Goal: Task Accomplishment & Management: Manage account settings

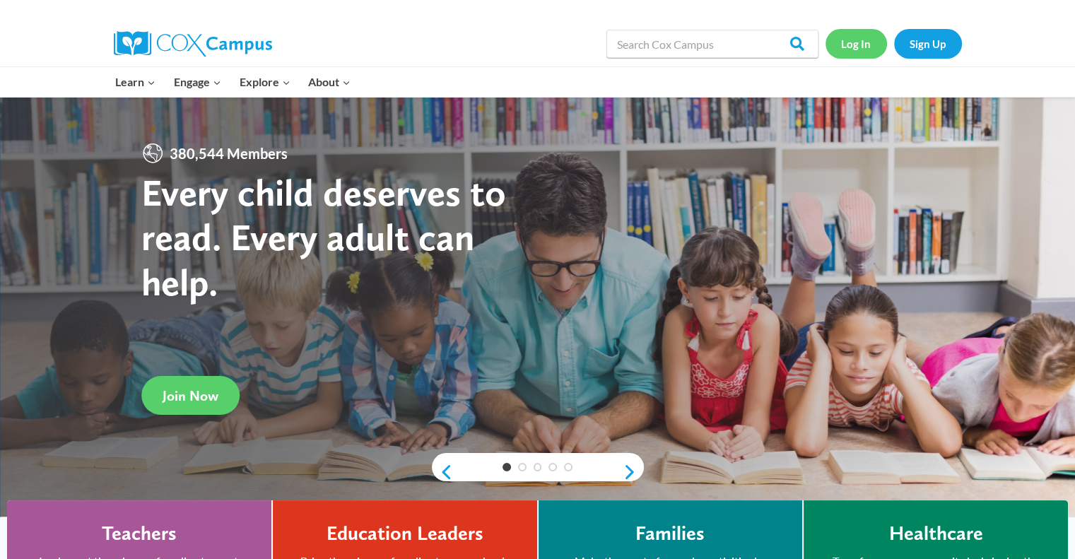
click at [864, 42] on link "Log In" at bounding box center [855, 43] width 61 height 29
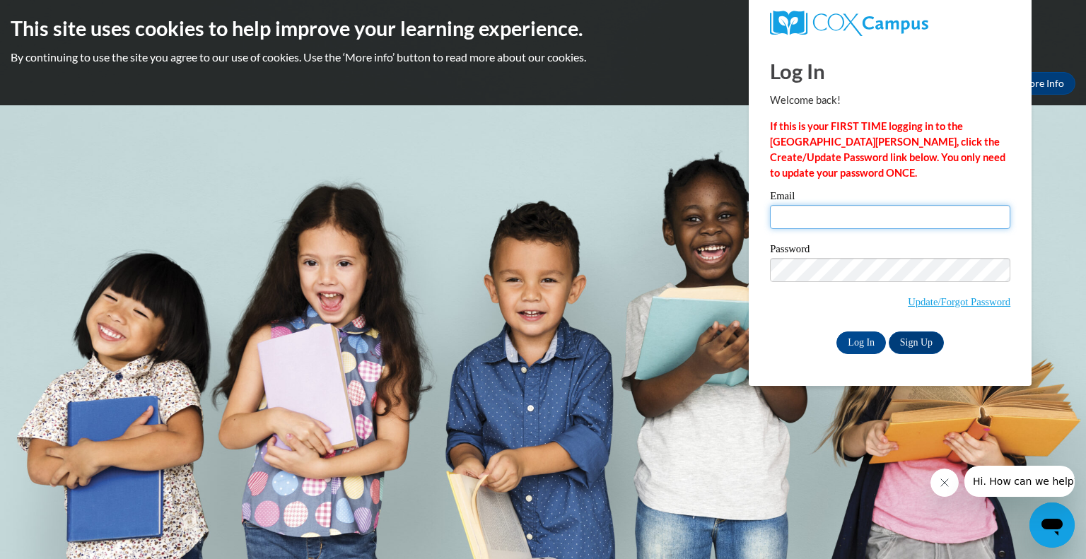
click at [866, 223] on input "Email" at bounding box center [890, 217] width 240 height 24
type input "aregister@southernregional.edu"
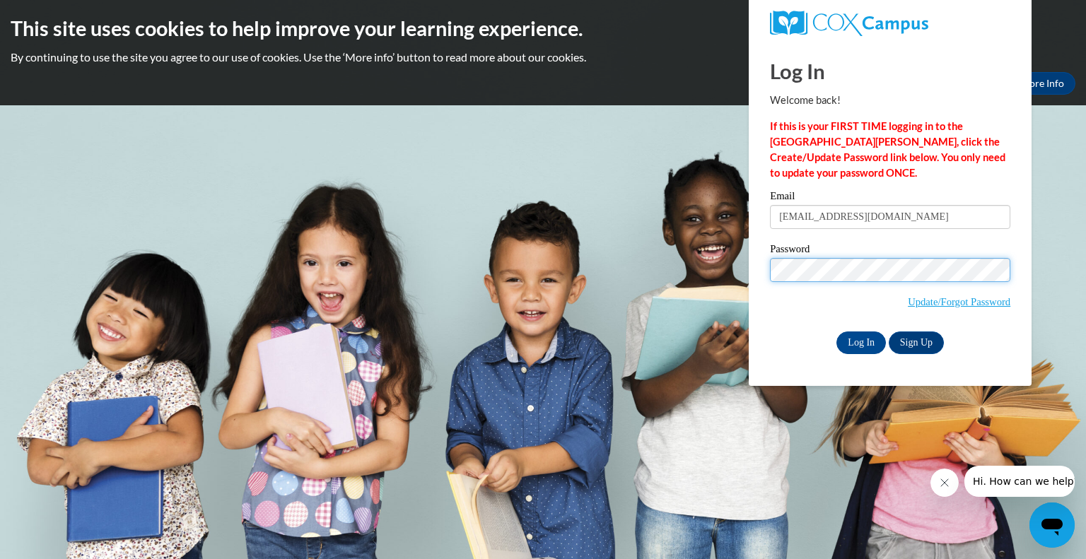
click at [836, 331] on input "Log In" at bounding box center [860, 342] width 49 height 23
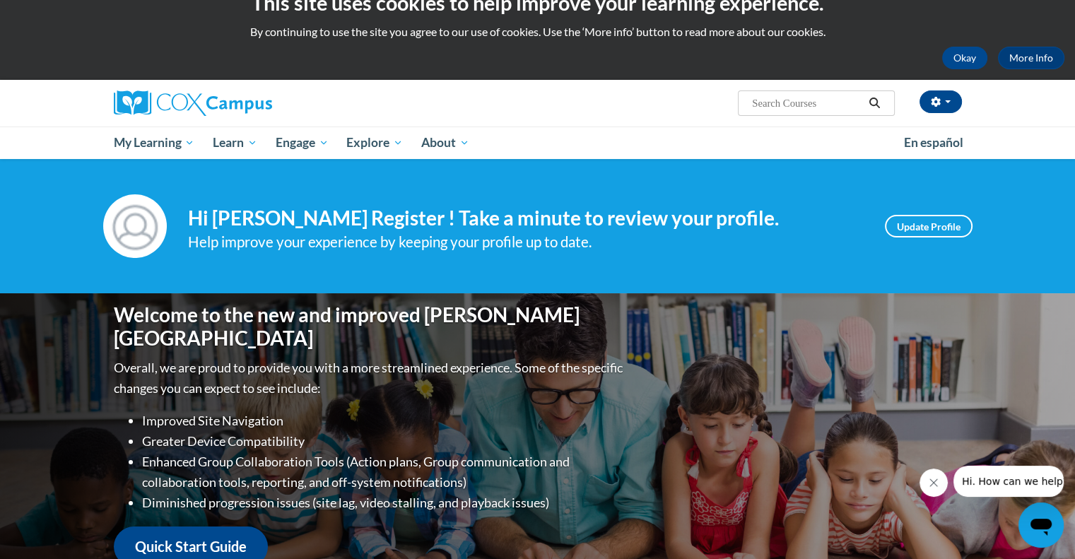
scroll to position [18, 0]
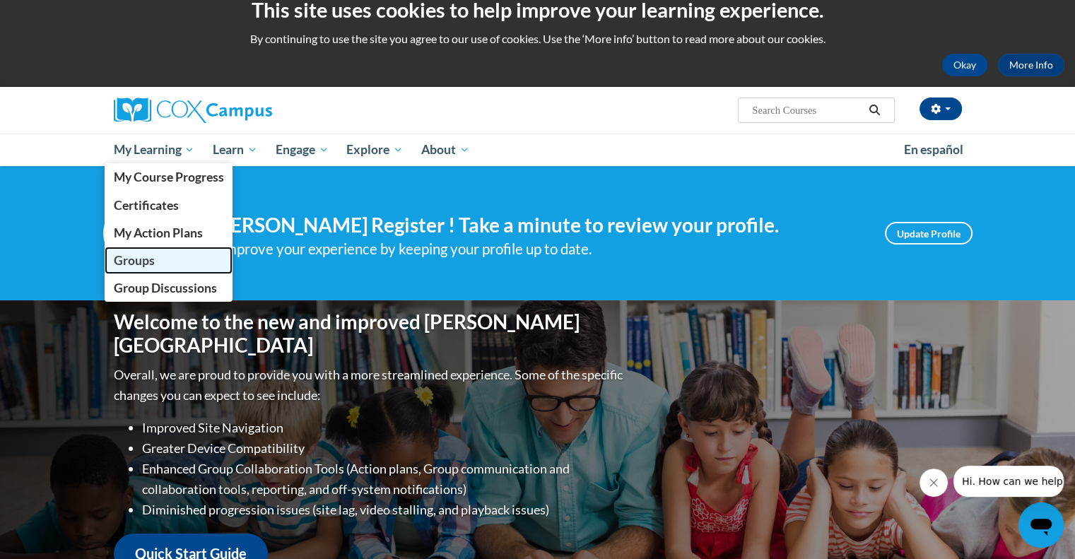
click at [159, 260] on link "Groups" at bounding box center [169, 261] width 129 height 28
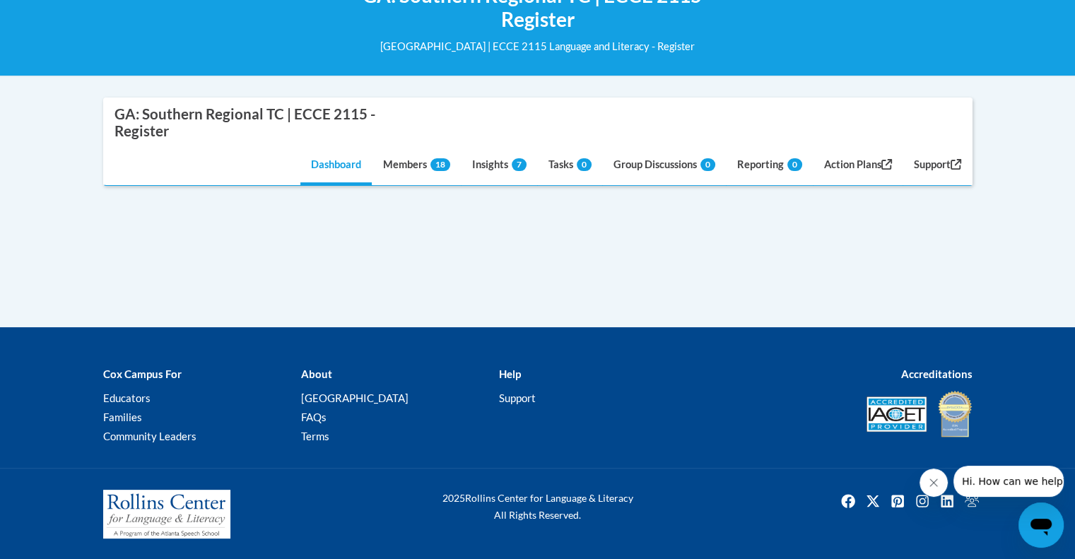
scroll to position [225, 0]
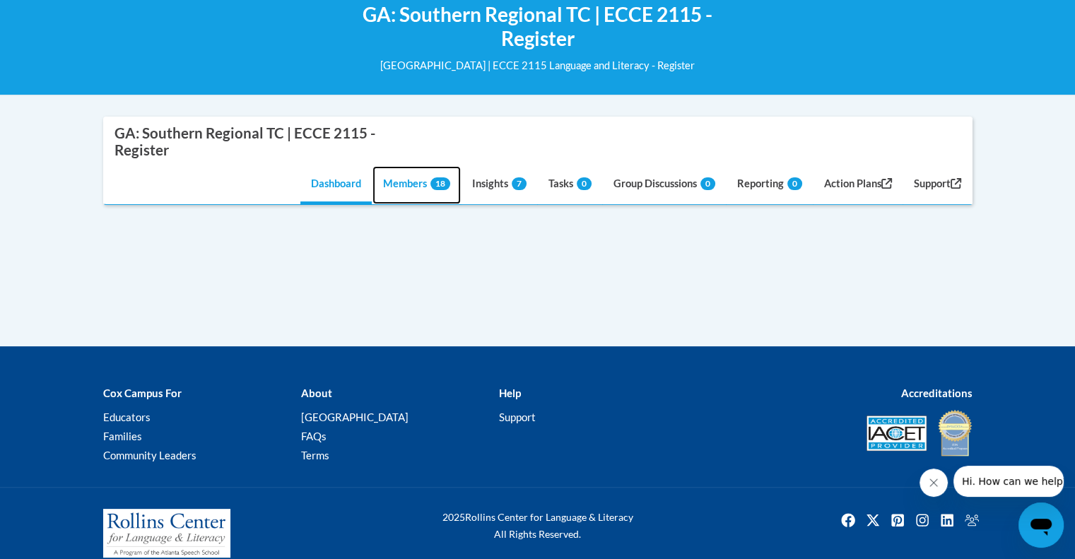
click at [409, 182] on link "Members 18" at bounding box center [416, 185] width 88 height 38
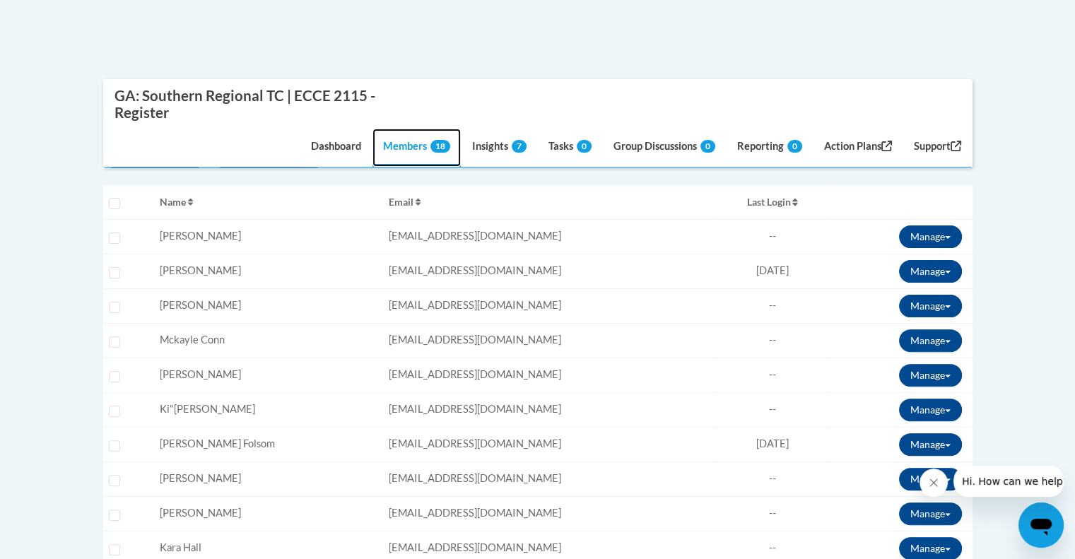
scroll to position [212, 0]
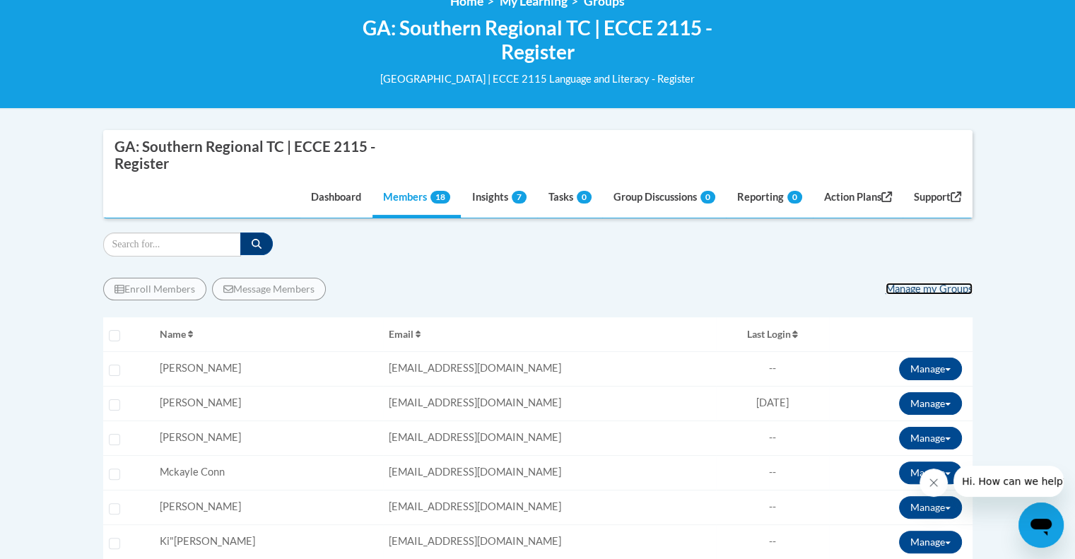
click at [957, 286] on link "Manage my Groups" at bounding box center [929, 289] width 87 height 12
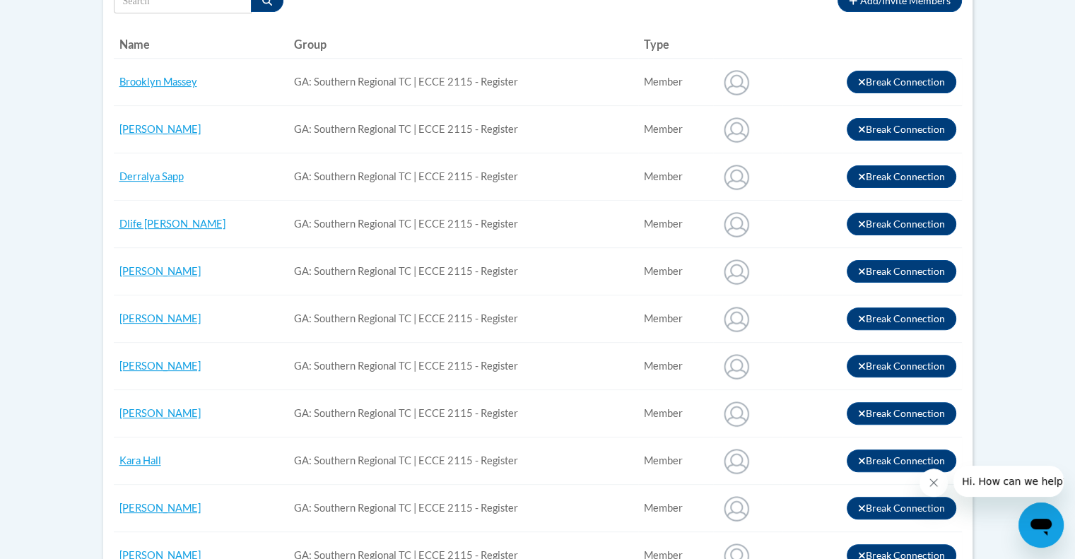
scroll to position [369, 0]
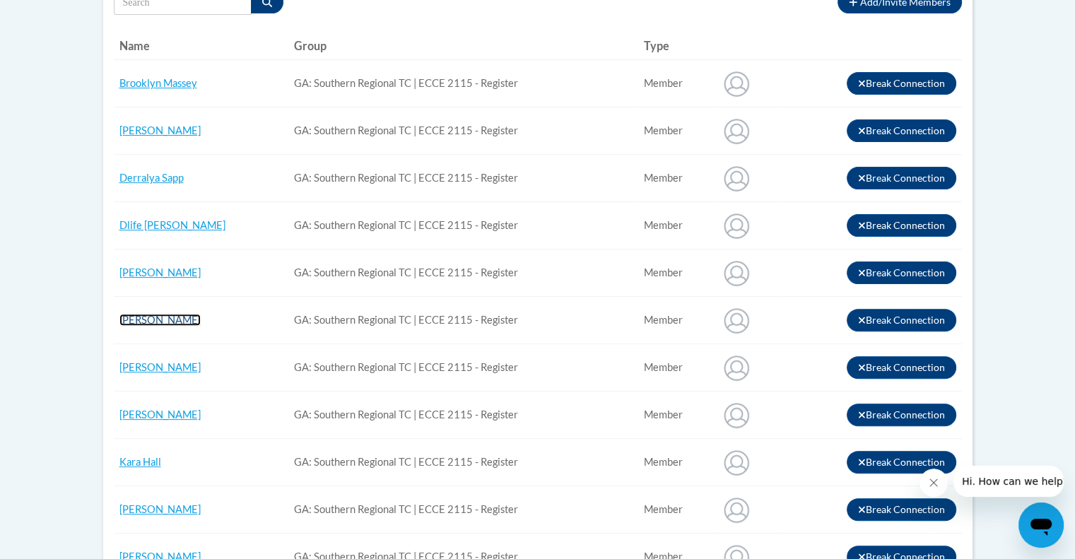
click at [173, 315] on link "[PERSON_NAME]" at bounding box center [159, 320] width 81 height 12
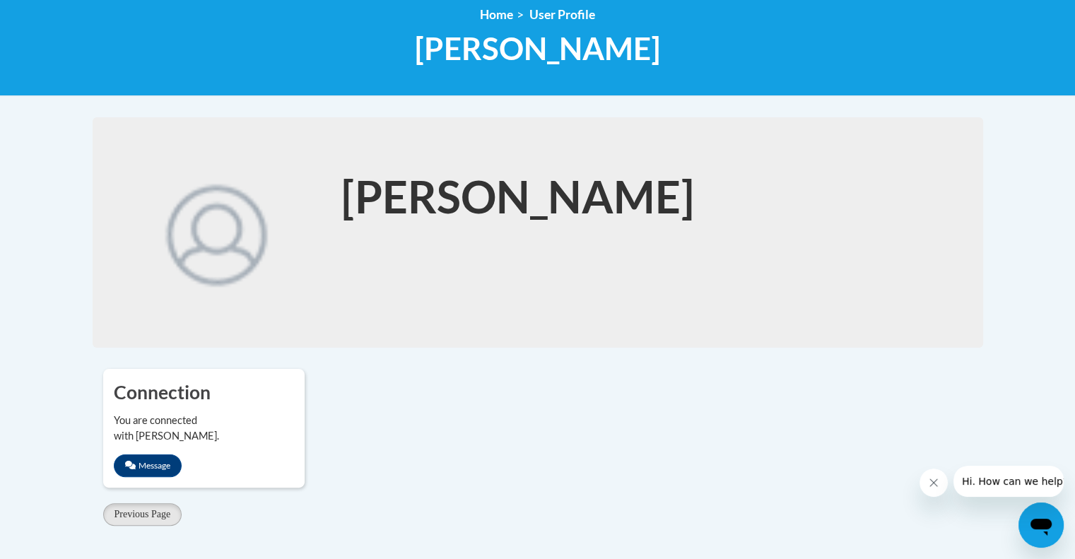
scroll to position [452, 0]
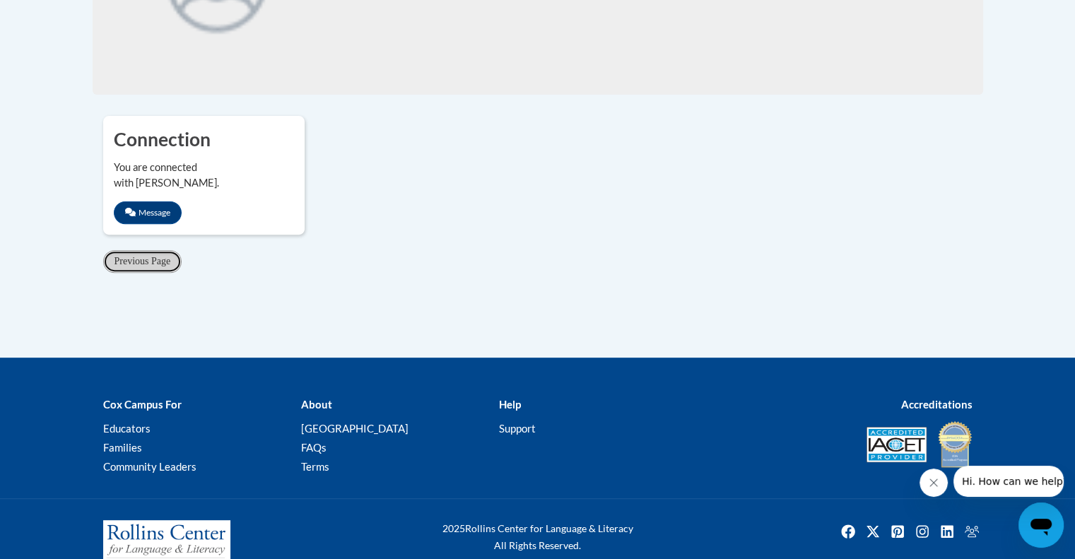
click at [155, 261] on span "Previous Page" at bounding box center [142, 261] width 57 height 11
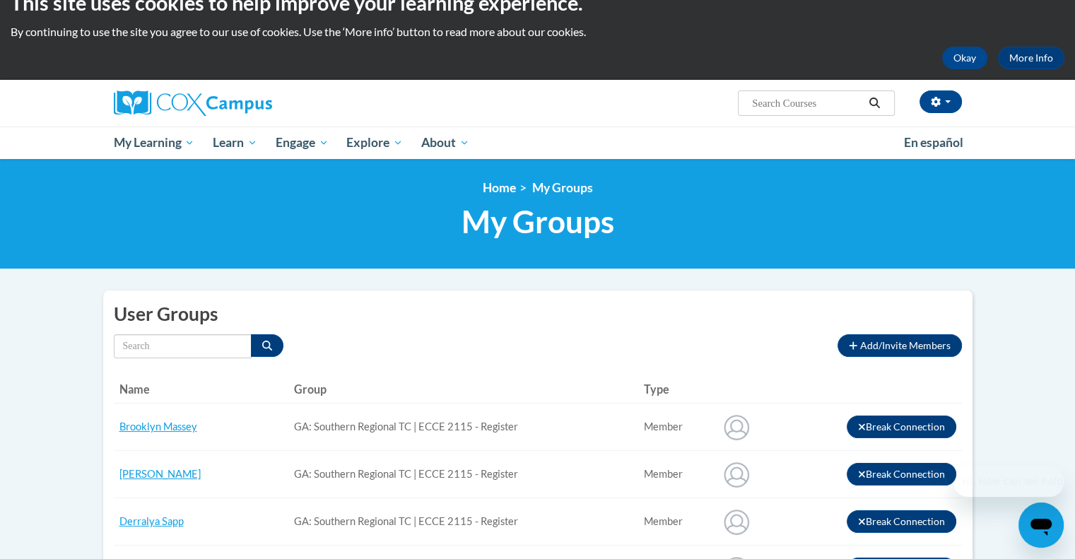
scroll to position [26, 0]
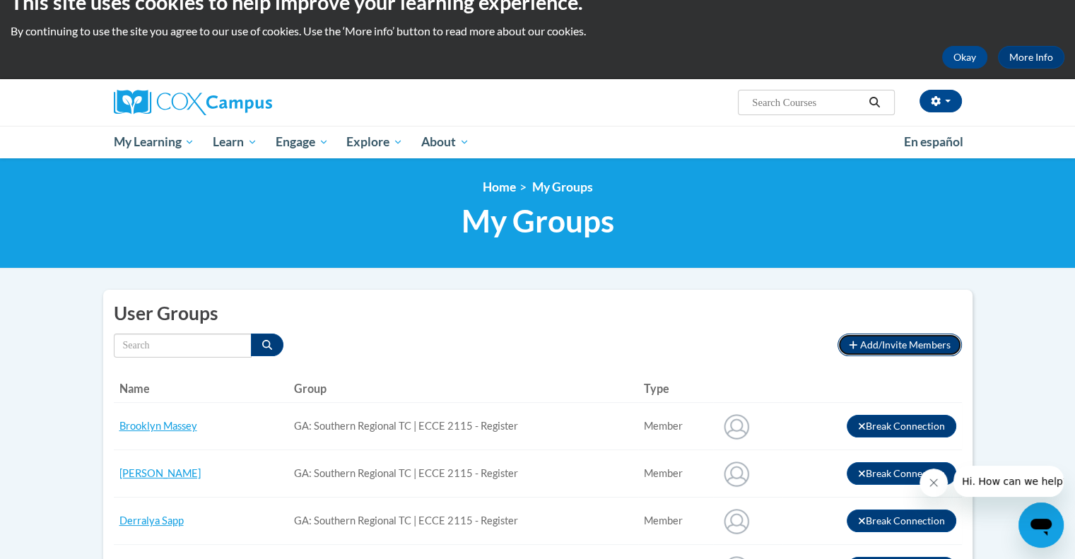
click at [917, 347] on span "Add/Invite Members" at bounding box center [905, 345] width 90 height 12
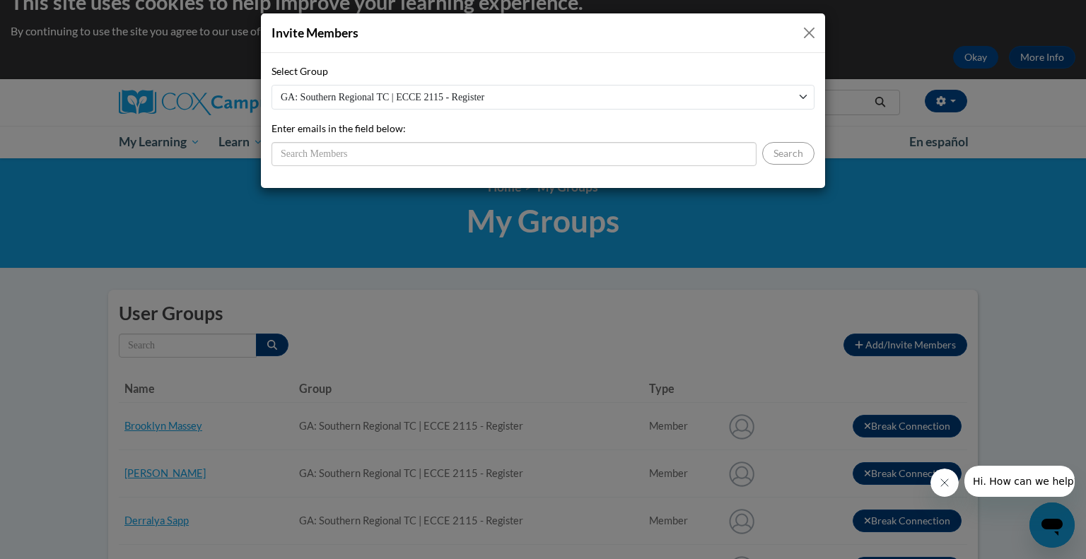
click at [816, 30] on button "Close" at bounding box center [809, 33] width 18 height 18
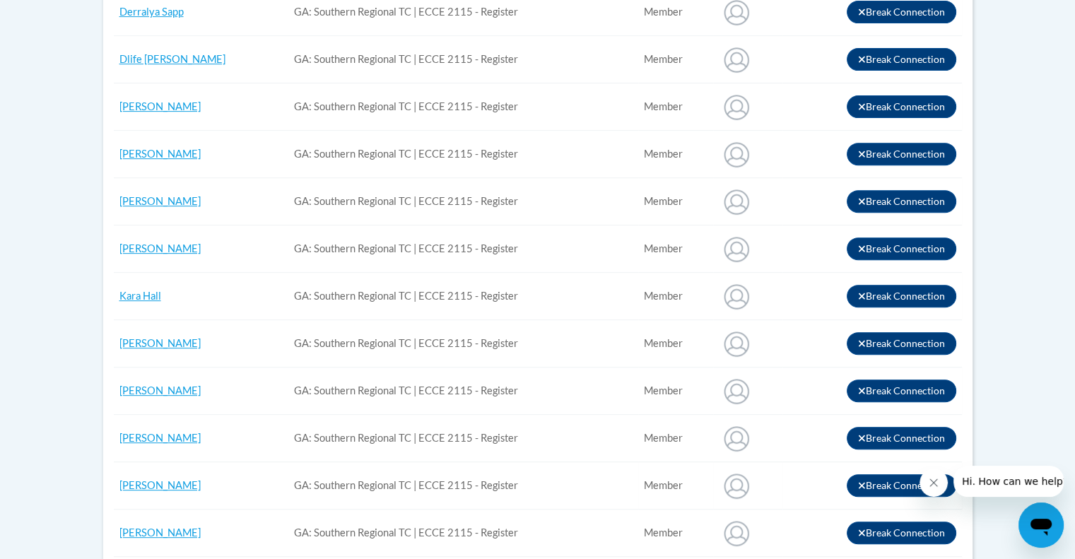
scroll to position [533, 0]
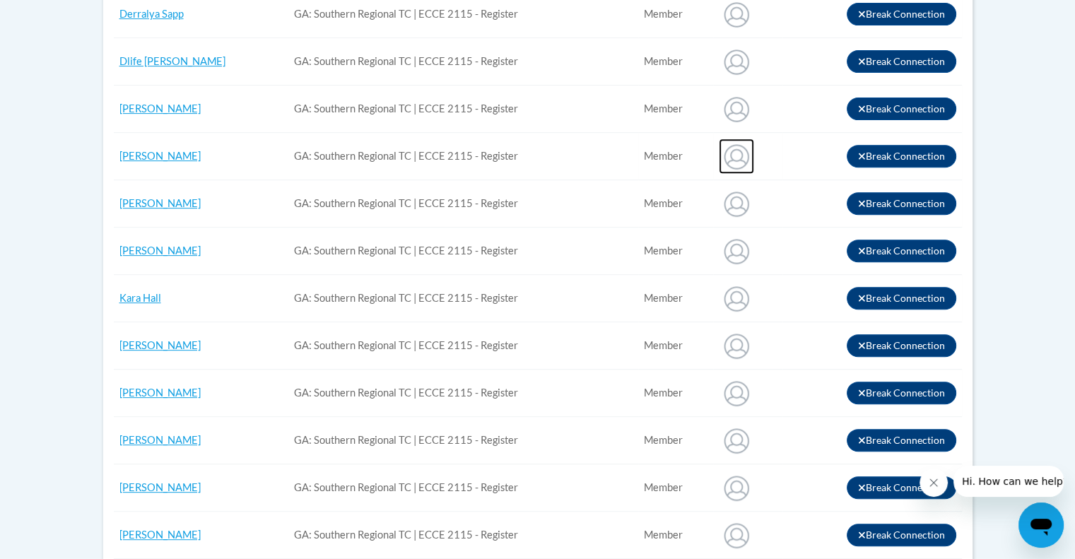
click at [735, 146] on img at bounding box center [736, 156] width 35 height 35
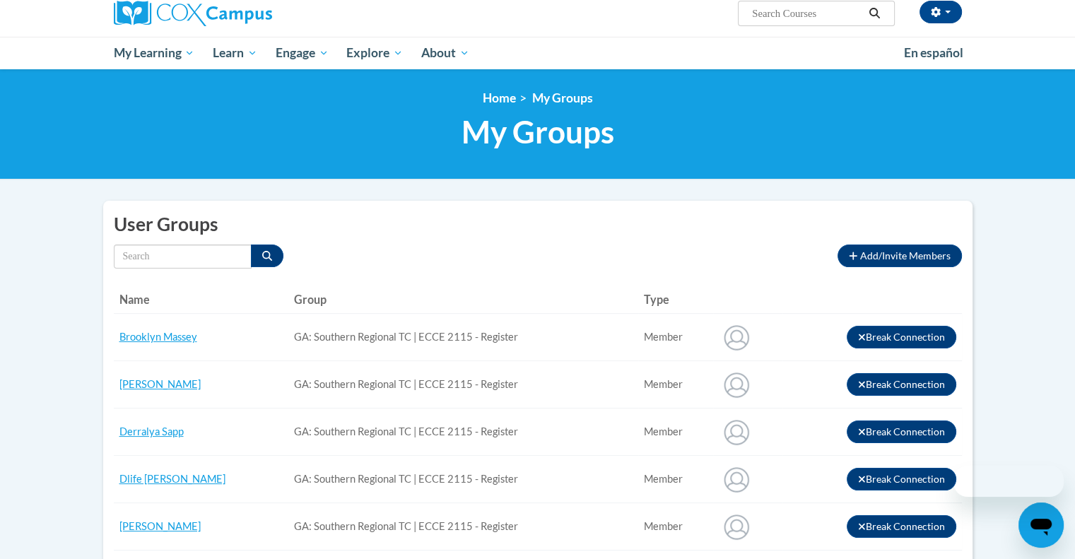
scroll to position [2, 0]
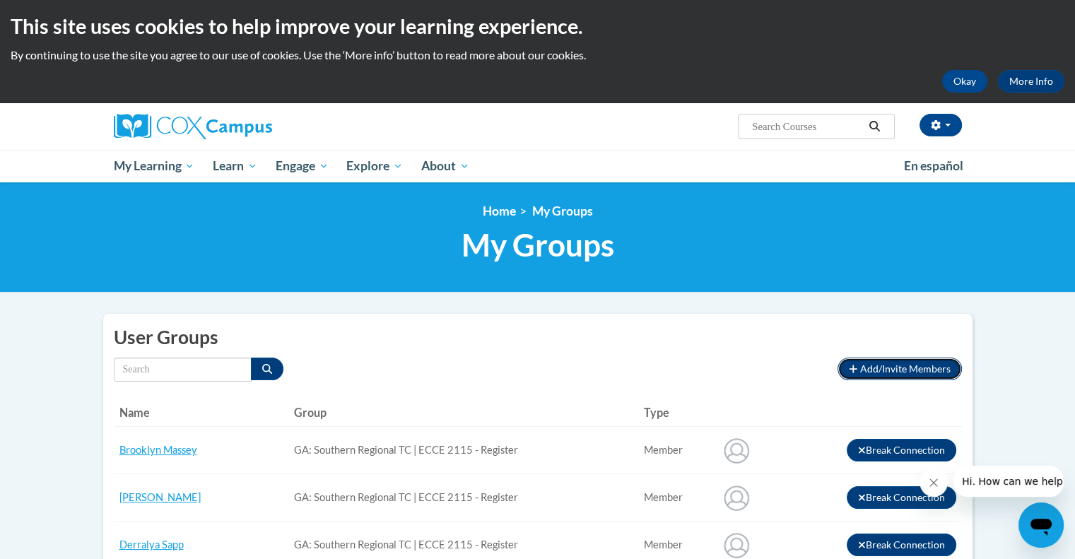
click at [887, 367] on span "Add/Invite Members" at bounding box center [905, 369] width 90 height 12
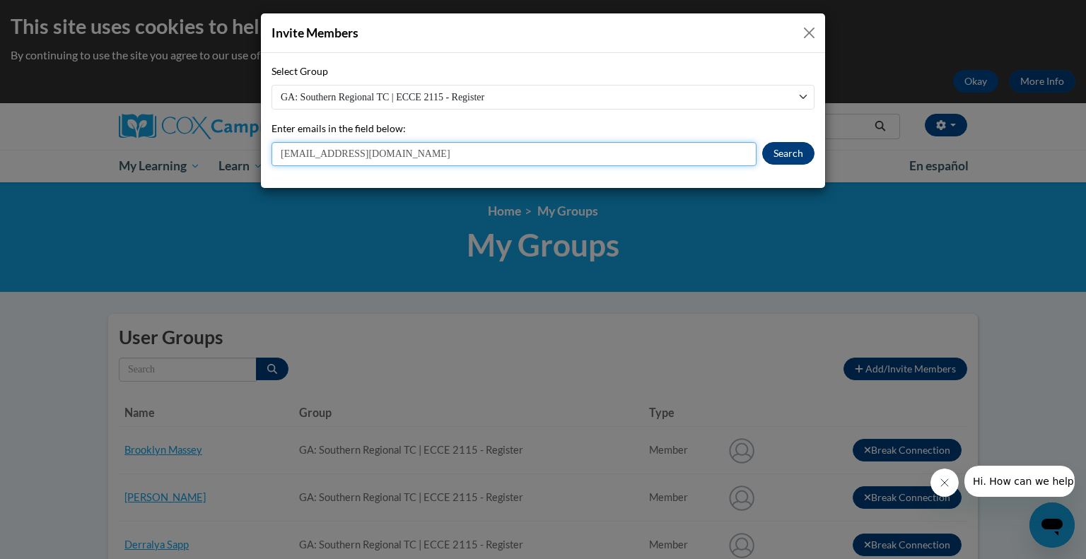
type input "eholweger1695@stu.southernegional.edu"
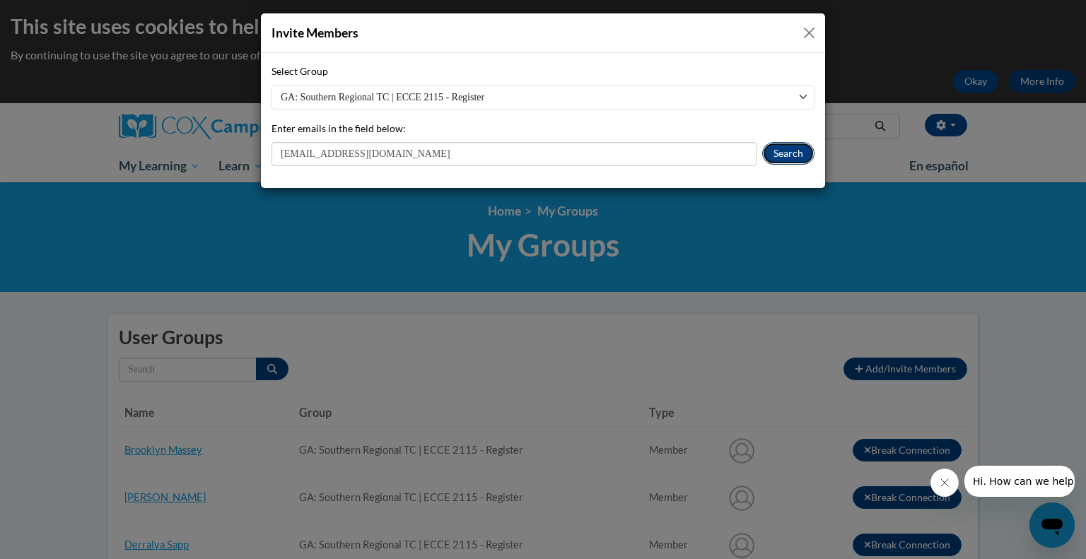
click at [780, 156] on button "Search" at bounding box center [788, 153] width 52 height 23
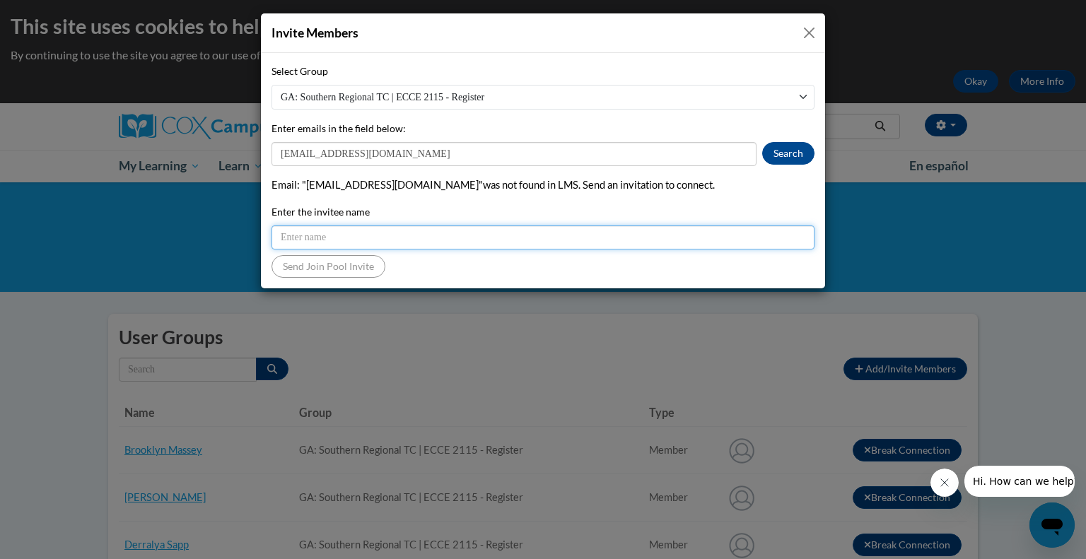
click at [369, 237] on input "Enter the invitee name" at bounding box center [542, 237] width 543 height 24
type input "Emily Holweger"
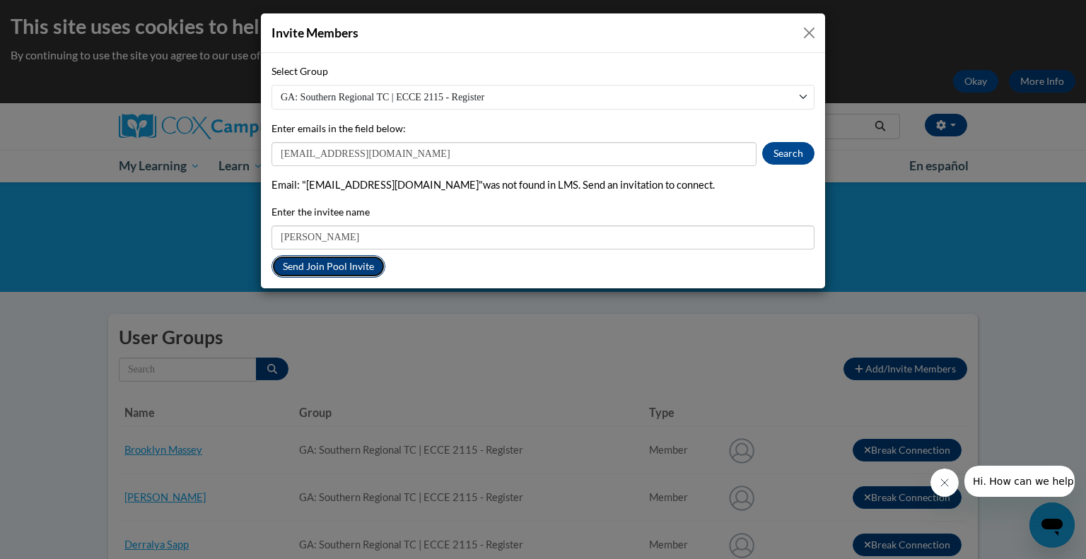
click at [357, 262] on button "Send Join Pool Invite" at bounding box center [328, 266] width 114 height 23
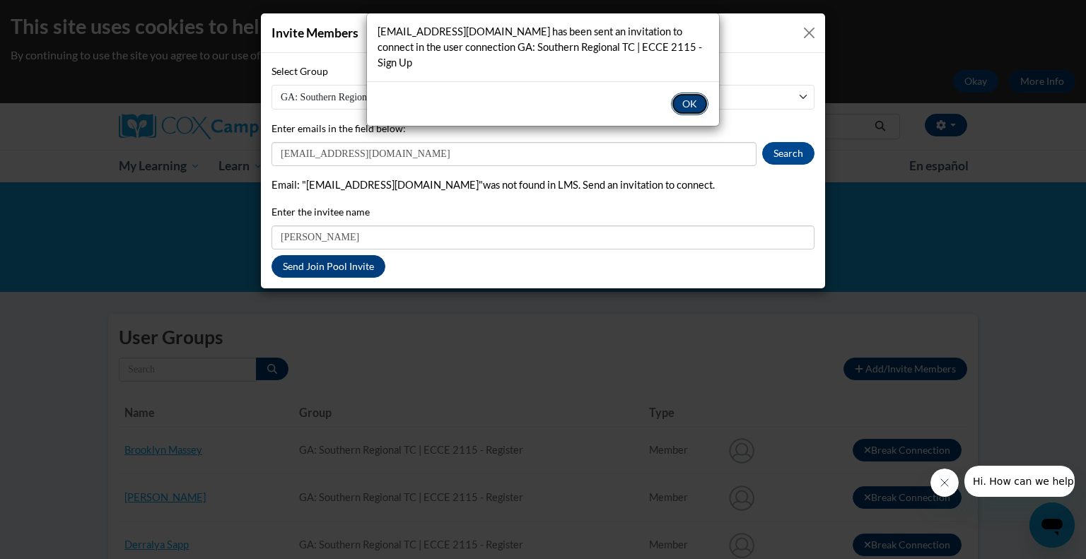
click at [686, 101] on button "OK" at bounding box center [689, 104] width 37 height 23
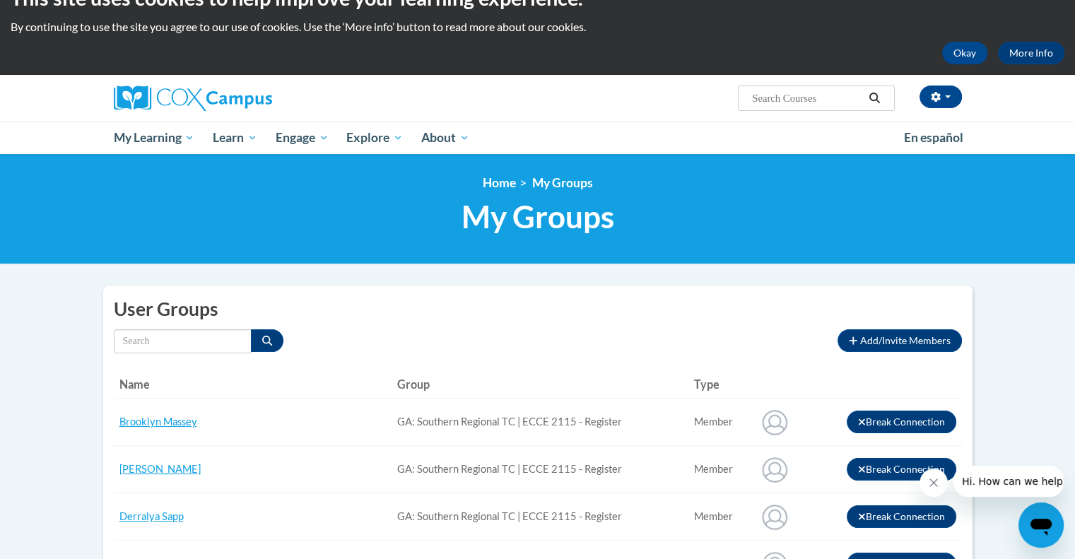
scroll to position [1, 0]
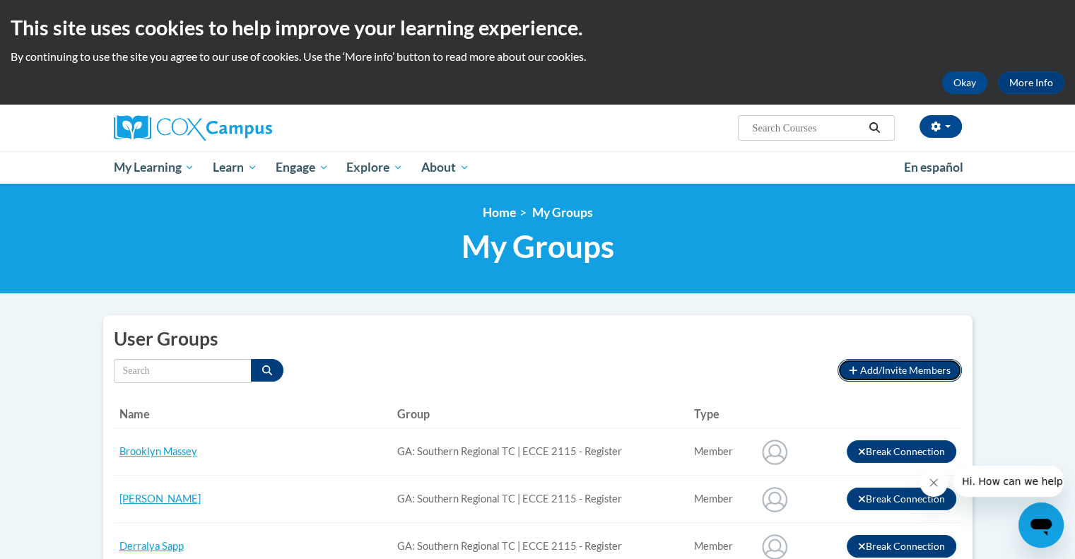
click at [907, 366] on span "Add/Invite Members" at bounding box center [905, 370] width 90 height 12
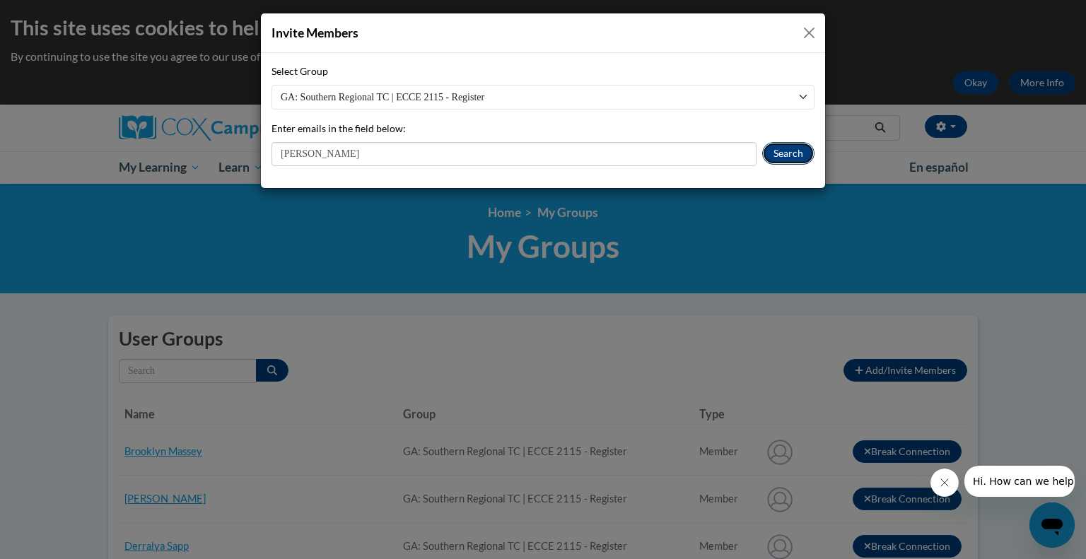
click at [798, 155] on button "Search" at bounding box center [788, 153] width 52 height 23
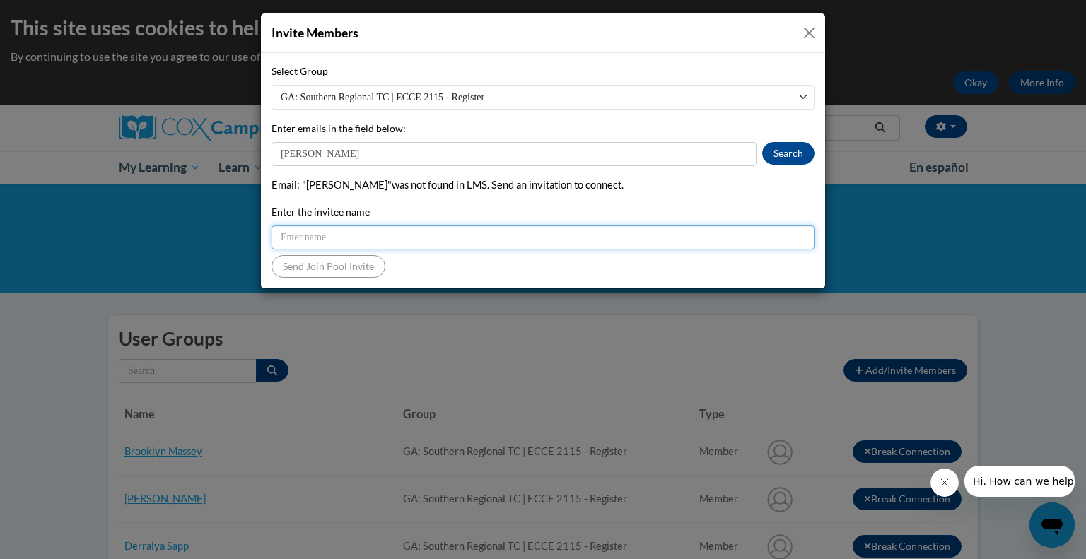
click at [459, 245] on input "Enter the invitee name" at bounding box center [542, 237] width 543 height 24
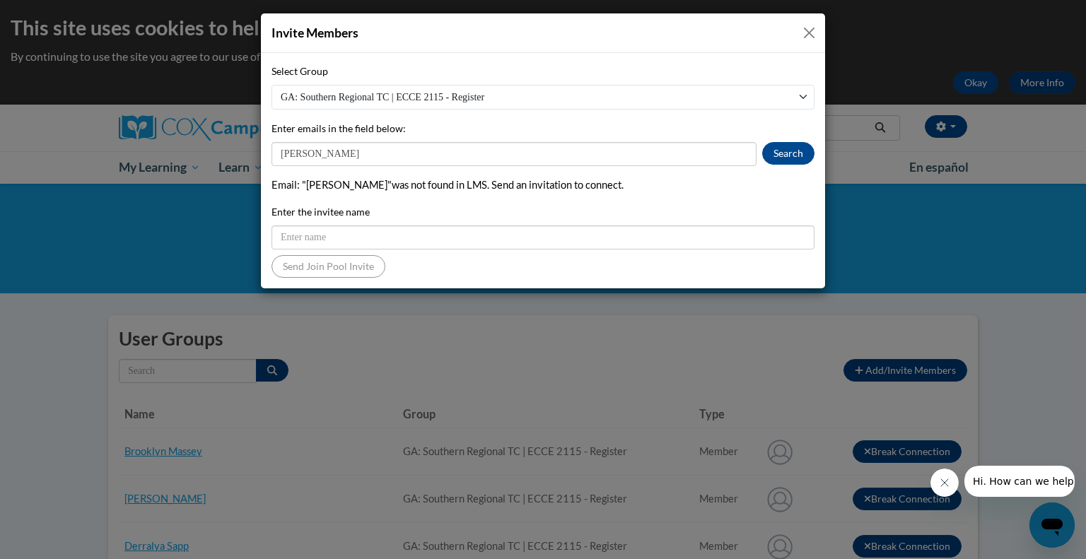
click at [445, 166] on div "Select Group GA: Southern Regional TC | ECCE 2115 - Register Enter emails in th…" at bounding box center [542, 171] width 543 height 214
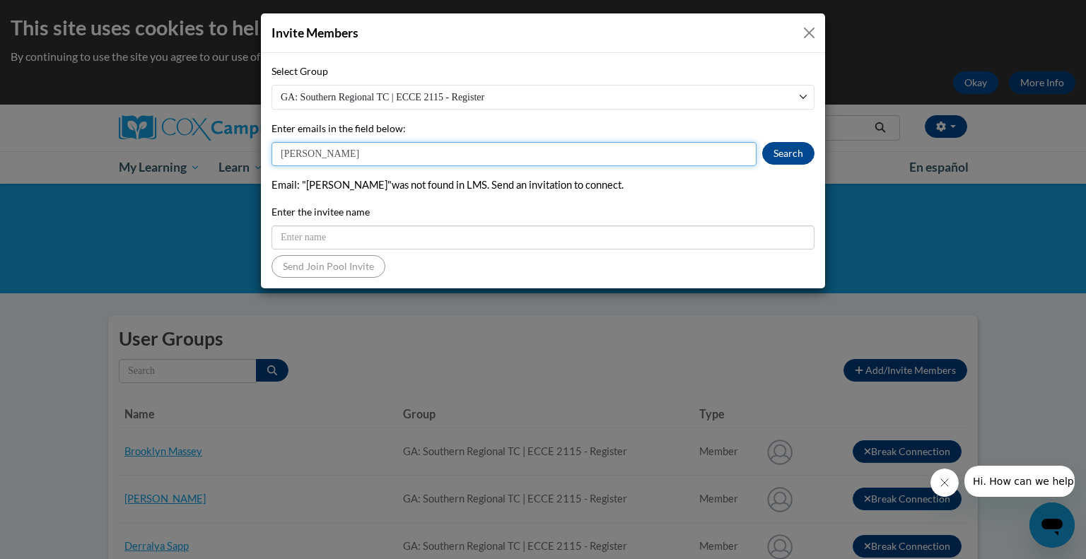
click at [433, 158] on input "Fatima Tovar" at bounding box center [513, 154] width 485 height 24
type input "[EMAIL_ADDRESS][DOMAIN_NAME]"
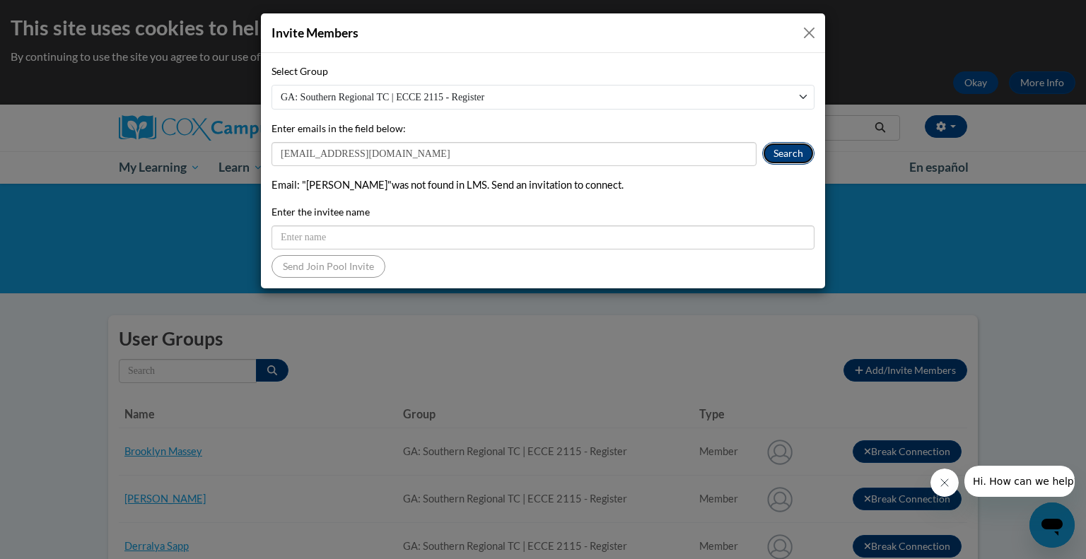
click at [782, 146] on button "Search" at bounding box center [788, 153] width 52 height 23
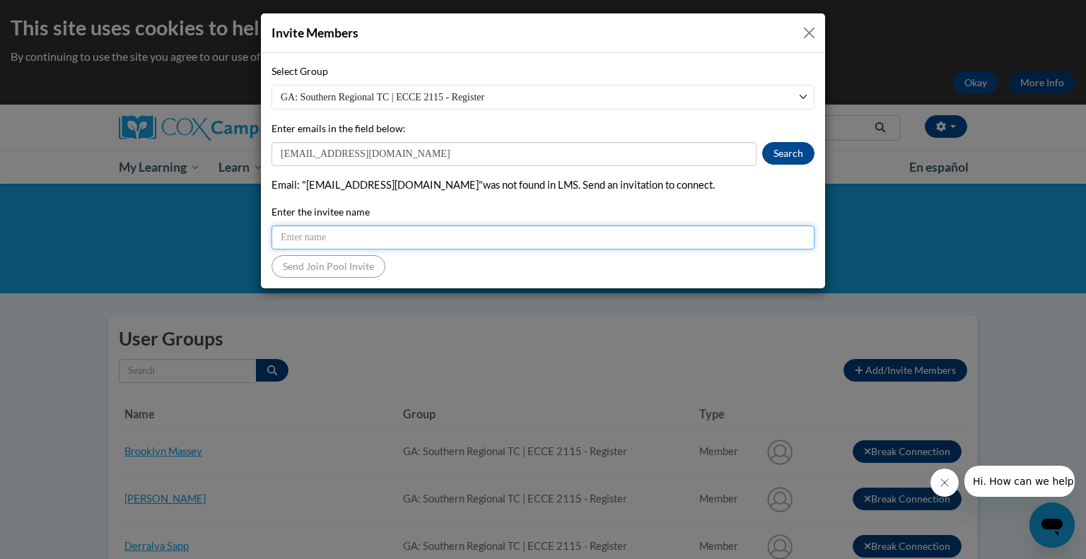
click at [455, 235] on input "Enter the invitee name" at bounding box center [542, 237] width 543 height 24
type input "Fatima Tovar"
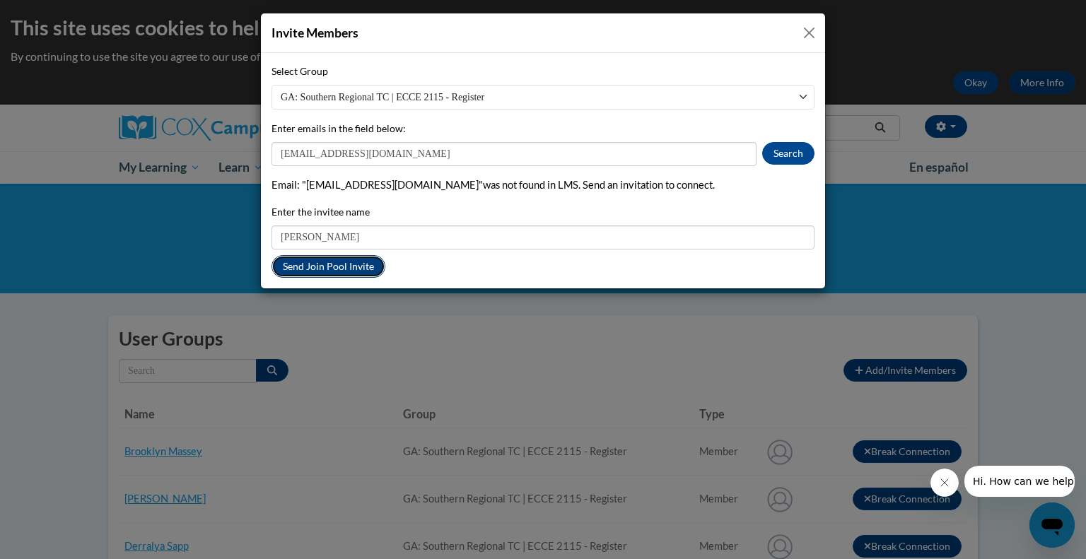
click at [353, 258] on button "Send Join Pool Invite" at bounding box center [328, 266] width 114 height 23
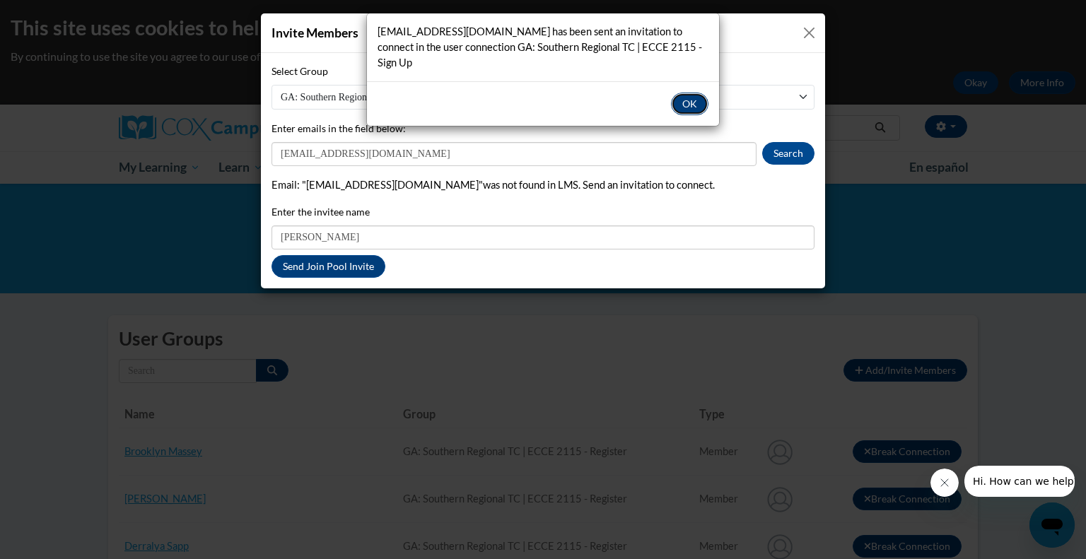
click at [690, 101] on button "OK" at bounding box center [689, 104] width 37 height 23
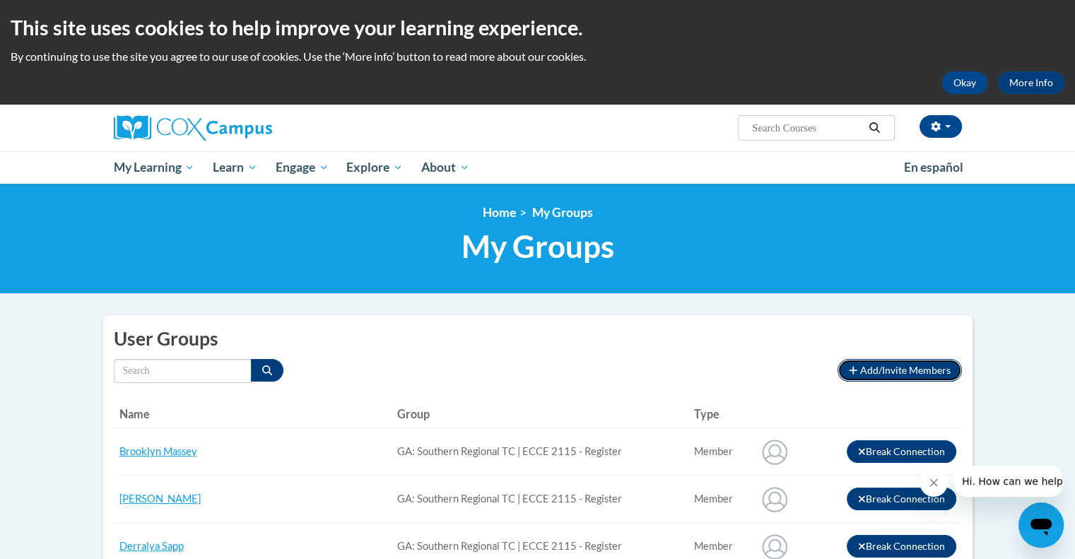
click at [910, 367] on span "Add/Invite Members" at bounding box center [905, 370] width 90 height 12
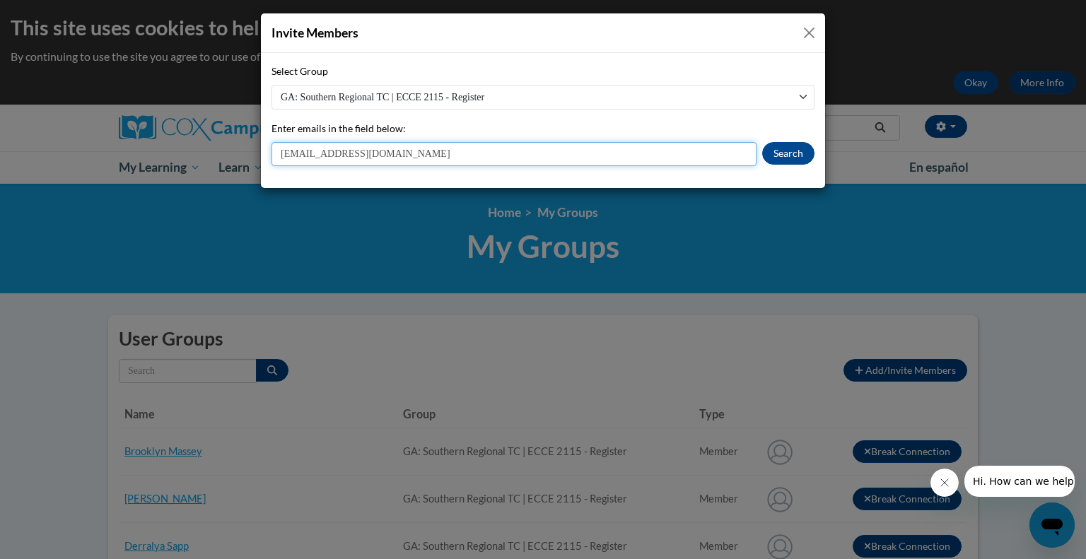
type input "[EMAIL_ADDRESS][DOMAIN_NAME]"
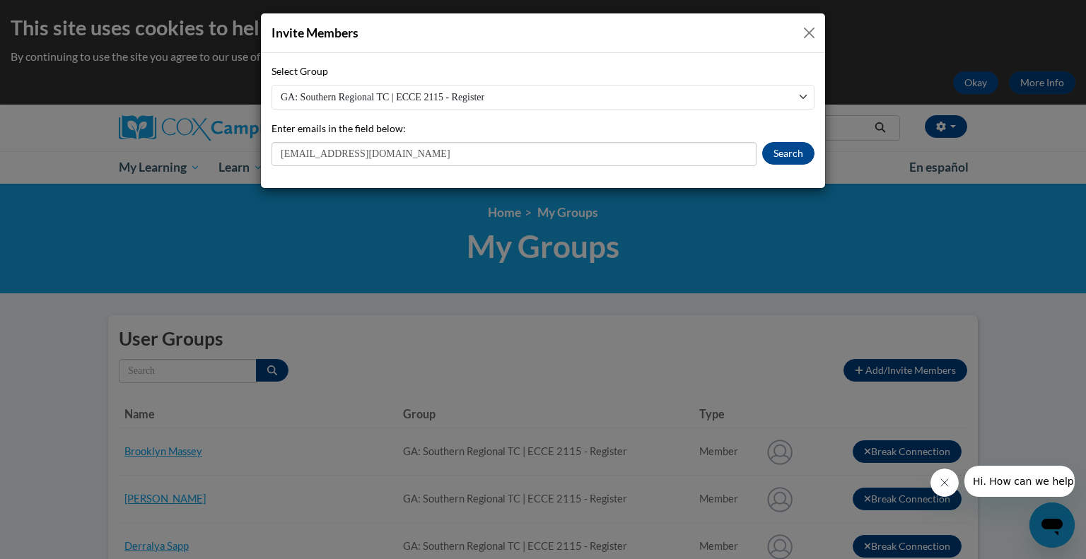
click at [762, 148] on div "tcheevers9020@stu.southernregional.edu Search" at bounding box center [542, 154] width 543 height 24
click at [796, 146] on button "Search" at bounding box center [788, 153] width 52 height 23
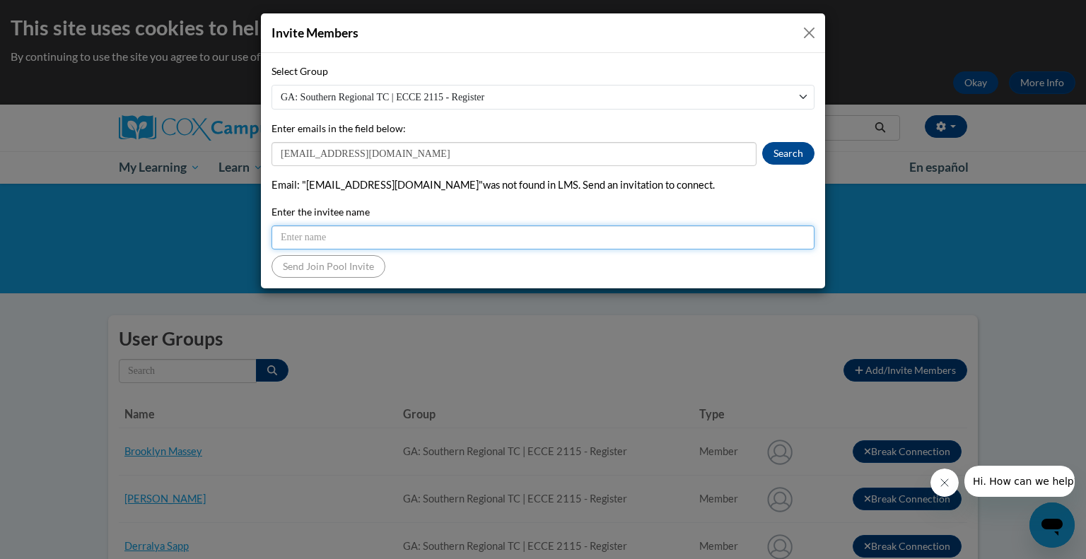
click at [445, 242] on input "Enter the invitee name" at bounding box center [542, 237] width 543 height 24
type input "[PERSON_NAME]"
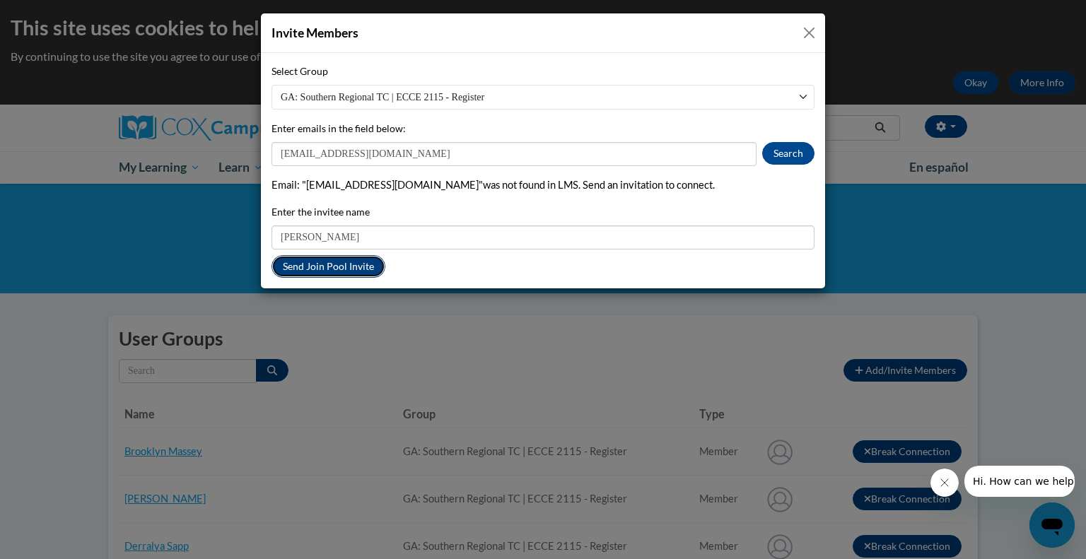
click at [327, 265] on button "Send Join Pool Invite" at bounding box center [328, 266] width 114 height 23
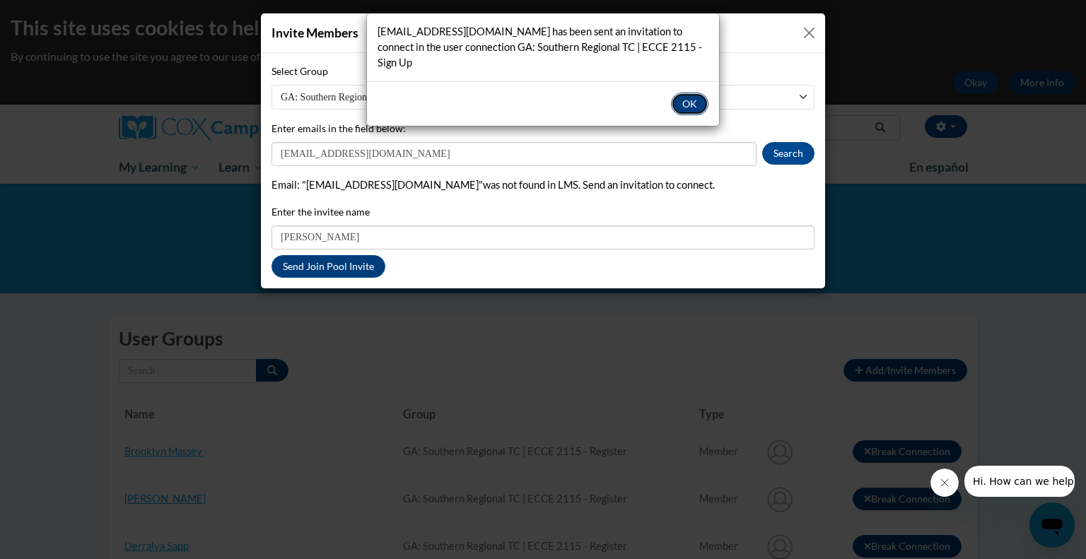
click at [697, 98] on button "OK" at bounding box center [689, 104] width 37 height 23
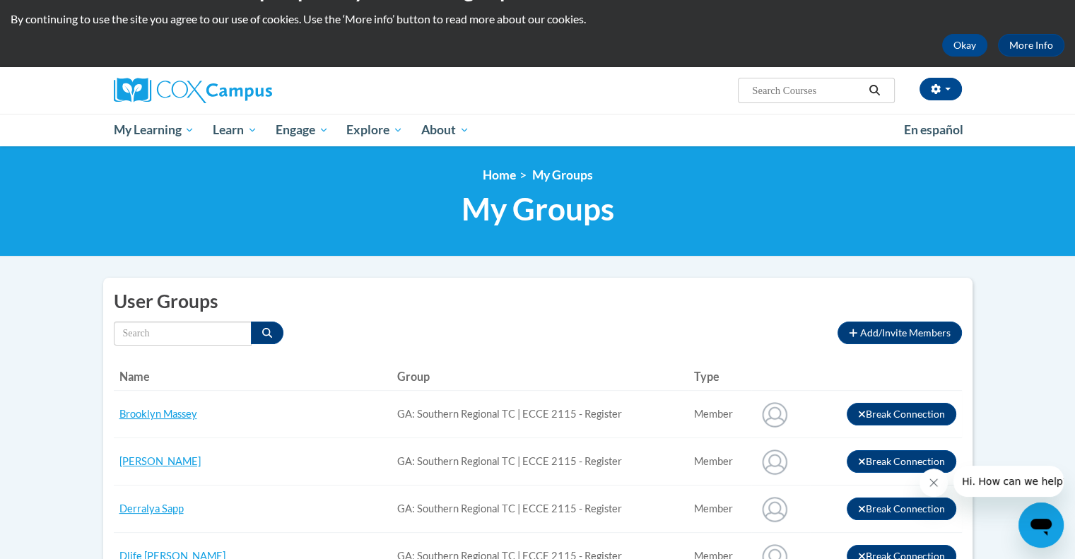
scroll to position [37, 0]
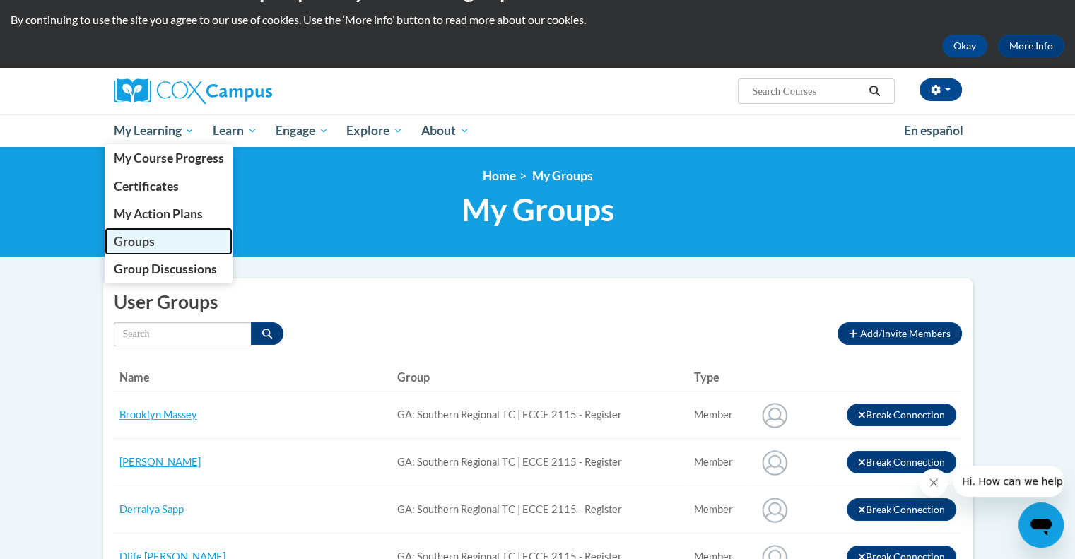
click at [136, 237] on span "Groups" at bounding box center [133, 241] width 41 height 15
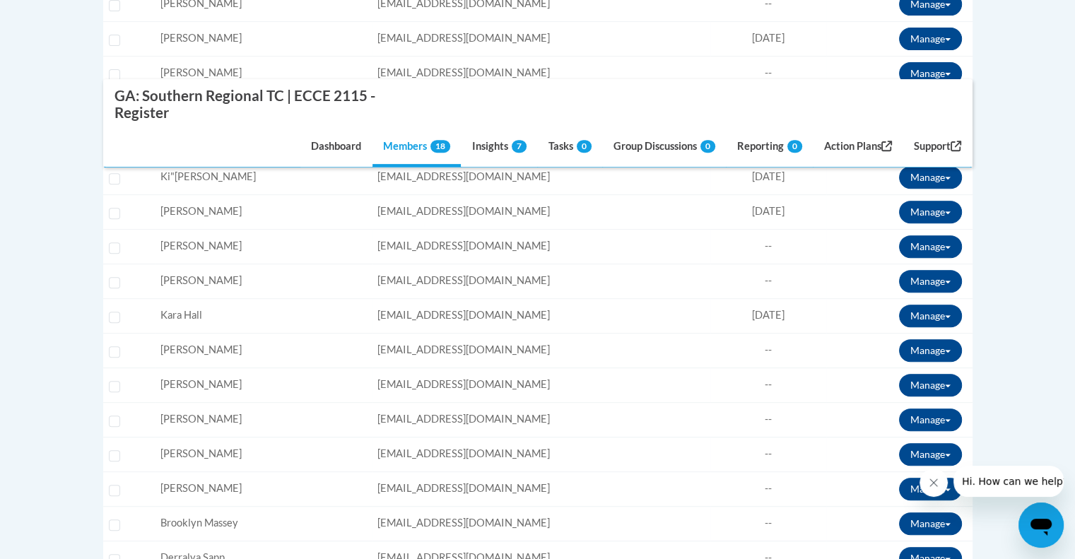
scroll to position [576, 0]
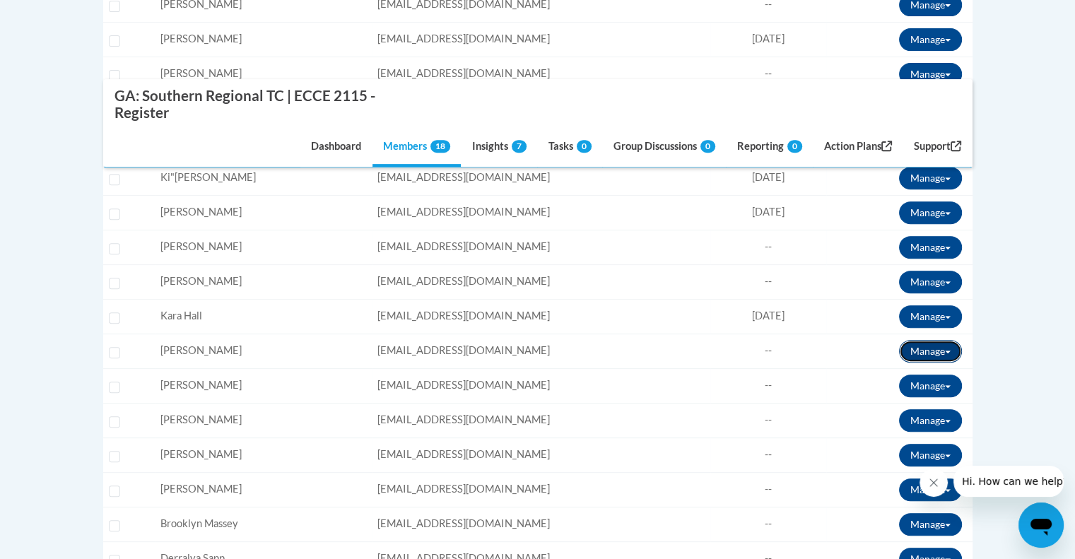
click at [915, 349] on button "Manage" at bounding box center [930, 351] width 63 height 23
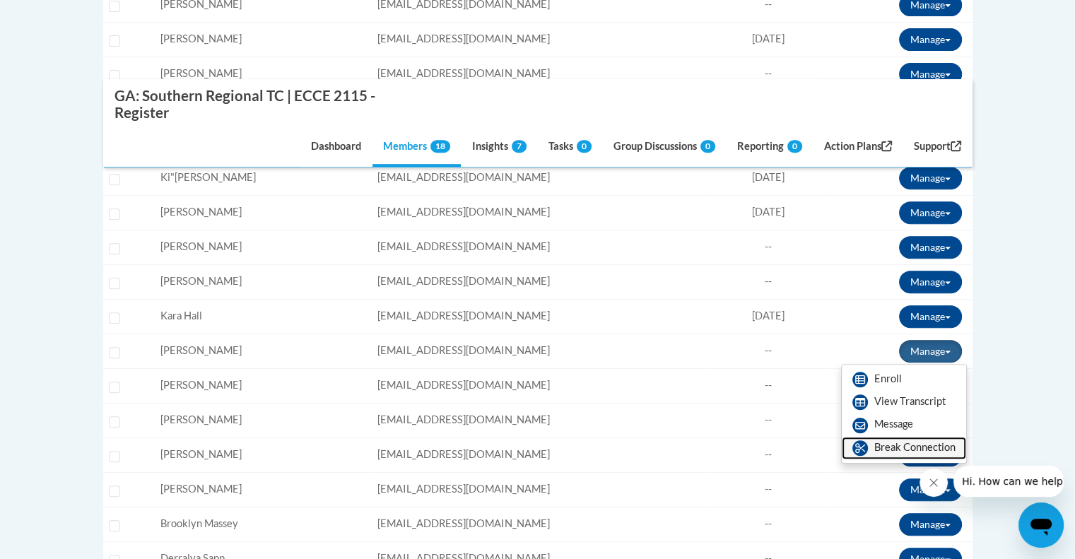
click at [907, 449] on link "Break Connection" at bounding box center [904, 448] width 124 height 23
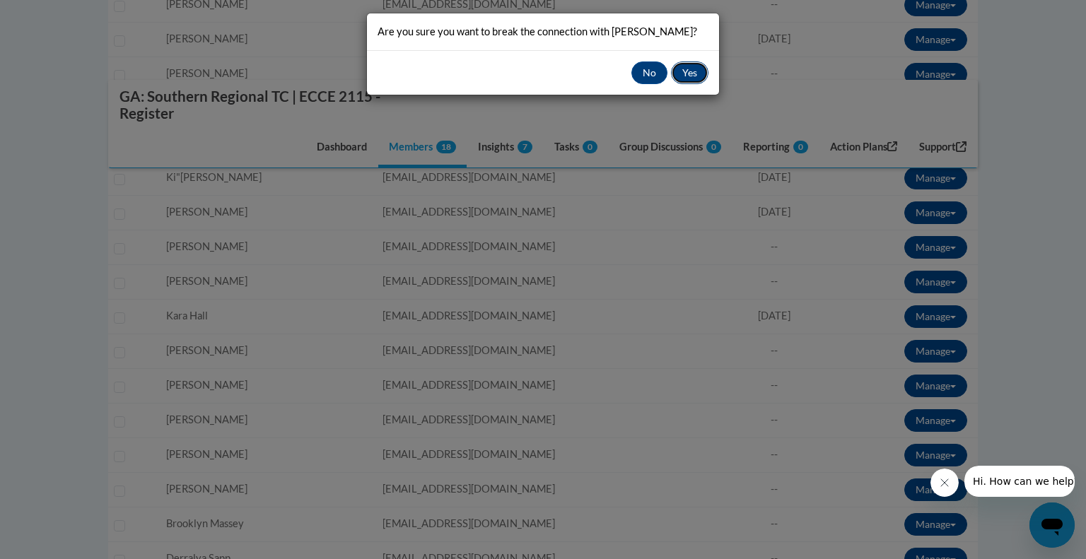
click at [688, 64] on button "Yes" at bounding box center [689, 72] width 37 height 23
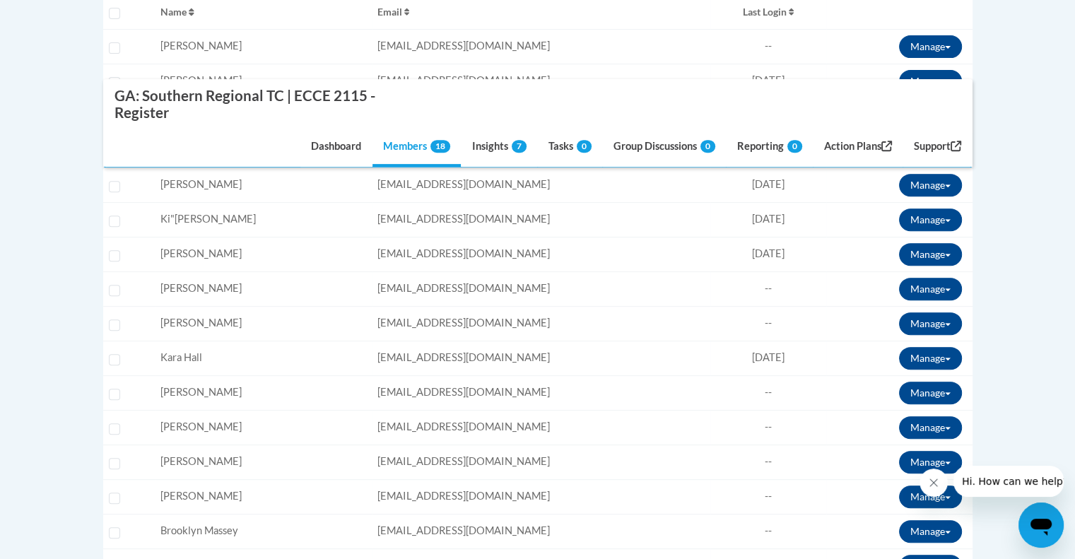
scroll to position [534, 0]
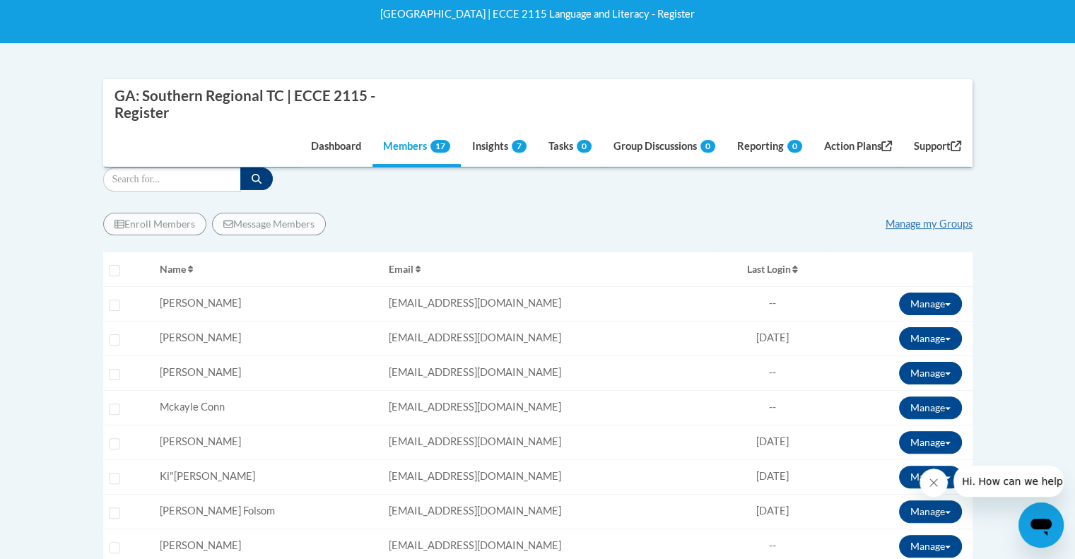
scroll to position [276, 0]
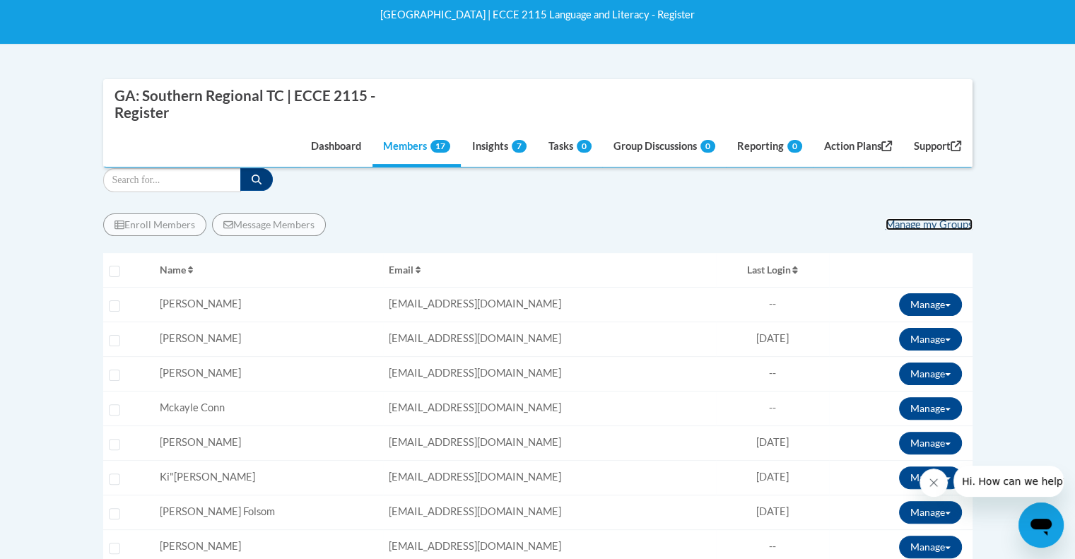
click at [893, 228] on link "Manage my Groups" at bounding box center [929, 224] width 87 height 12
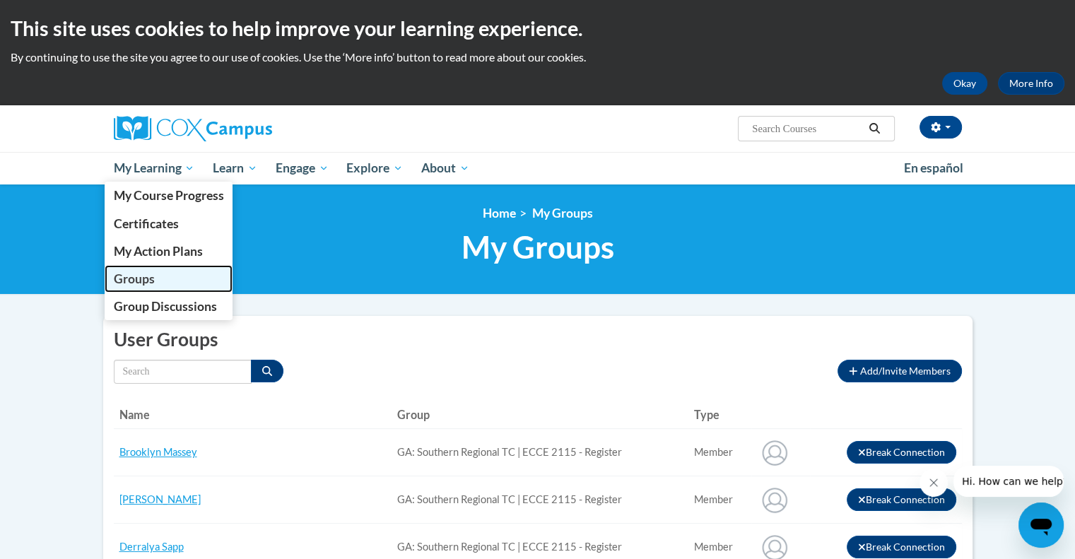
click at [139, 278] on span "Groups" at bounding box center [133, 278] width 41 height 15
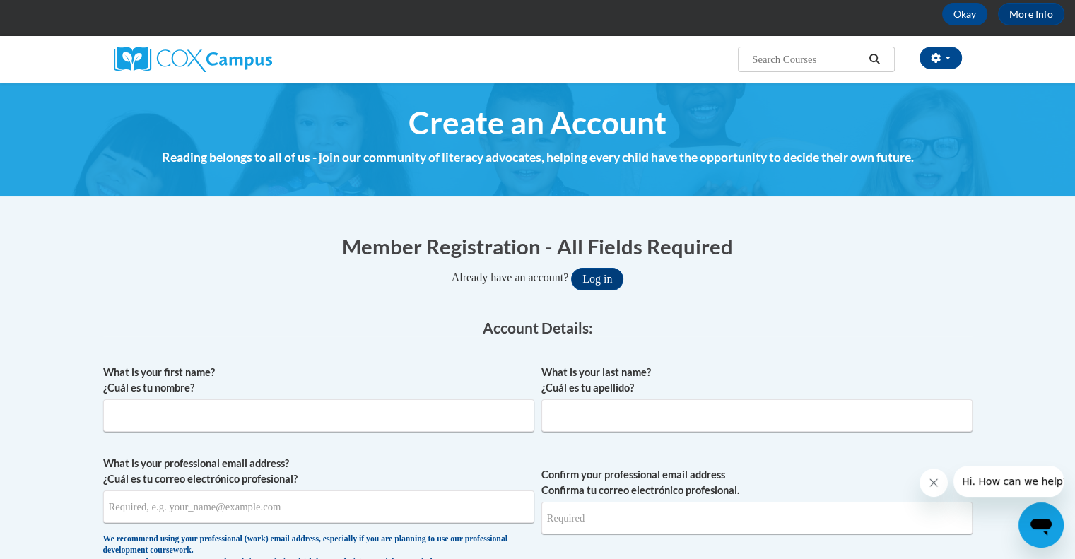
scroll to position [54, 0]
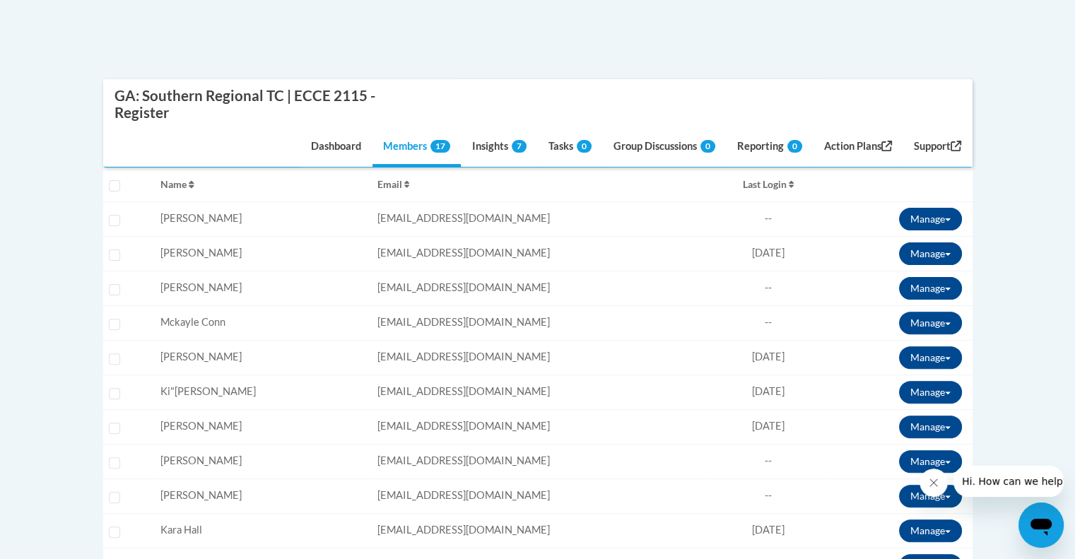
scroll to position [361, 0]
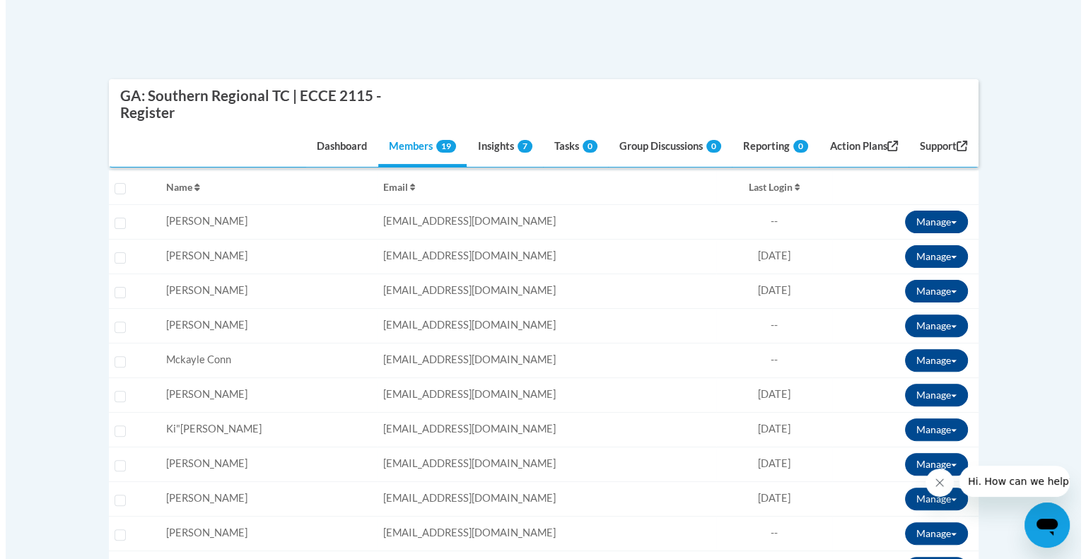
scroll to position [358, 0]
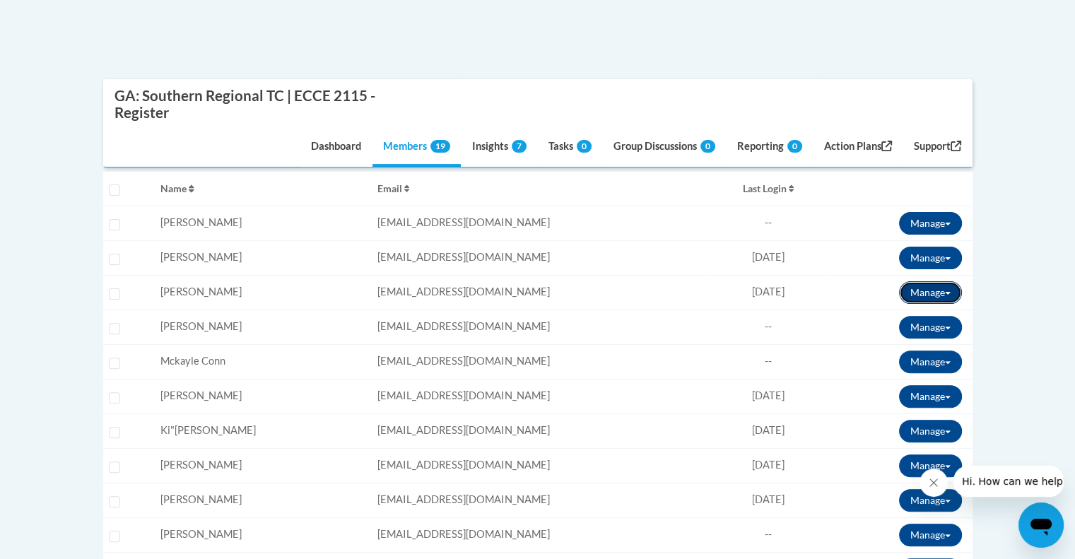
click at [926, 291] on button "Manage" at bounding box center [930, 292] width 63 height 23
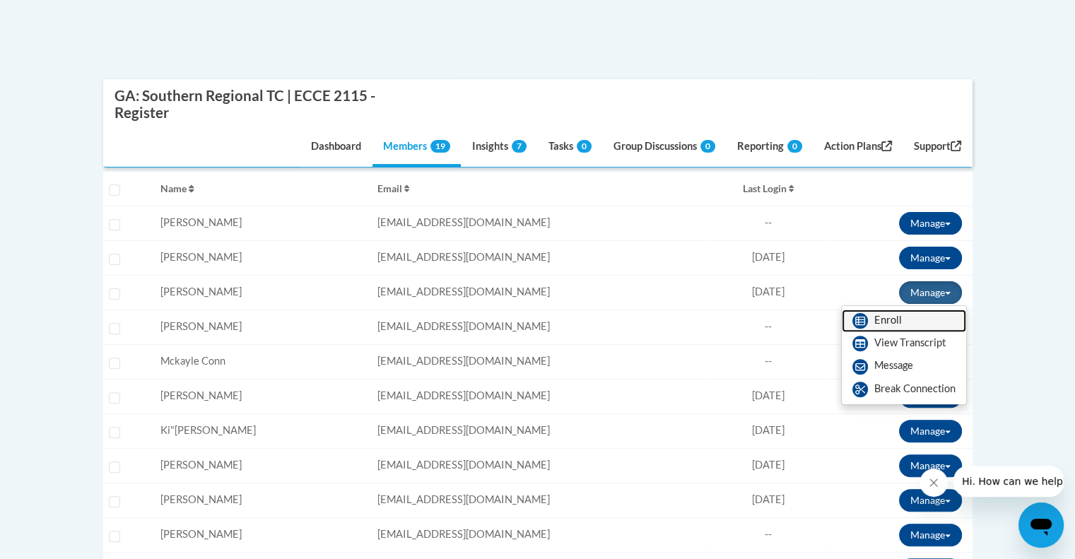
click at [905, 317] on link "Enroll" at bounding box center [904, 321] width 124 height 23
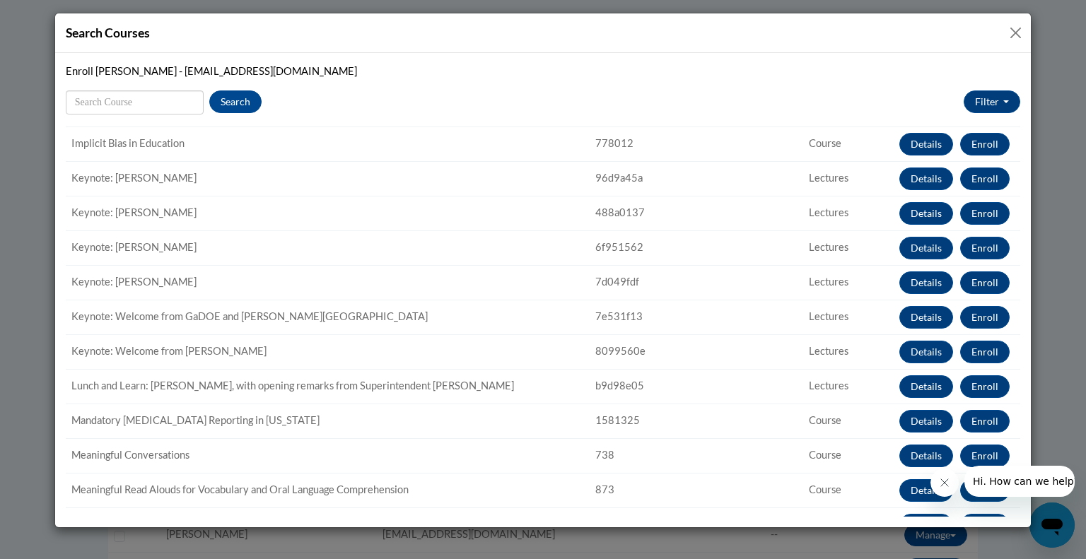
scroll to position [0, 0]
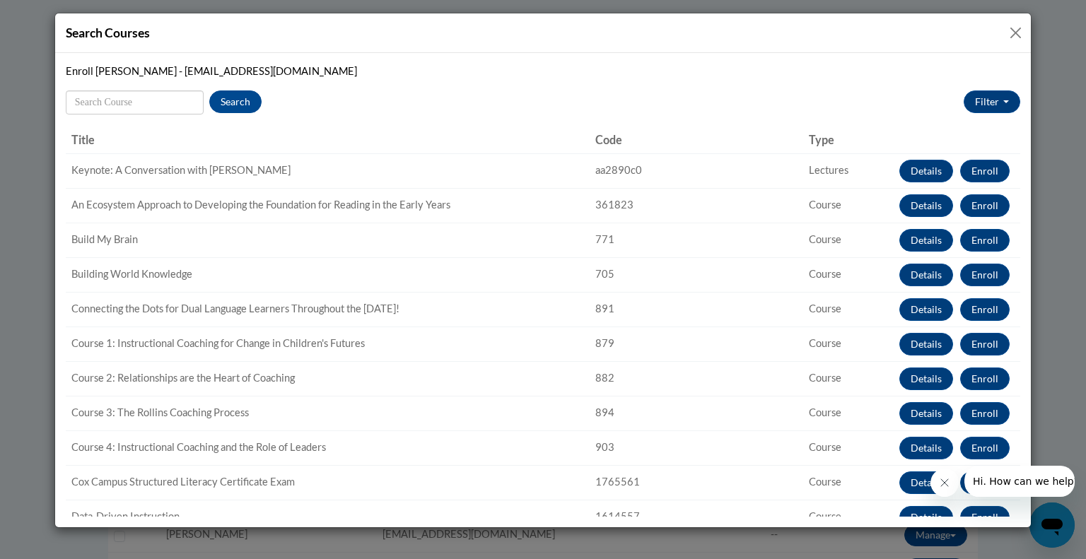
click at [1010, 33] on button "Close" at bounding box center [1015, 33] width 18 height 18
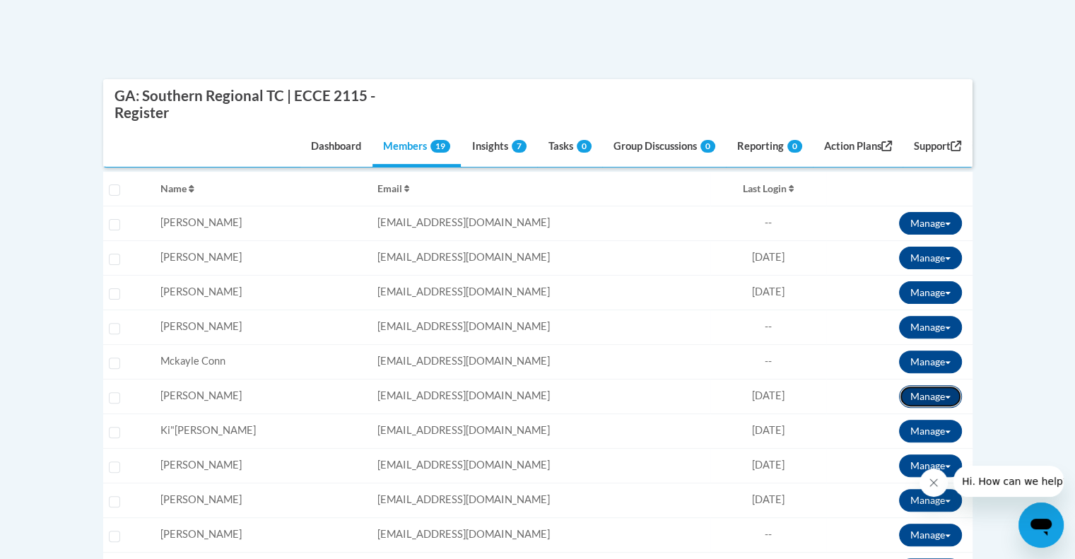
click at [929, 395] on button "Manage" at bounding box center [930, 396] width 63 height 23
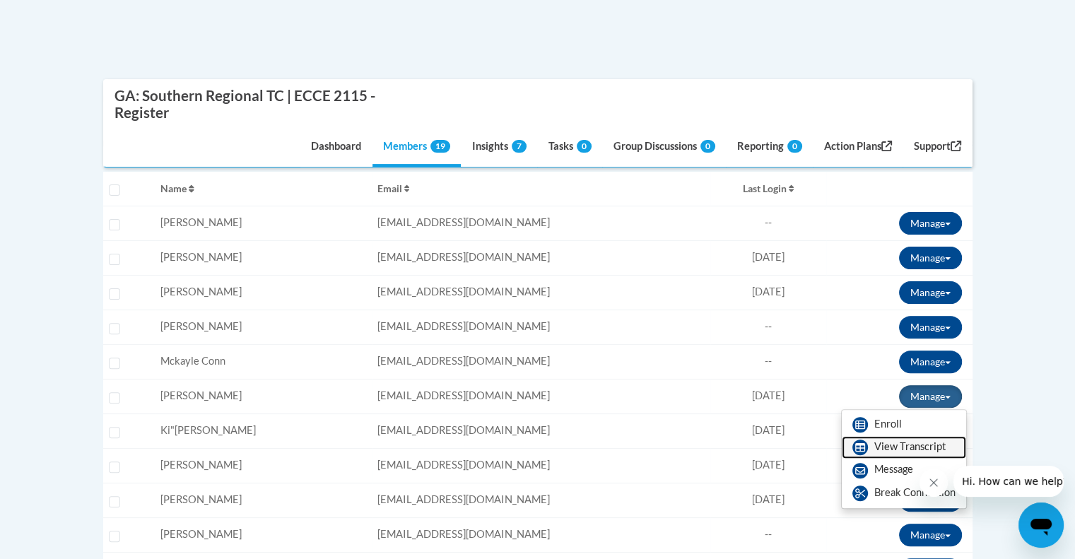
click at [891, 450] on link "View Transcript" at bounding box center [904, 447] width 124 height 23
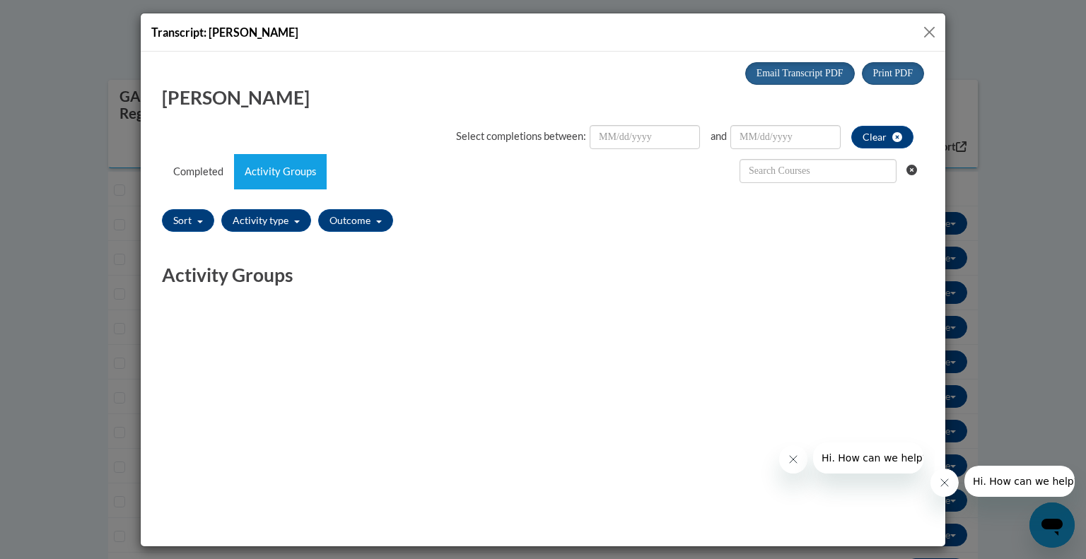
click at [921, 33] on button "Close" at bounding box center [929, 32] width 18 height 18
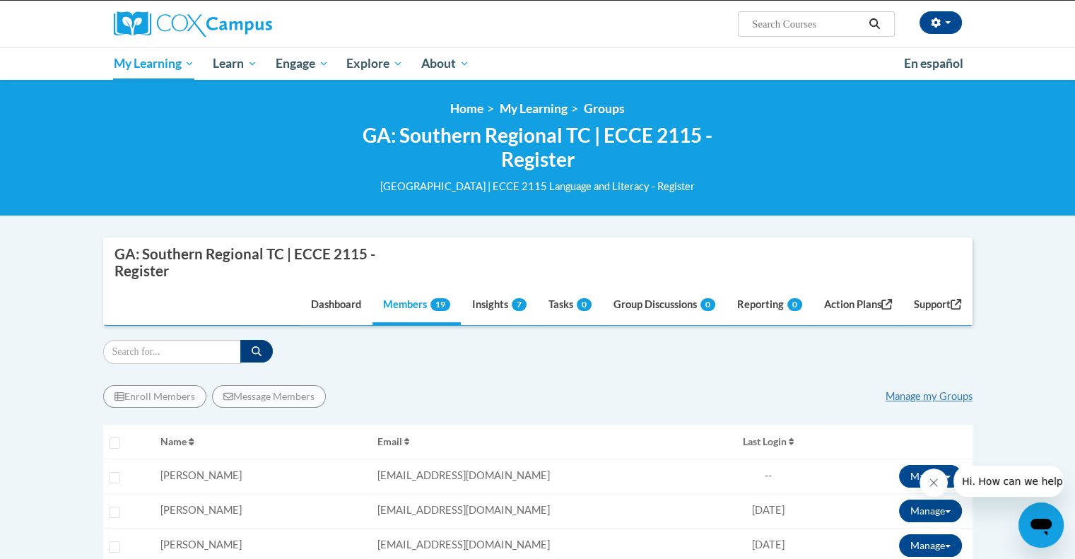
scroll to position [105, 0]
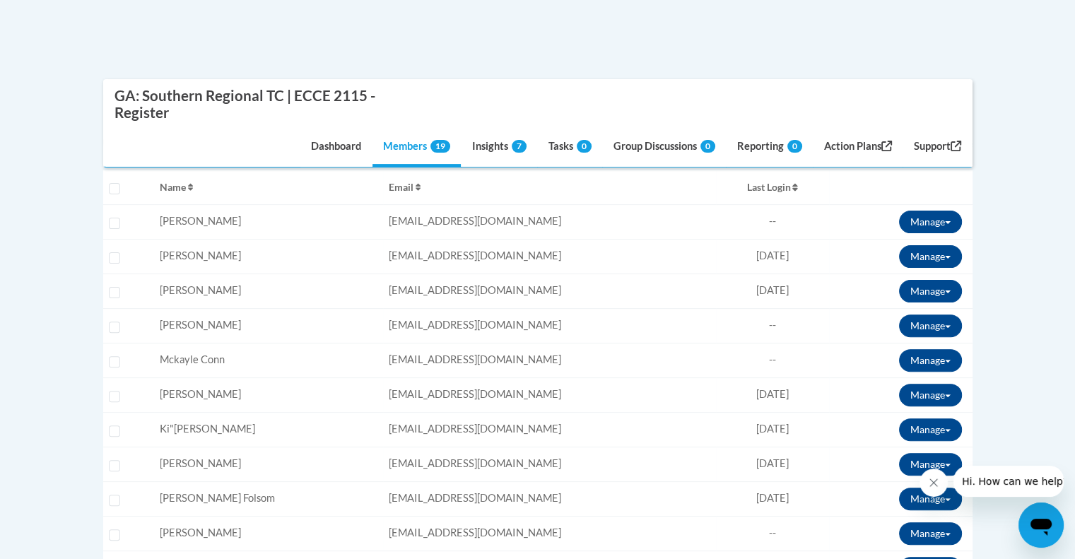
scroll to position [359, 0]
click at [114, 288] on input "Select learner" at bounding box center [114, 292] width 11 height 11
checkbox input "true"
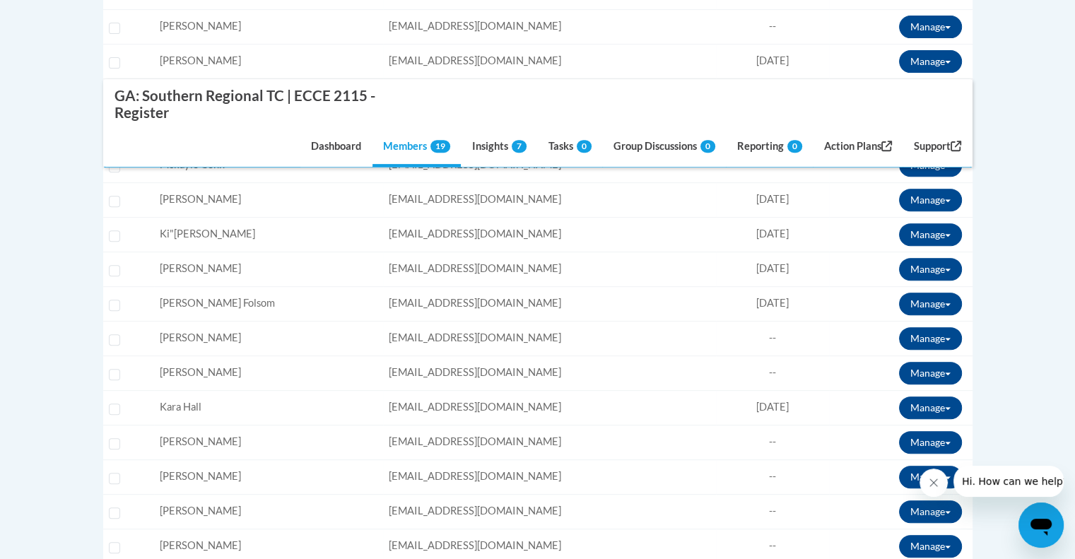
scroll to position [553, 0]
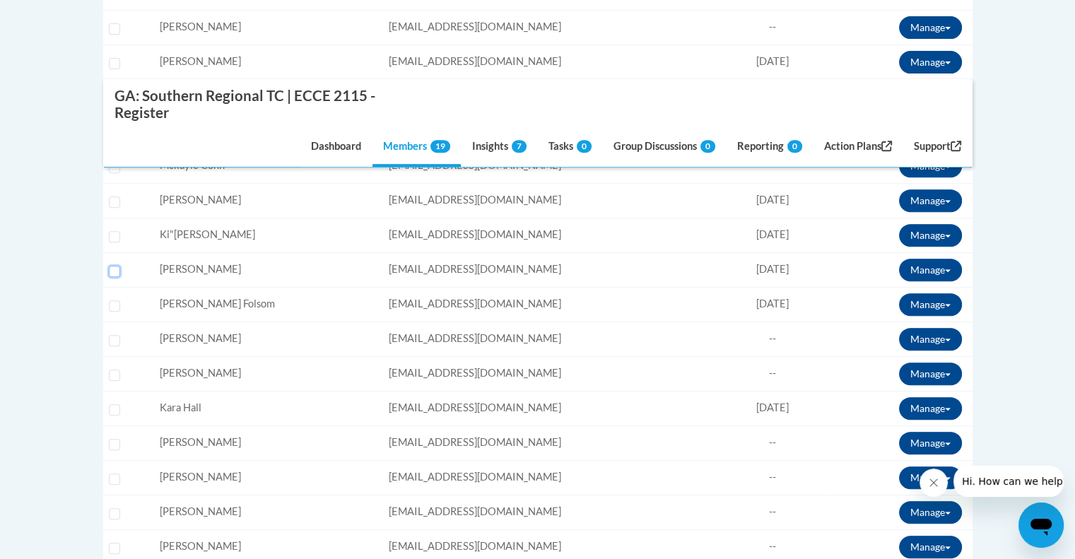
click at [110, 268] on input "Select learner" at bounding box center [114, 271] width 11 height 11
checkbox input "true"
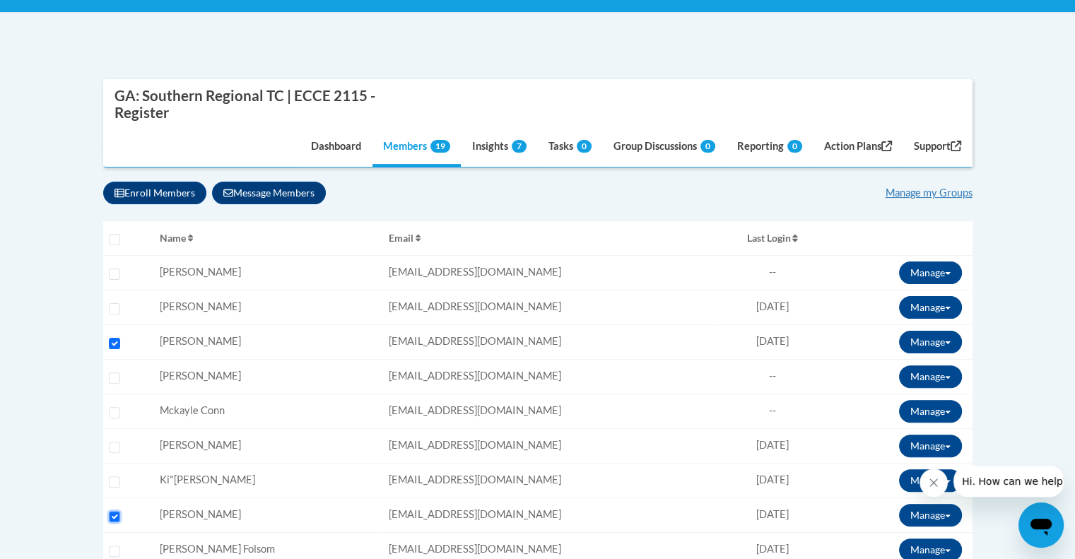
scroll to position [286, 0]
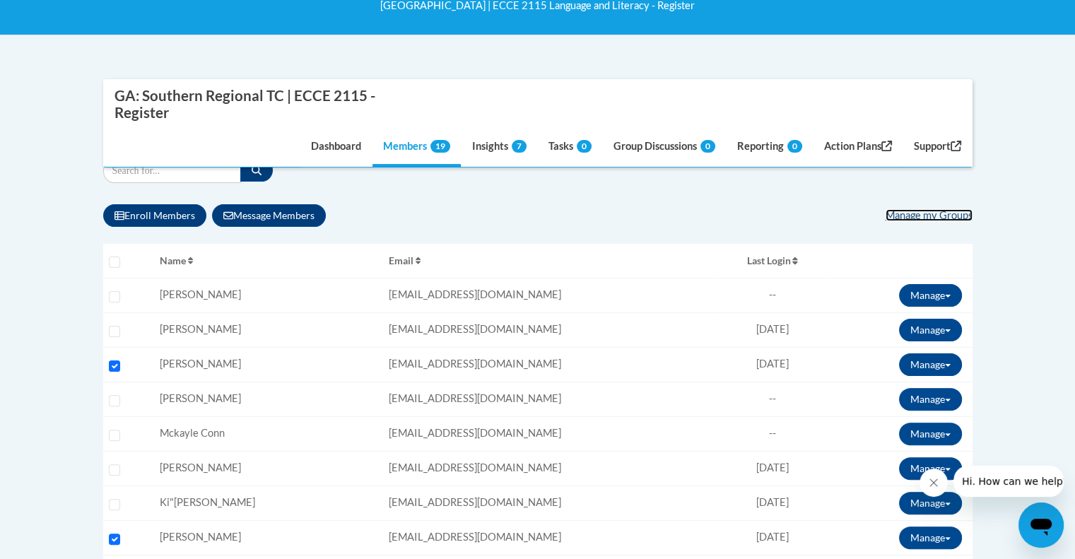
click at [954, 211] on link "Manage my Groups" at bounding box center [929, 215] width 87 height 12
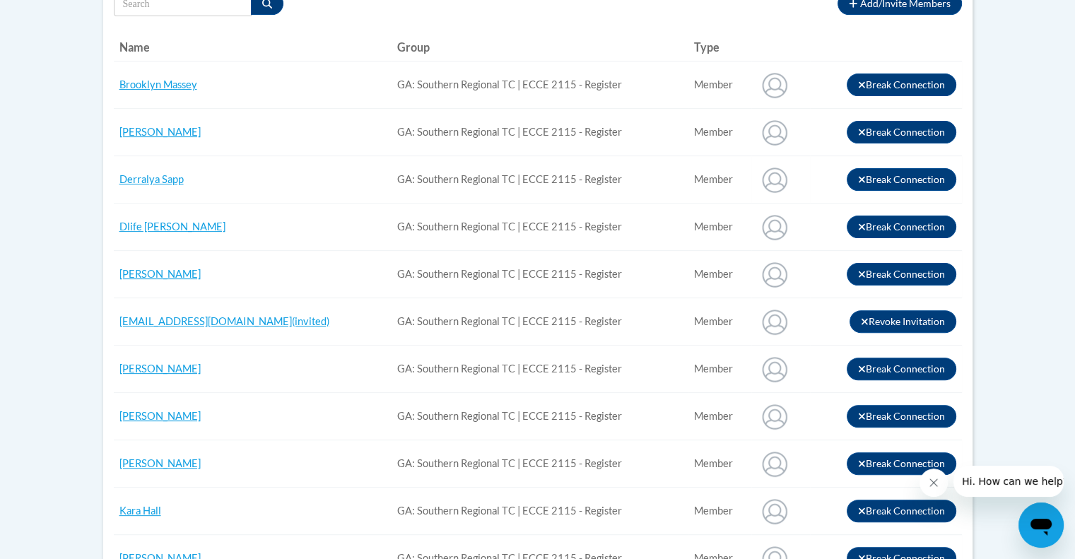
scroll to position [367, 0]
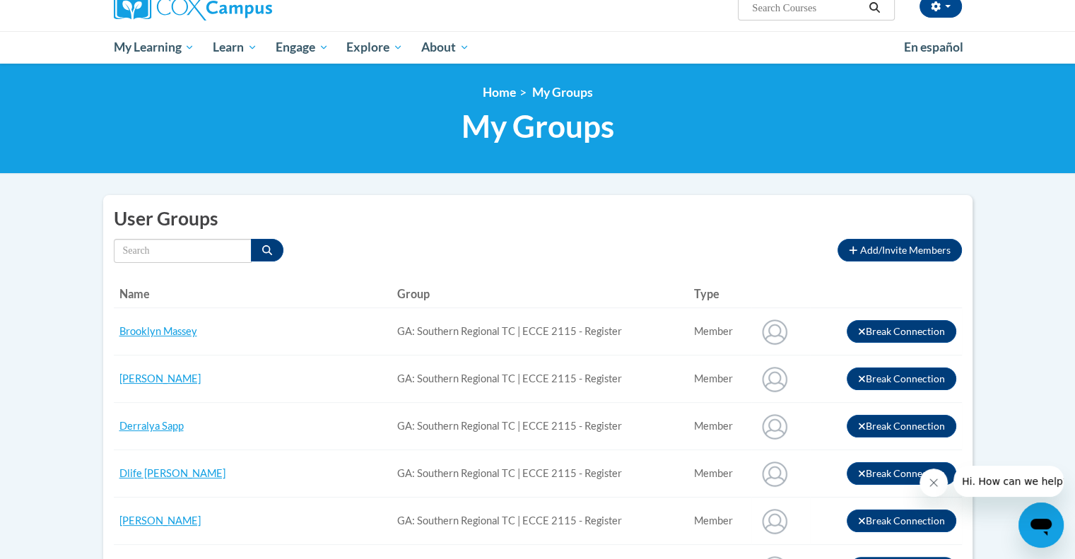
scroll to position [122, 0]
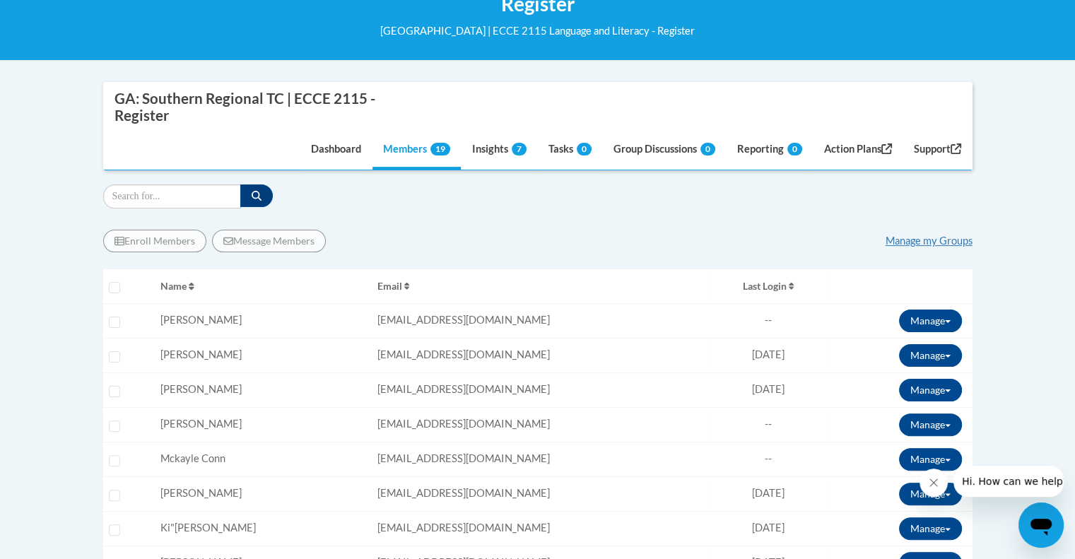
scroll to position [214, 0]
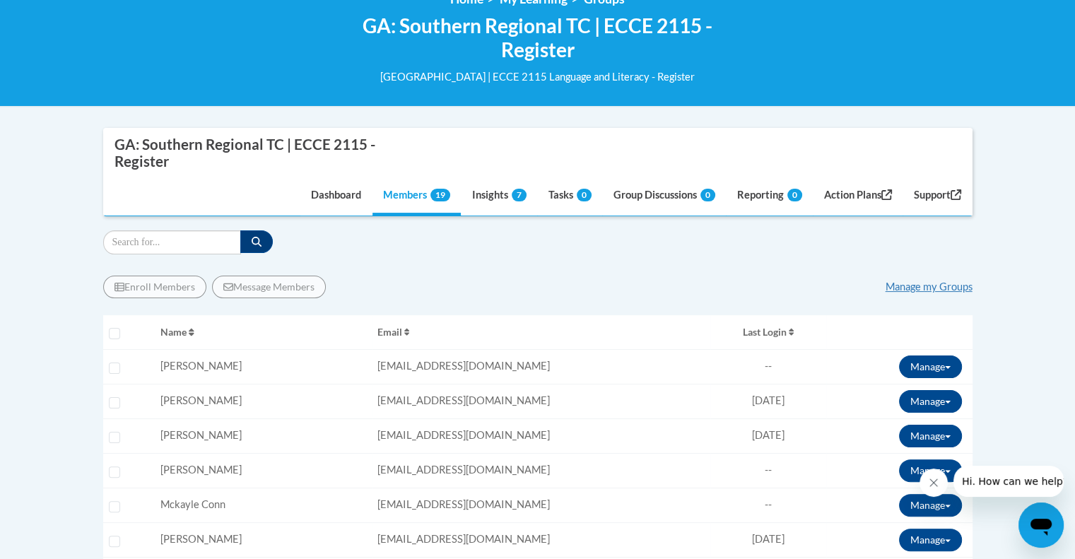
click at [110, 326] on div "Selecting" at bounding box center [129, 329] width 41 height 11
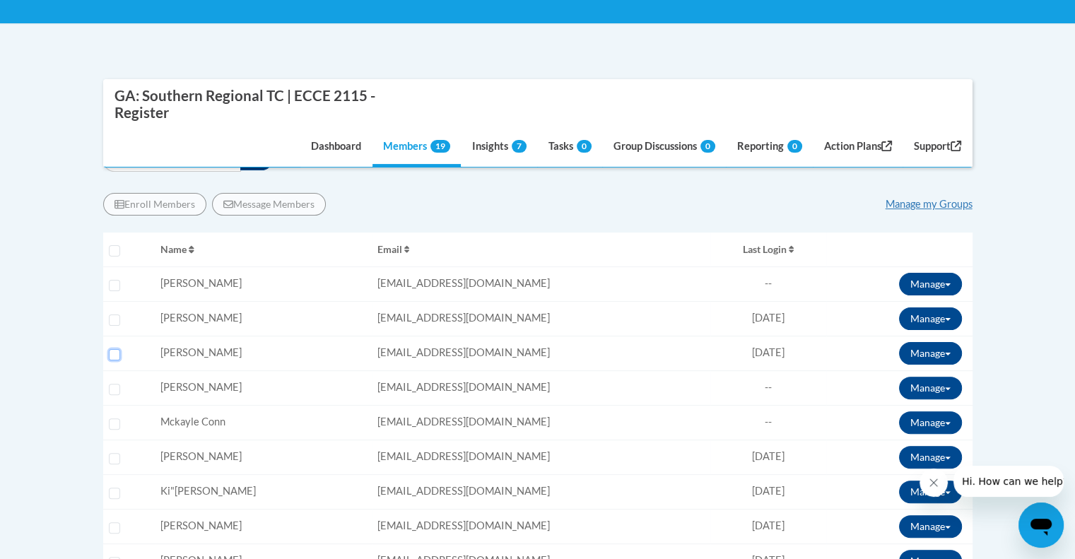
click at [116, 351] on input "Select learner" at bounding box center [114, 354] width 11 height 11
checkbox input "true"
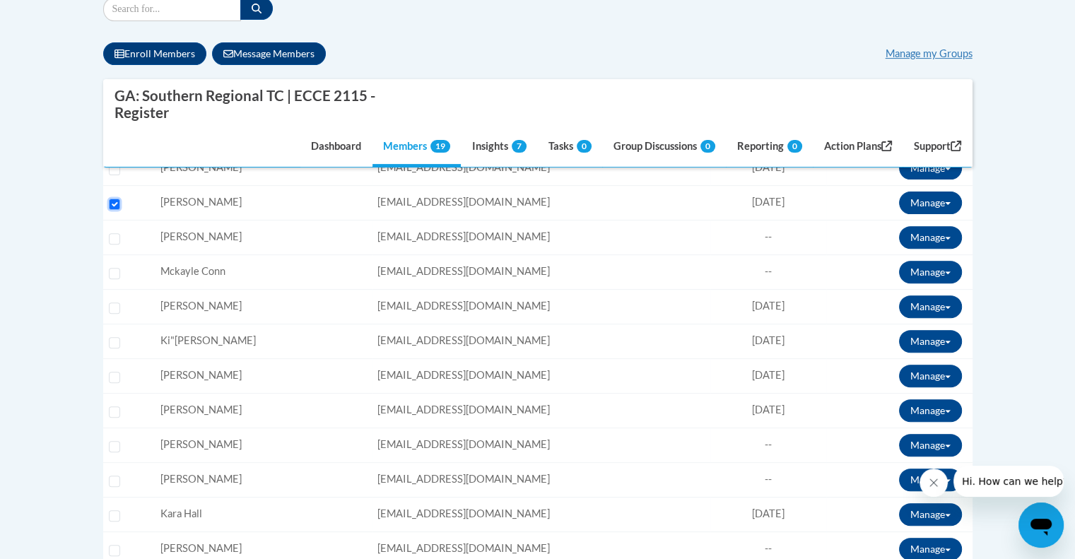
scroll to position [484, 0]
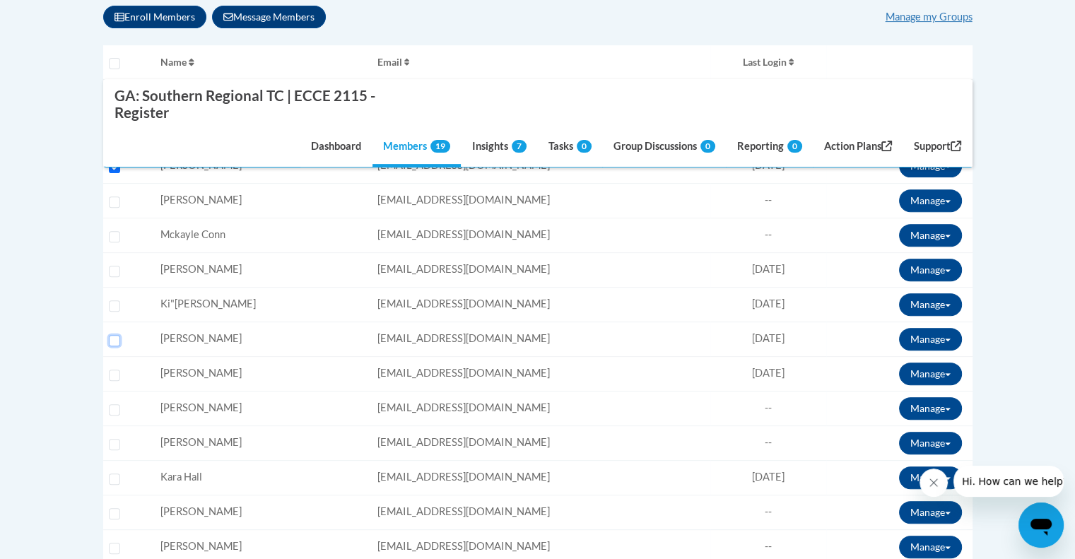
click at [114, 336] on input "Select learner" at bounding box center [114, 340] width 11 height 11
checkbox input "true"
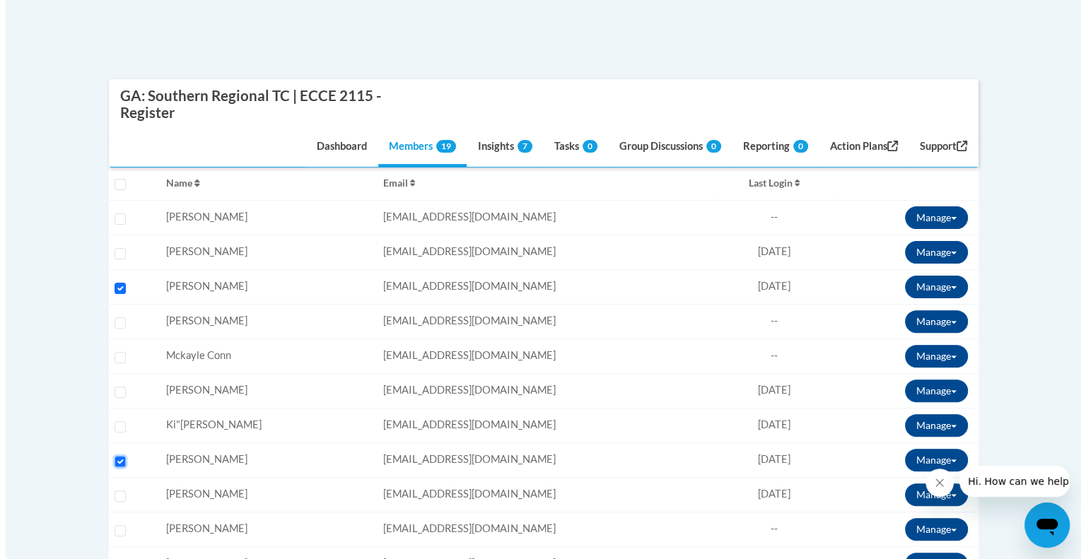
scroll to position [310, 0]
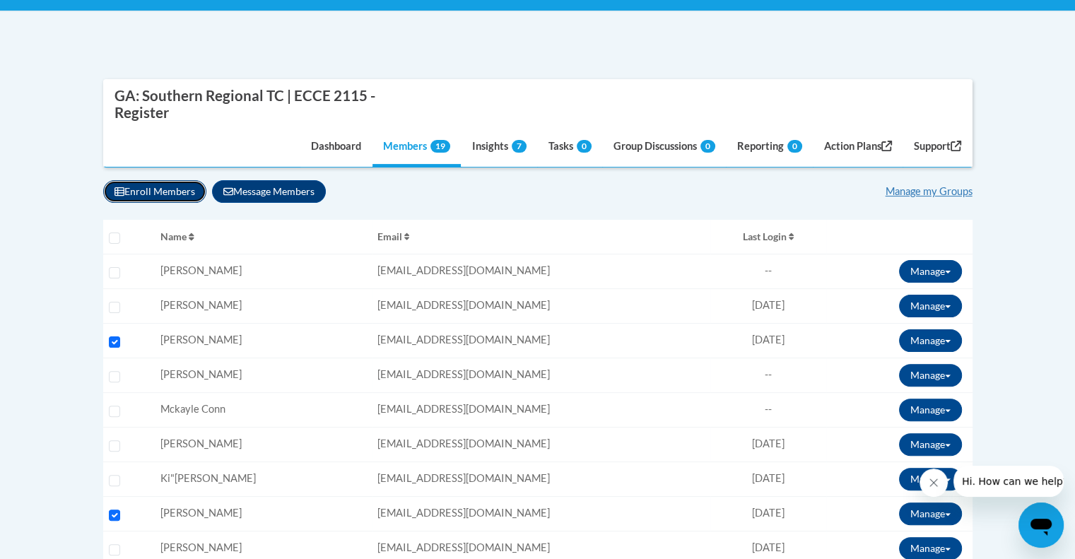
click at [182, 189] on button "Enroll Members" at bounding box center [154, 191] width 103 height 23
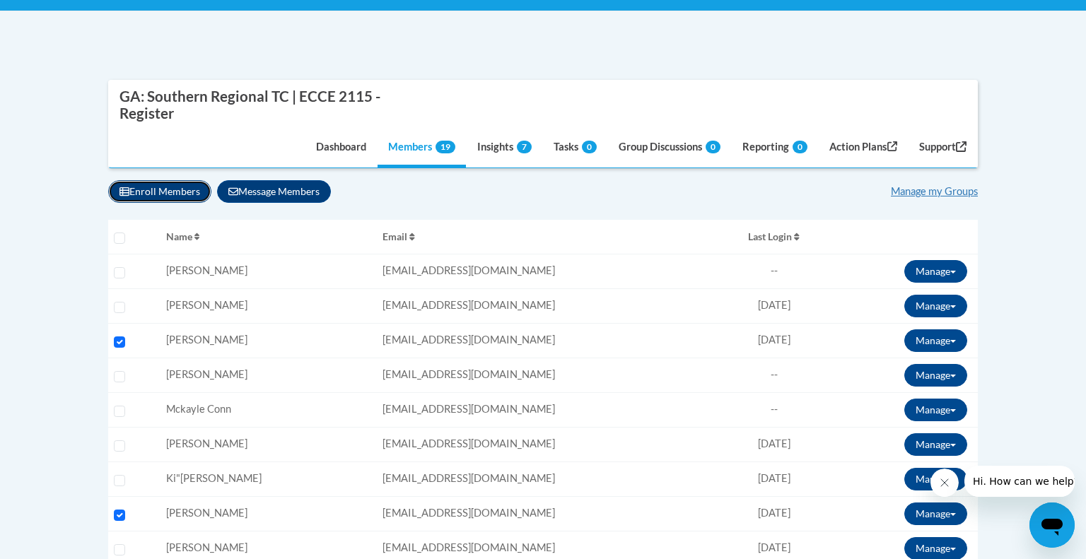
select select
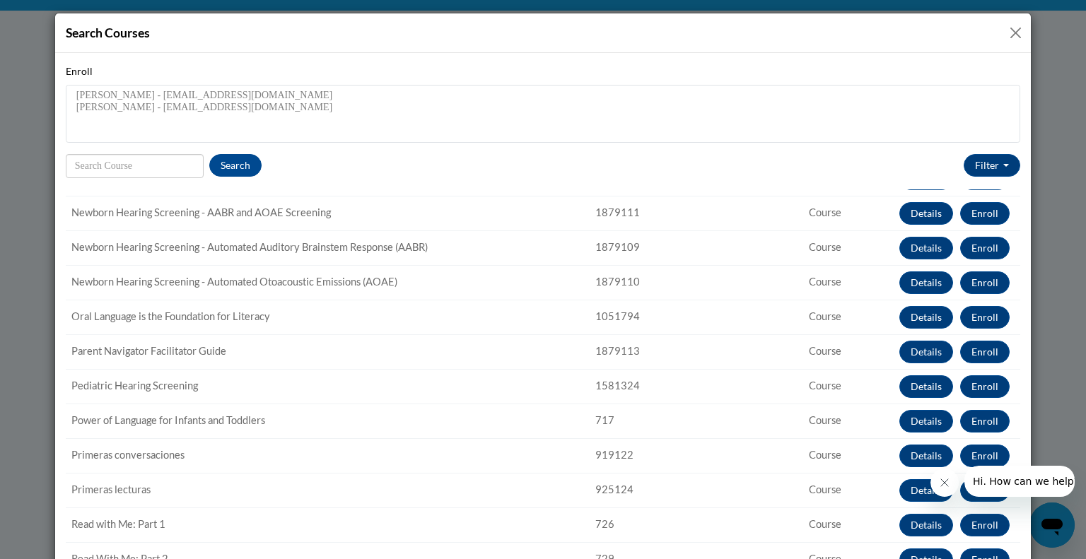
scroll to position [943, 0]
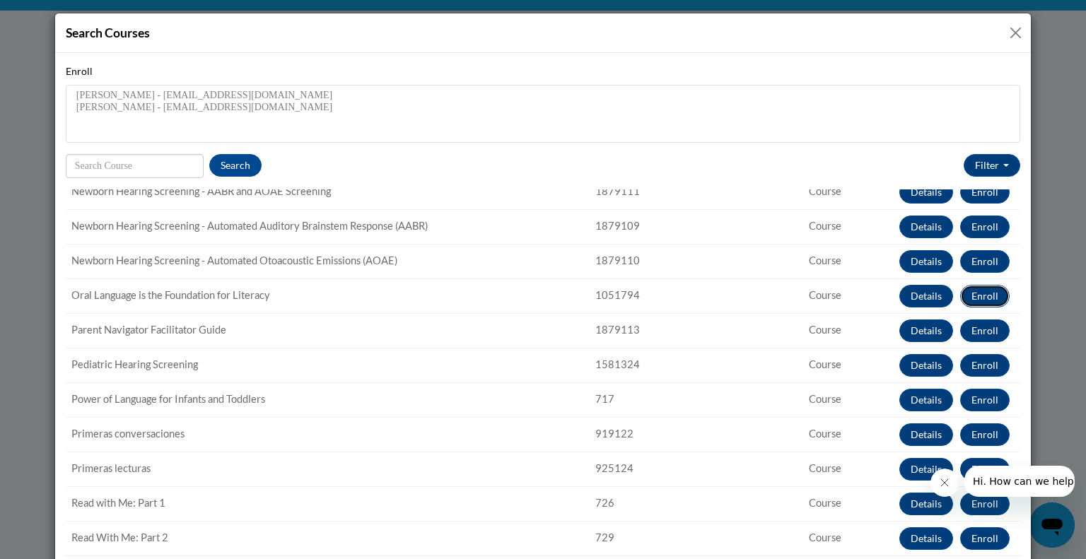
click at [965, 288] on button "Enroll" at bounding box center [984, 296] width 49 height 23
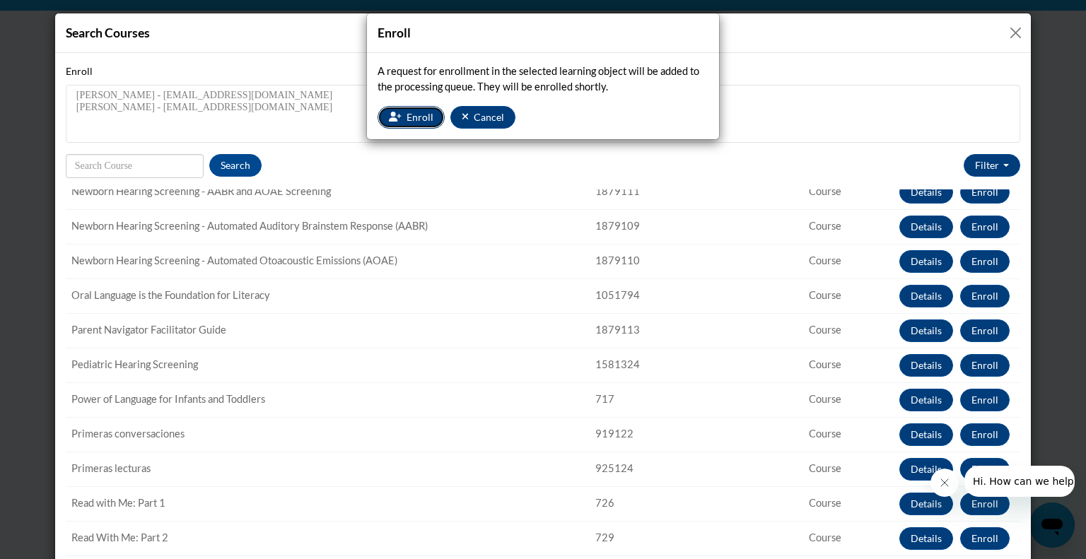
click at [423, 111] on span "Enroll" at bounding box center [419, 117] width 27 height 12
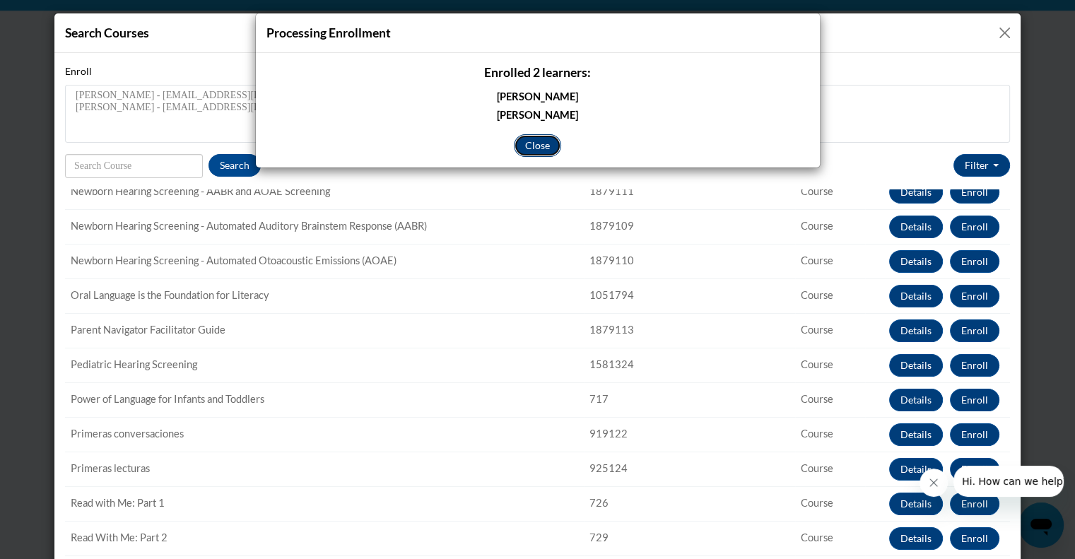
click at [534, 141] on button "Close" at bounding box center [537, 145] width 47 height 23
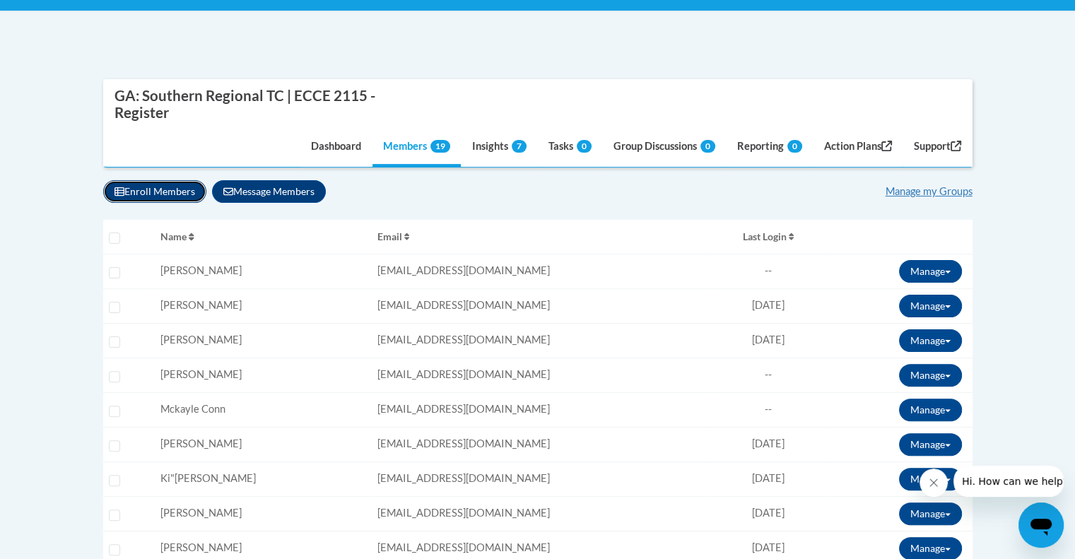
click at [123, 192] on icon "button" at bounding box center [119, 191] width 10 height 8
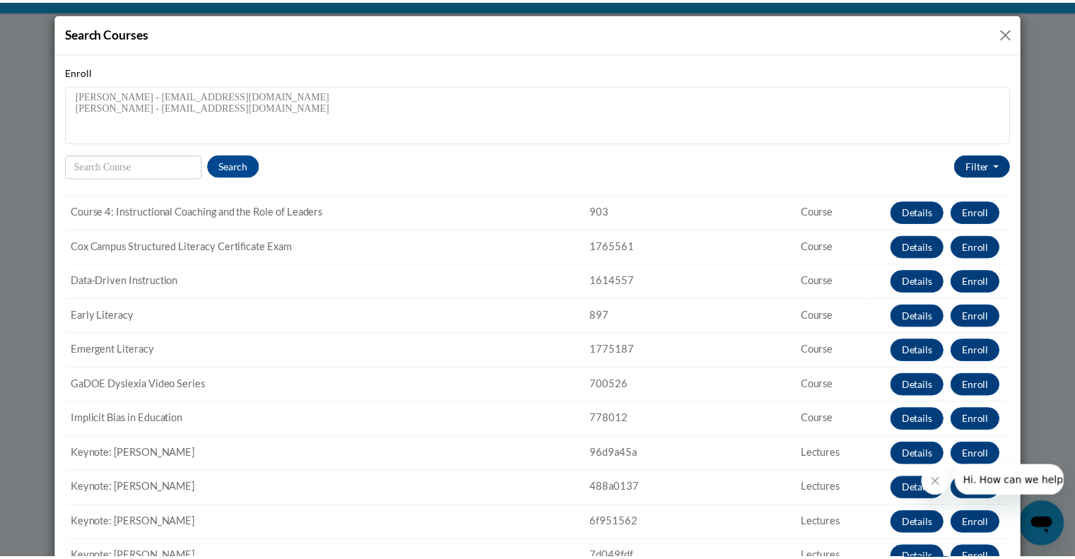
scroll to position [276, 0]
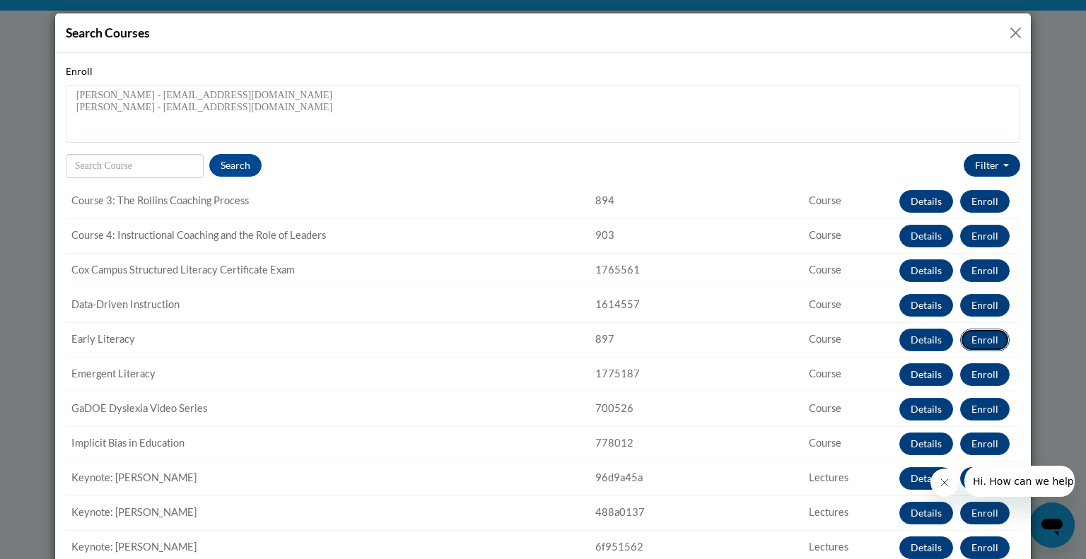
click at [967, 339] on button "Enroll" at bounding box center [984, 340] width 49 height 23
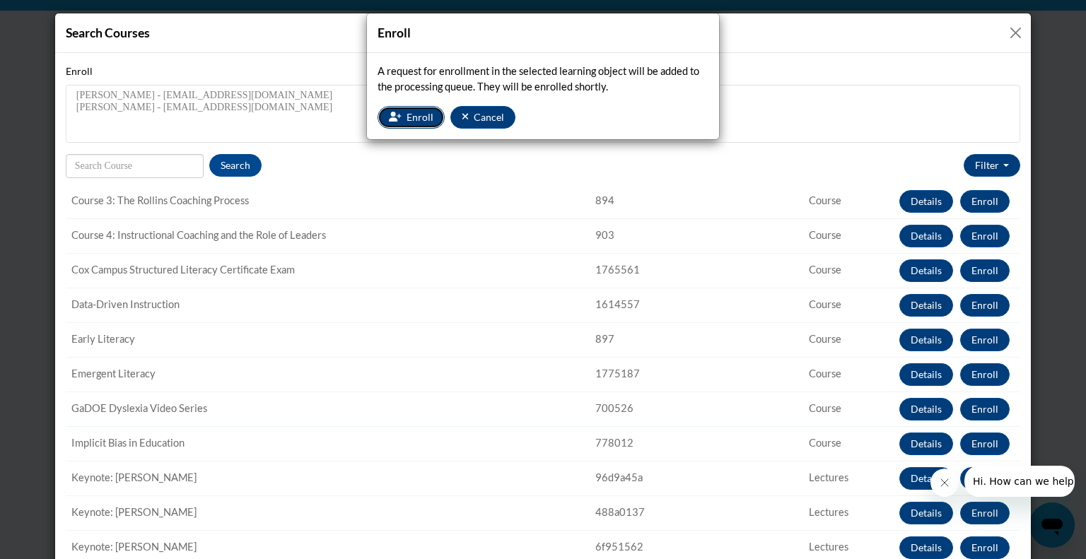
click at [418, 115] on span "Enroll" at bounding box center [419, 117] width 27 height 12
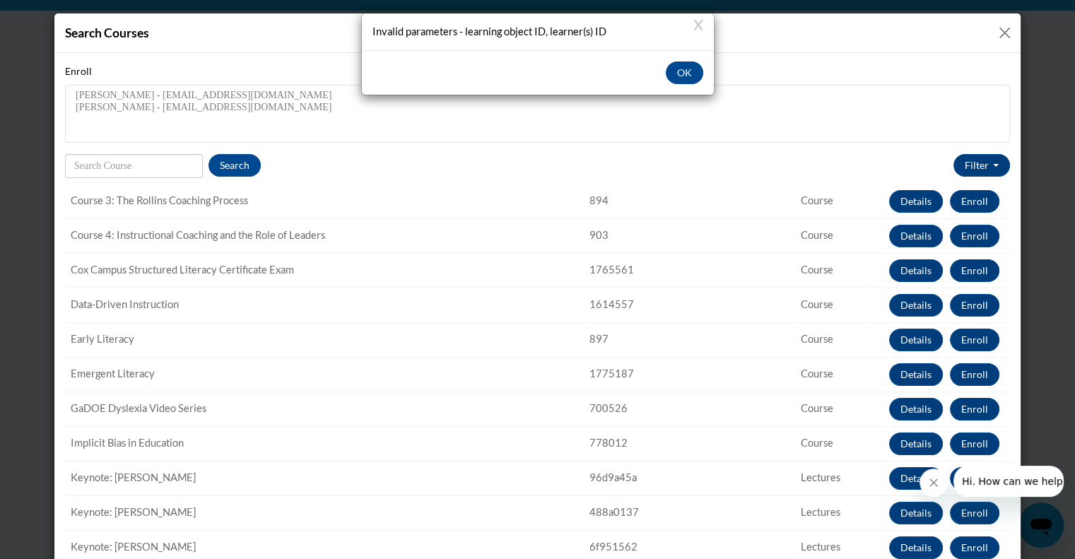
click at [698, 84] on div "OK" at bounding box center [538, 72] width 352 height 45
click at [687, 67] on button "OK" at bounding box center [684, 72] width 37 height 23
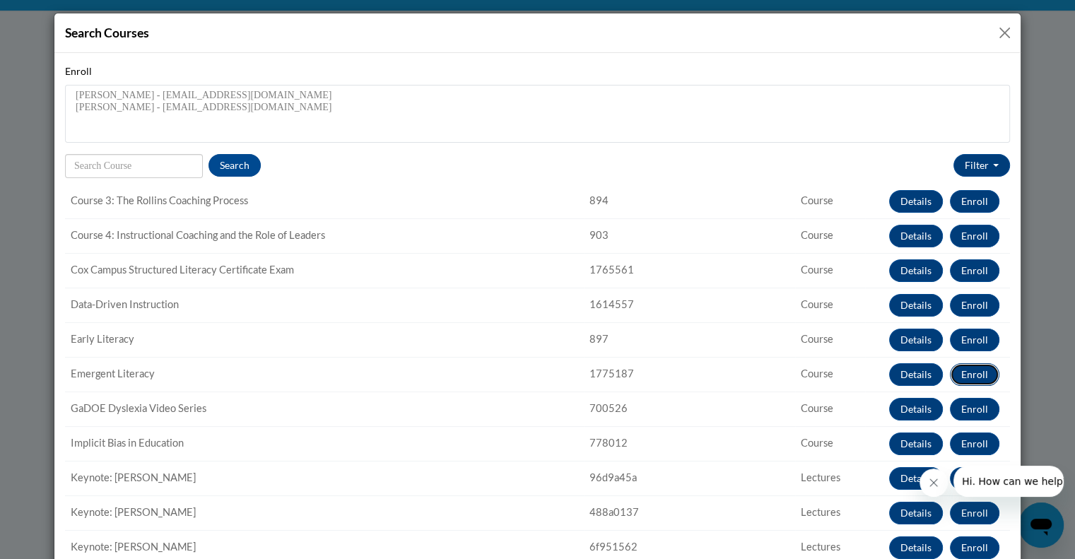
click at [956, 367] on button "Enroll" at bounding box center [974, 374] width 49 height 23
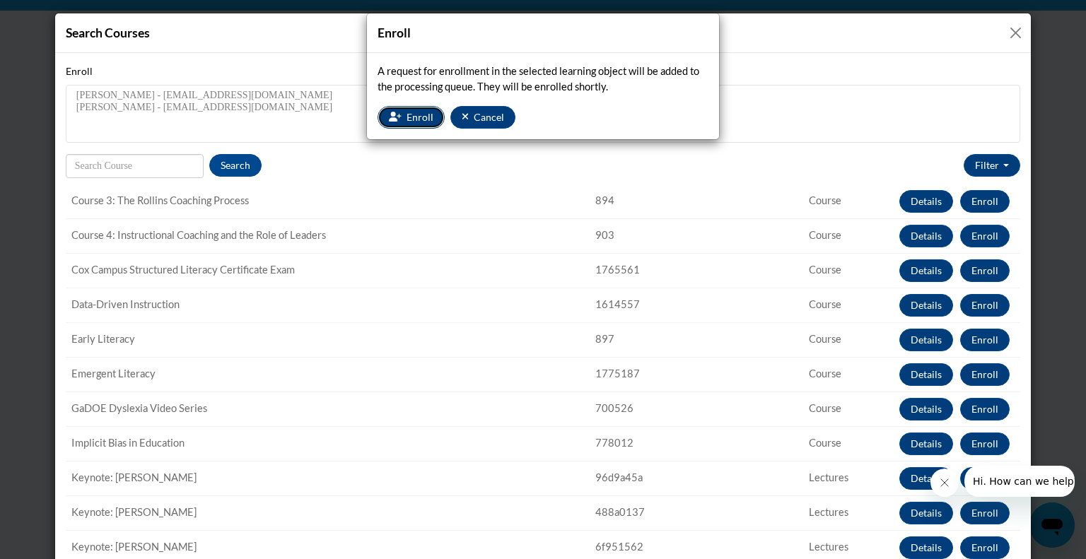
click at [399, 112] on icon "button" at bounding box center [395, 117] width 13 height 10
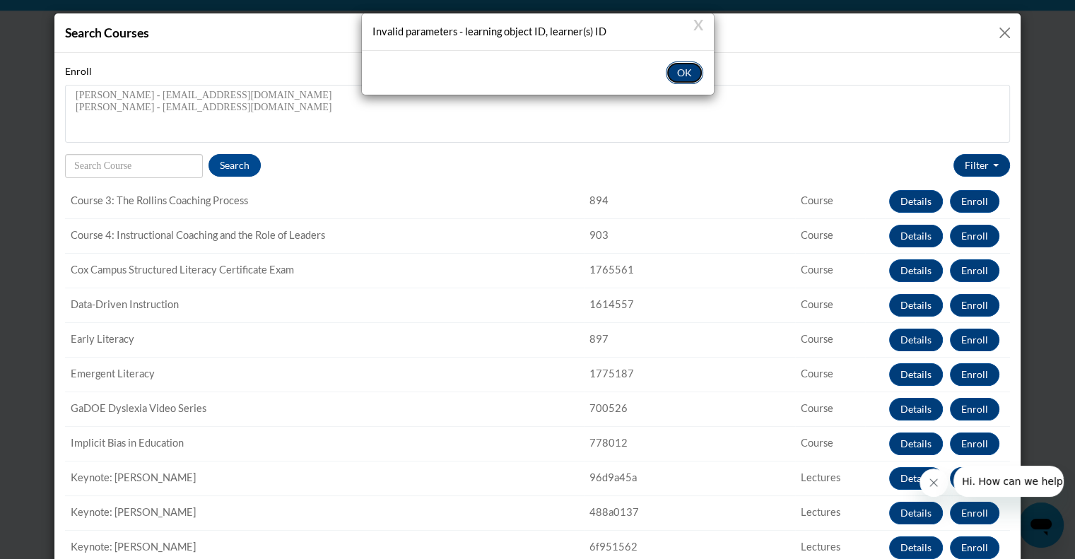
click at [688, 66] on button "OK" at bounding box center [684, 72] width 37 height 23
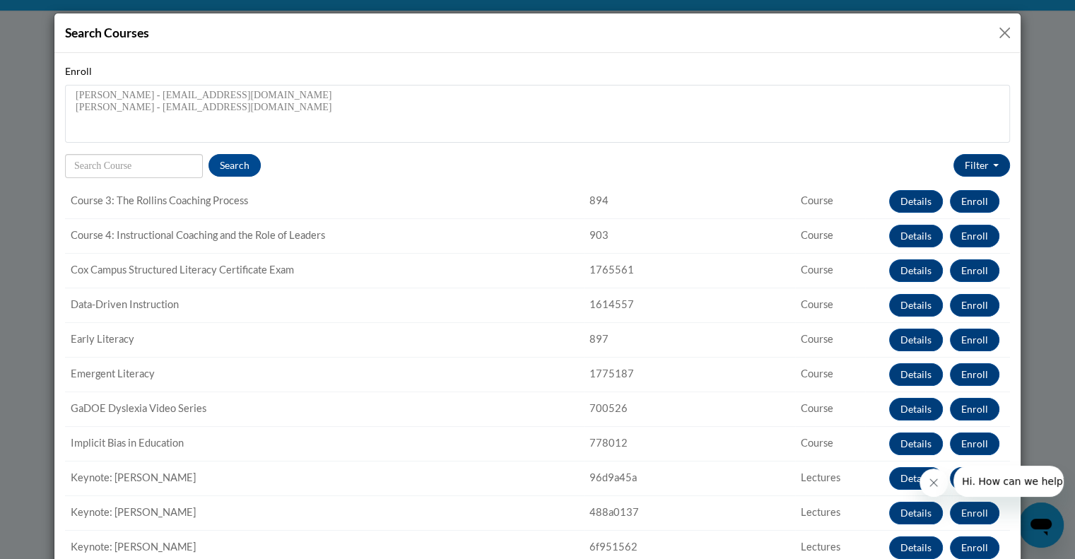
click at [996, 28] on button "Close" at bounding box center [1005, 33] width 18 height 18
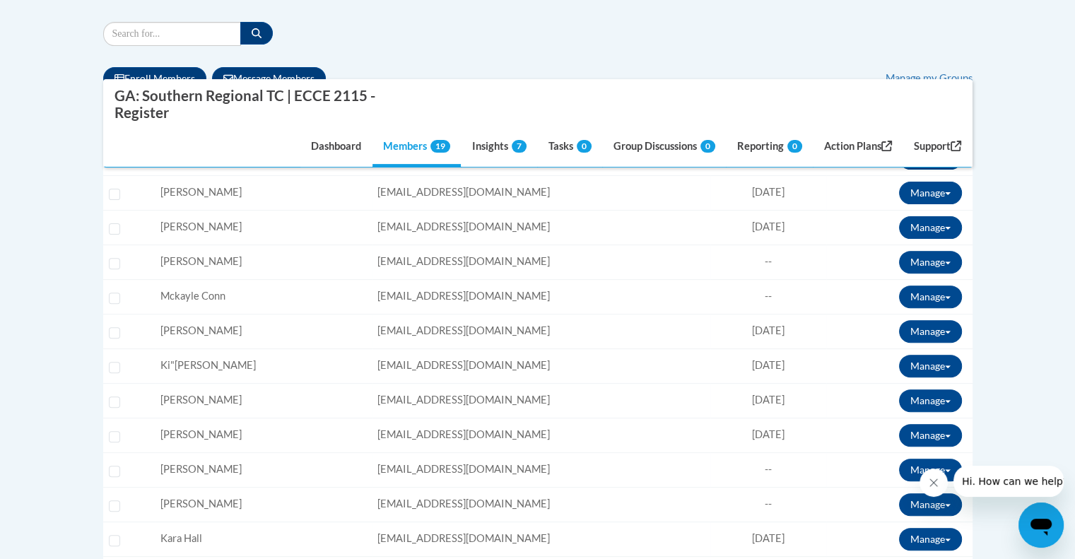
scroll to position [409, 0]
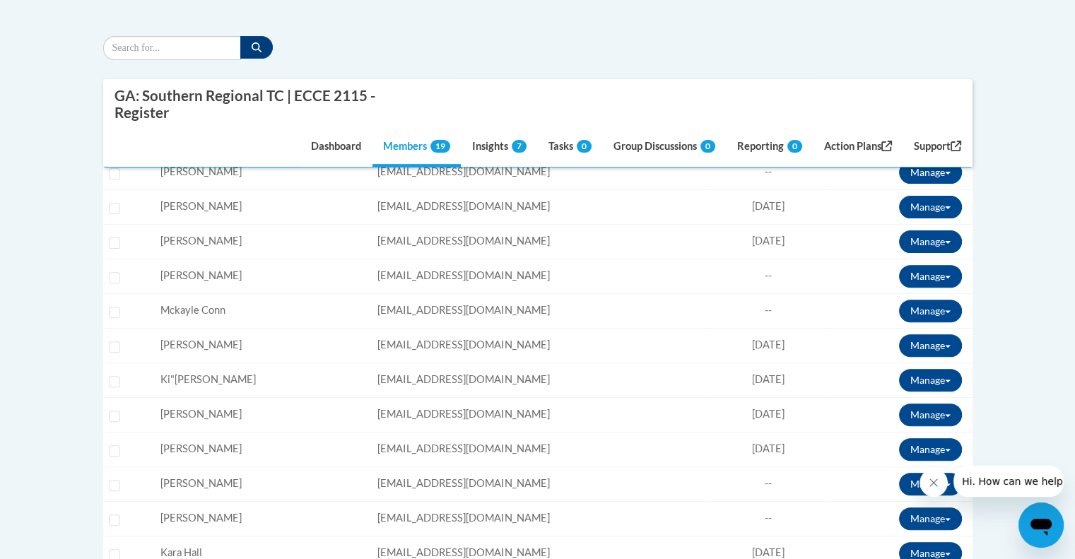
click at [112, 407] on div "Select learner" at bounding box center [117, 412] width 17 height 11
click at [113, 416] on input "Select learner" at bounding box center [114, 416] width 11 height 11
checkbox input "true"
click at [118, 240] on input "Select learner" at bounding box center [114, 242] width 11 height 11
checkbox input "true"
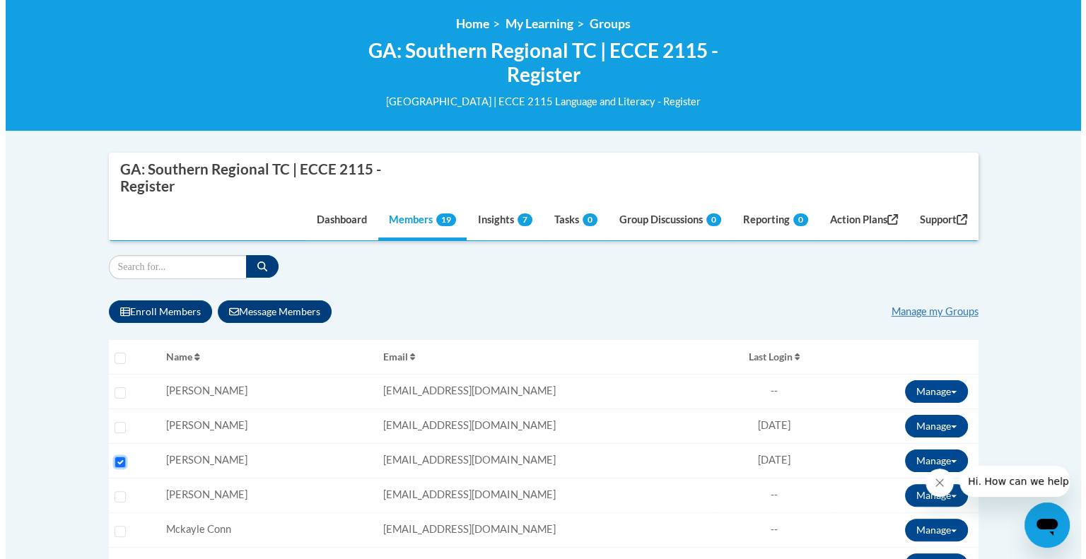
scroll to position [188, 0]
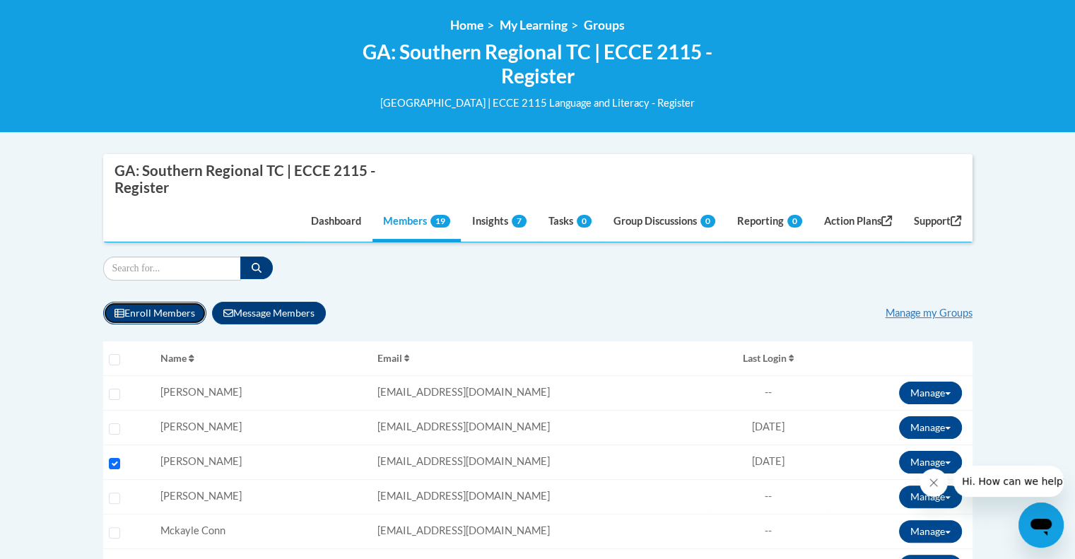
click at [148, 307] on button "Enroll Members" at bounding box center [154, 313] width 103 height 23
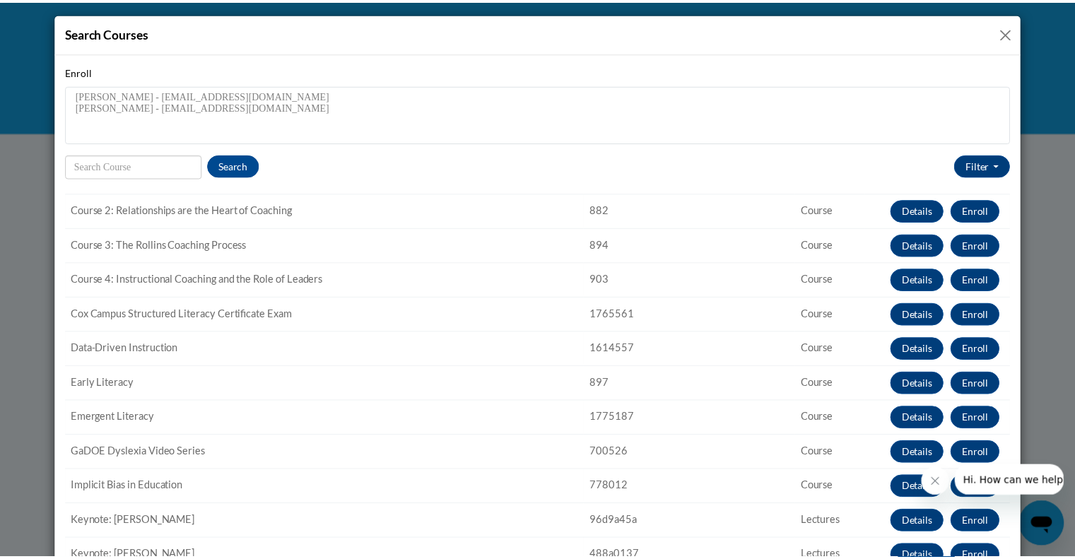
scroll to position [233, 0]
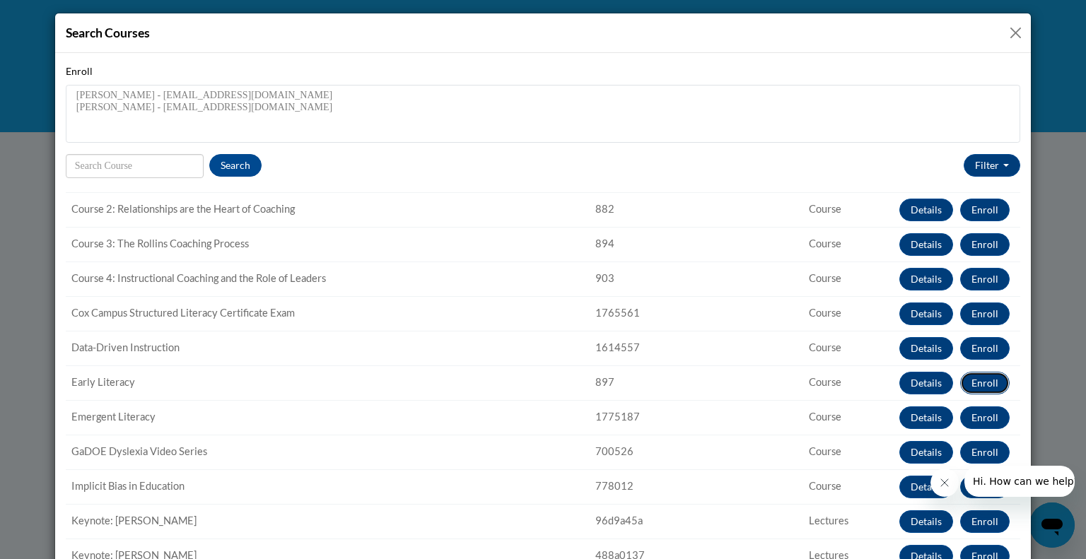
click at [970, 381] on button "Enroll" at bounding box center [984, 383] width 49 height 23
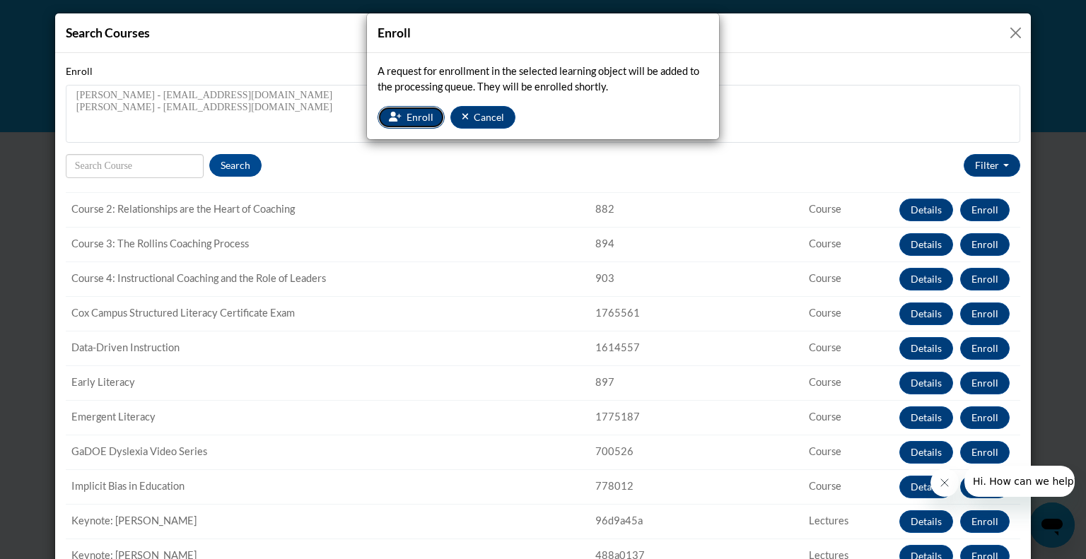
click at [411, 118] on span "Enroll" at bounding box center [419, 117] width 27 height 12
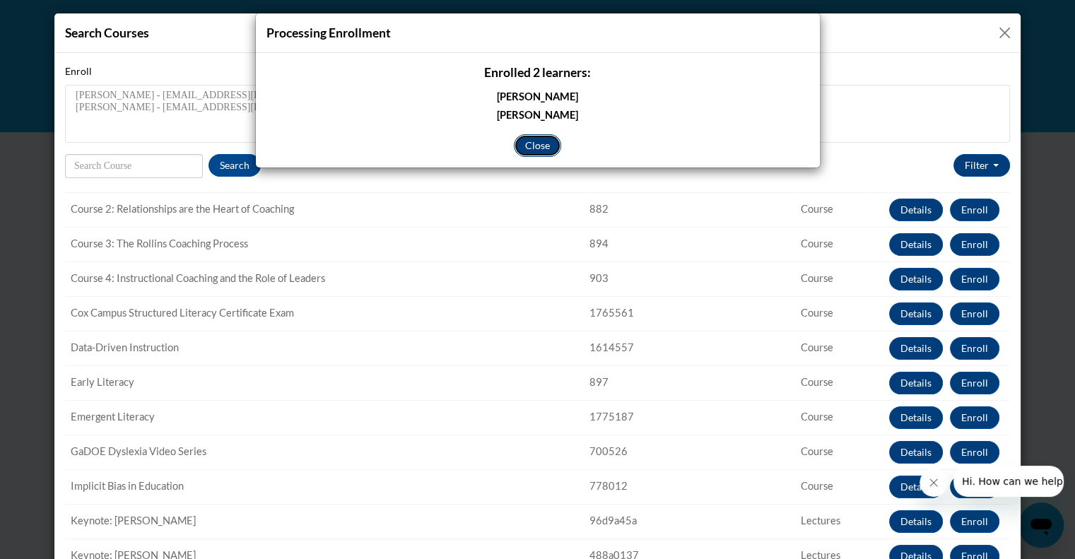
click at [534, 143] on button "Close" at bounding box center [537, 145] width 47 height 23
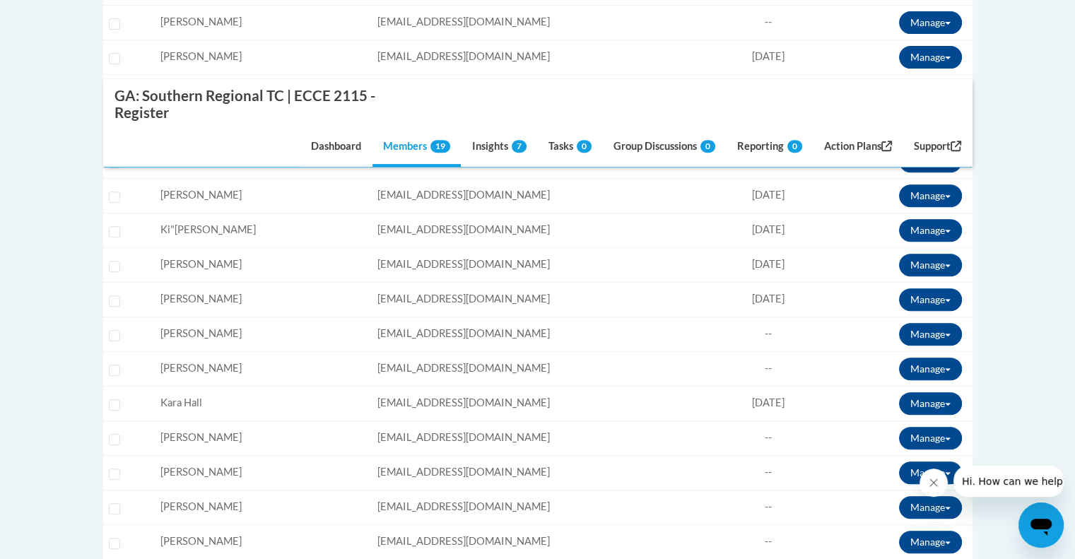
scroll to position [559, 0]
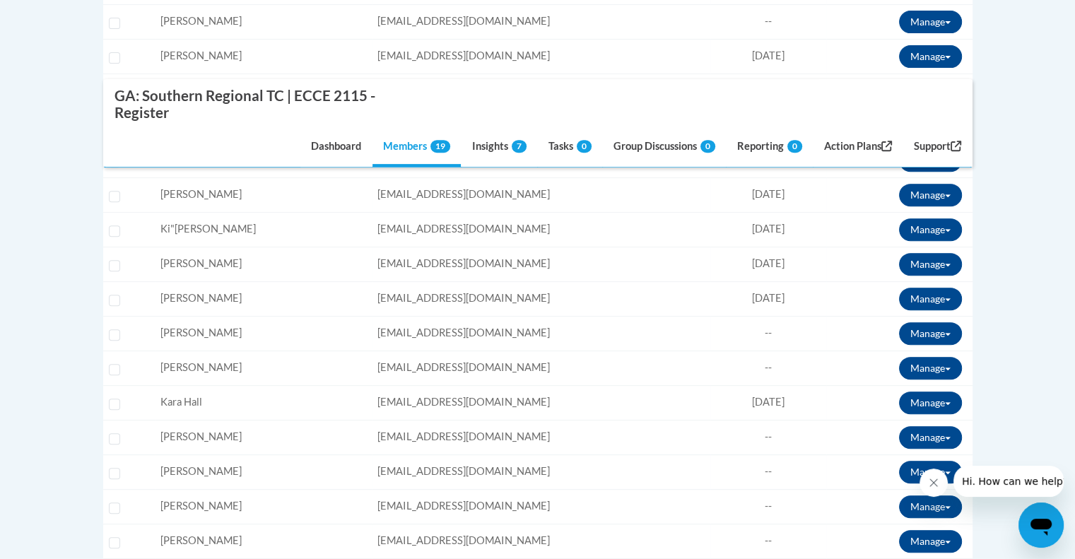
click at [144, 306] on td "Select learner" at bounding box center [129, 298] width 52 height 35
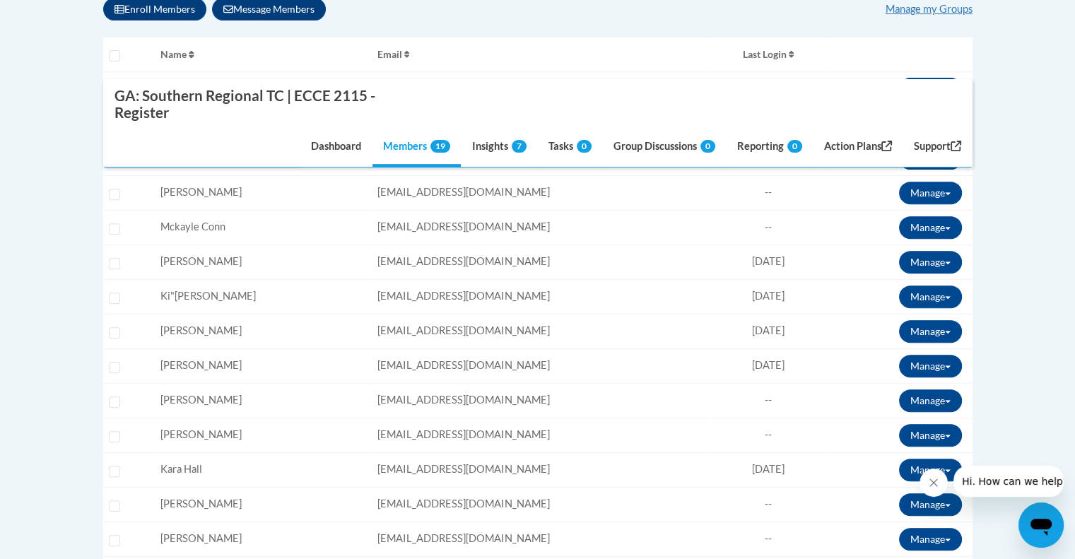
scroll to position [493, 0]
click at [112, 329] on input "Select learner" at bounding box center [114, 332] width 11 height 11
checkbox input "true"
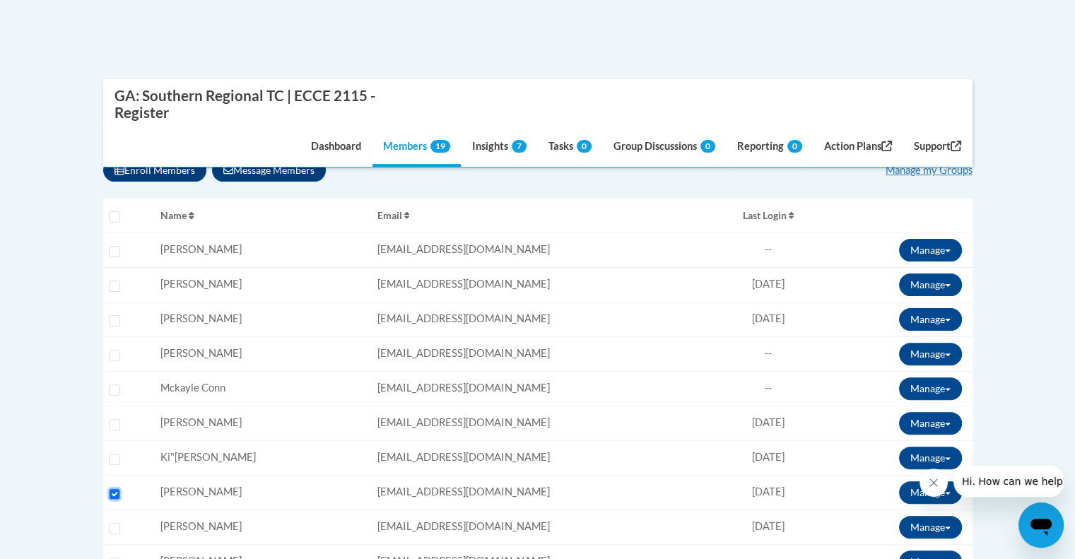
scroll to position [332, 0]
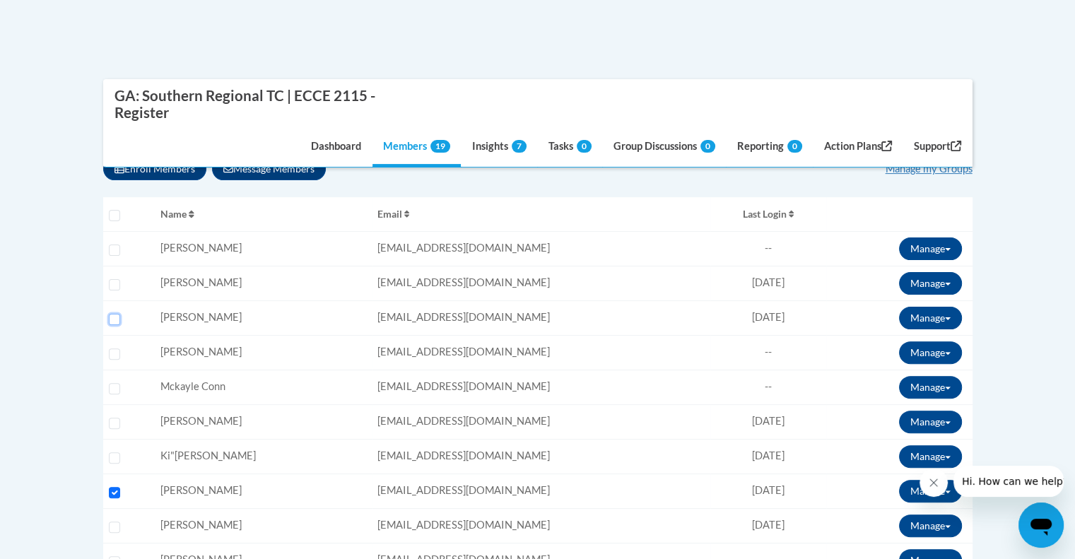
click at [114, 314] on input "Select learner" at bounding box center [114, 319] width 11 height 11
checkbox input "true"
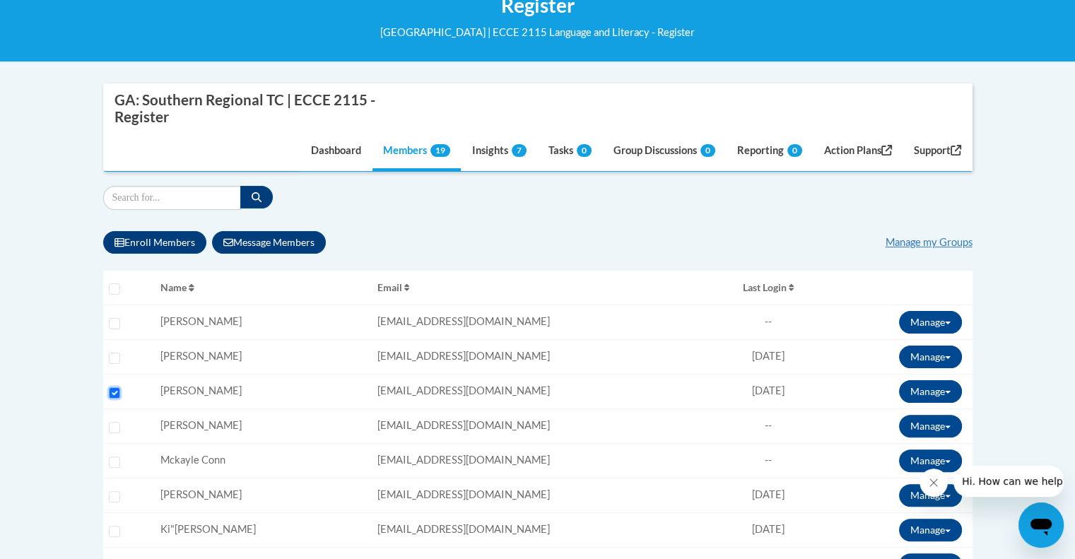
scroll to position [257, 0]
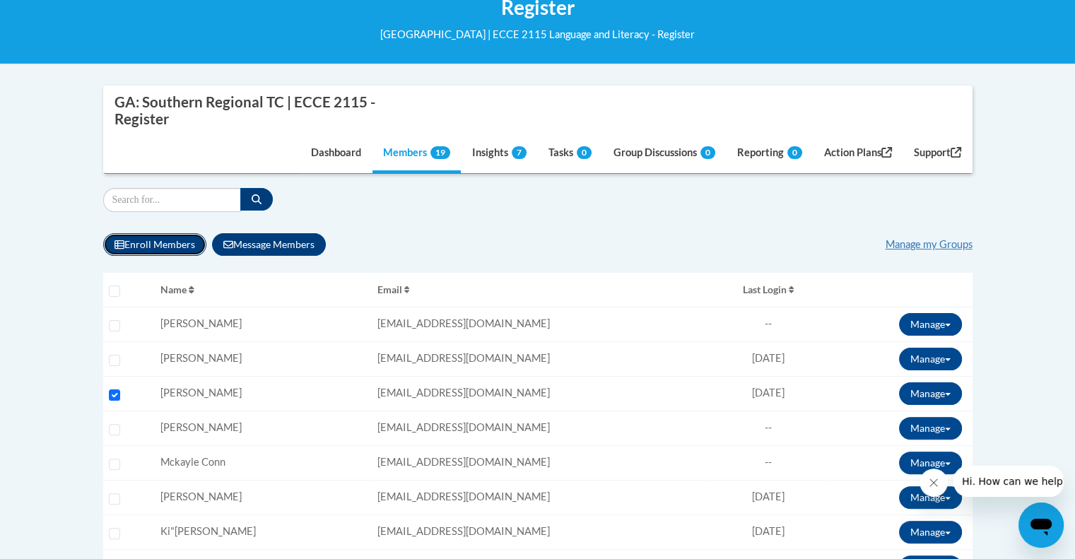
click at [184, 243] on button "Enroll Members" at bounding box center [154, 244] width 103 height 23
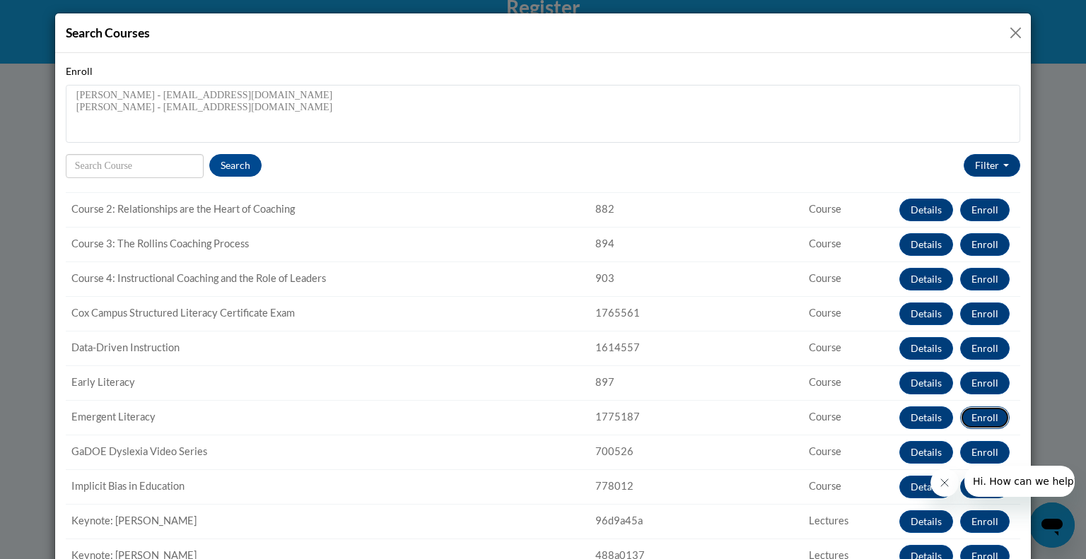
click at [966, 413] on button "Enroll" at bounding box center [984, 417] width 49 height 23
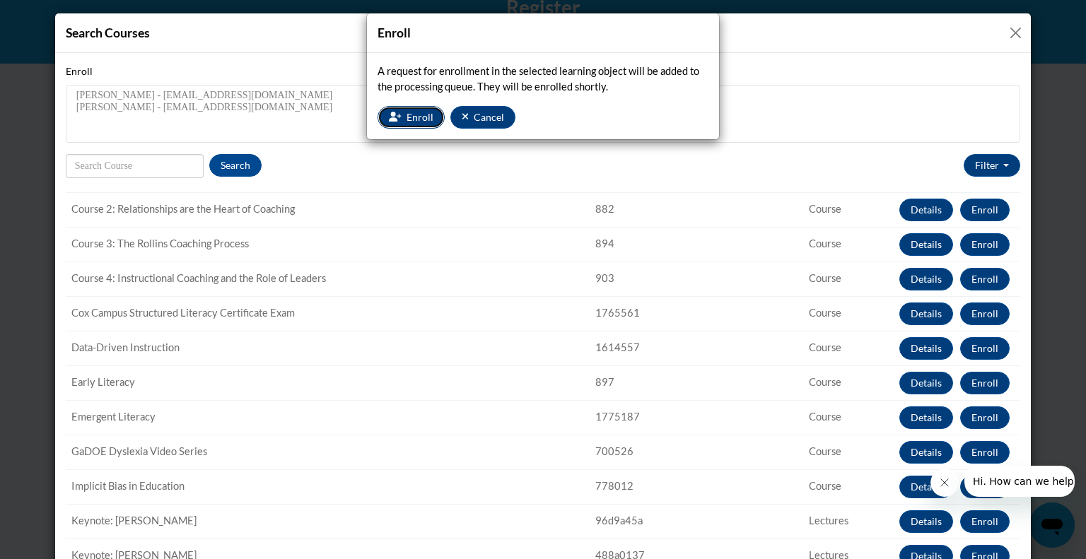
click at [417, 115] on span "Enroll" at bounding box center [419, 117] width 27 height 12
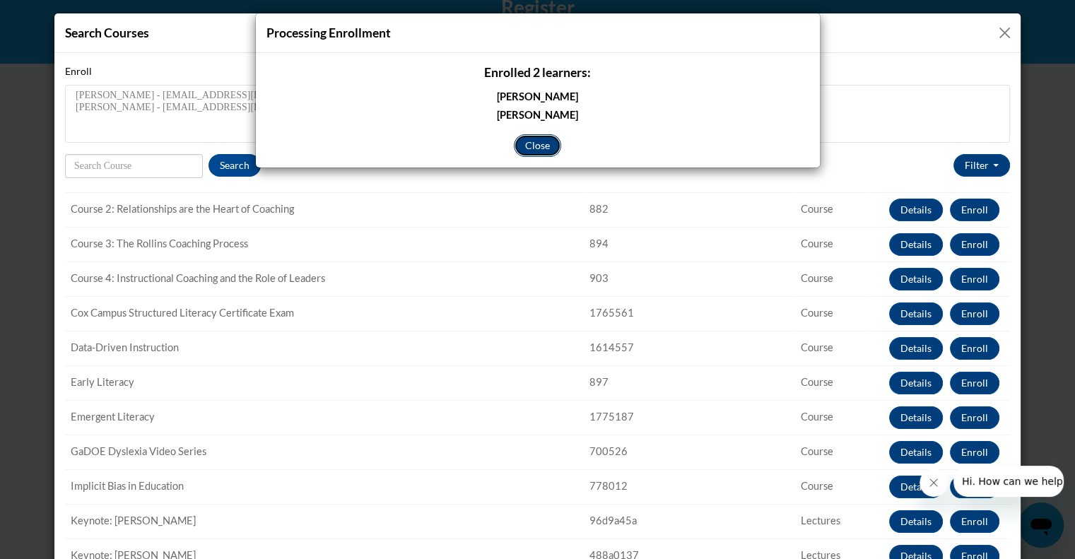
click at [544, 151] on button "Close" at bounding box center [537, 145] width 47 height 23
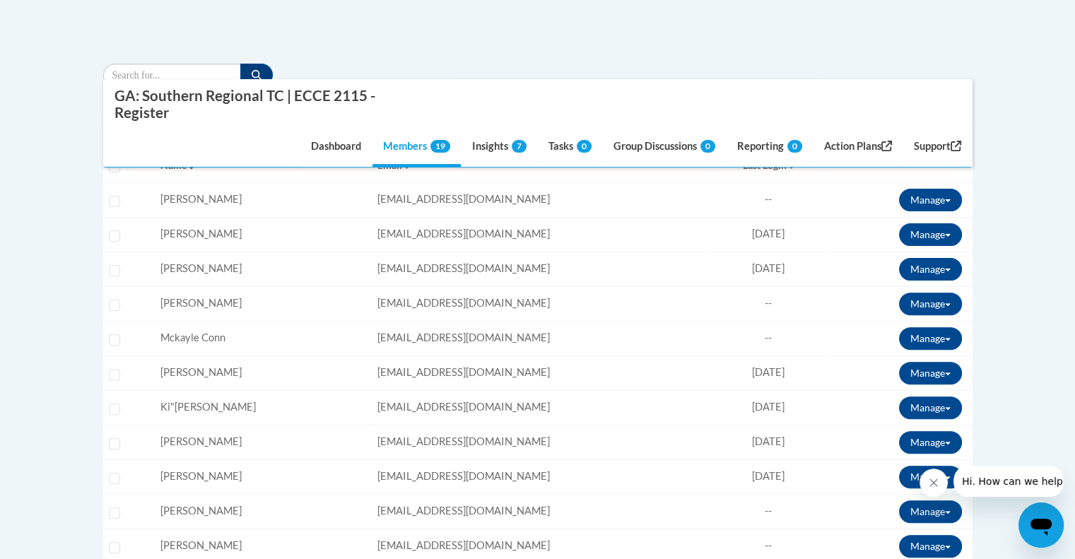
scroll to position [389, 0]
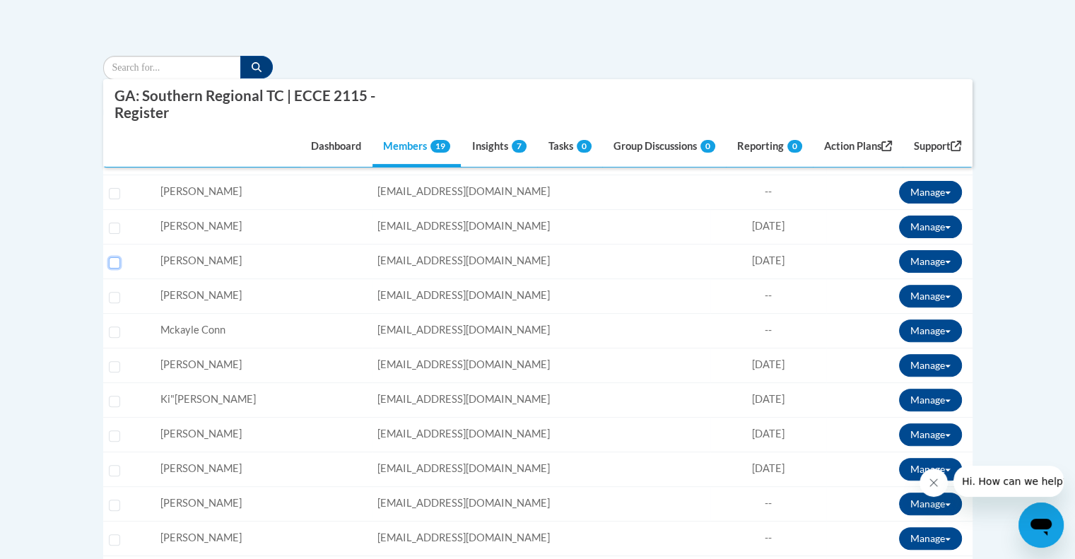
click at [116, 261] on input "Select learner" at bounding box center [114, 262] width 11 height 11
checkbox input "true"
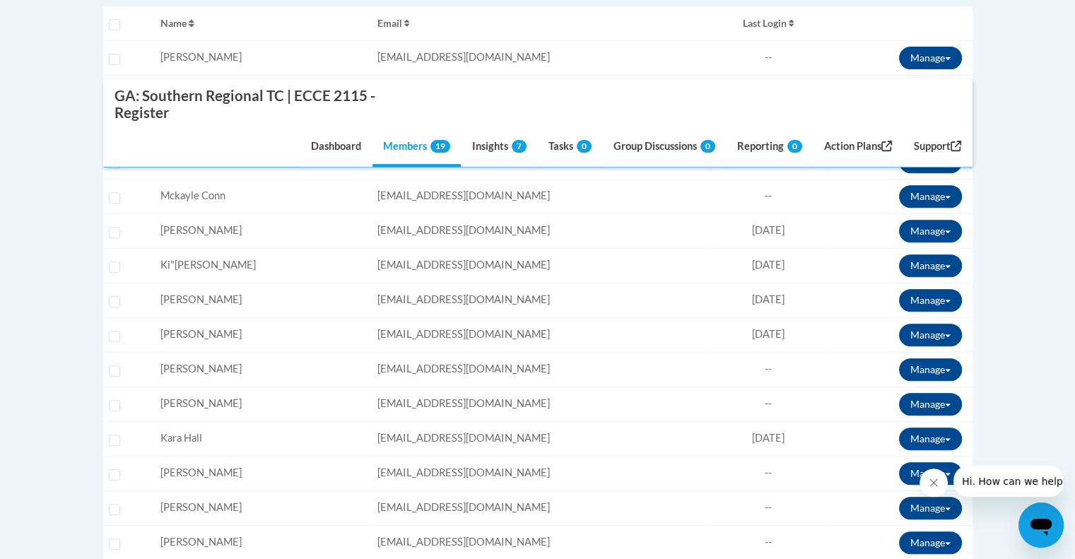
scroll to position [542, 0]
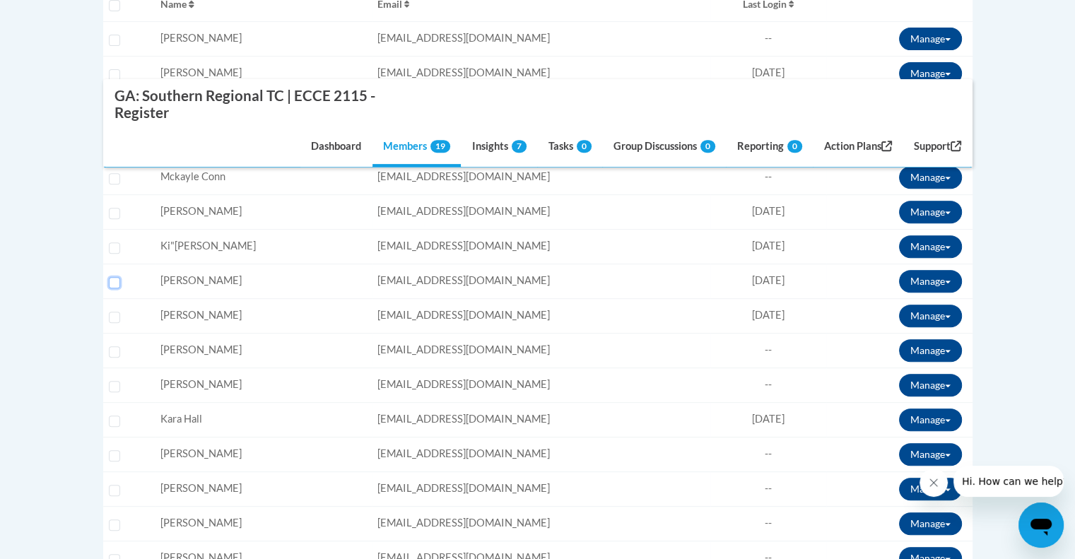
click at [114, 281] on input "Select learner" at bounding box center [114, 282] width 11 height 11
checkbox input "true"
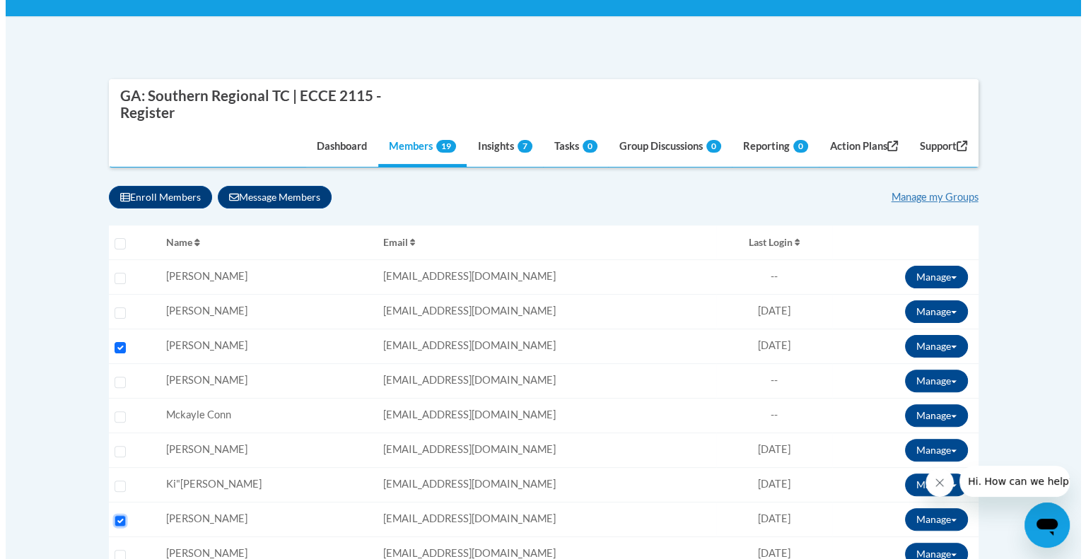
scroll to position [301, 0]
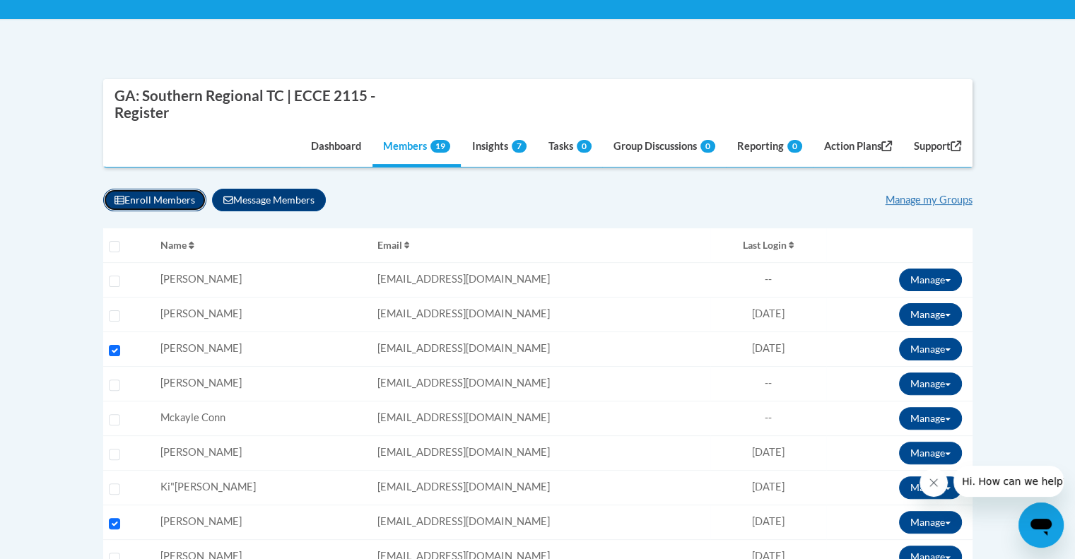
click at [158, 190] on button "Enroll Members" at bounding box center [154, 200] width 103 height 23
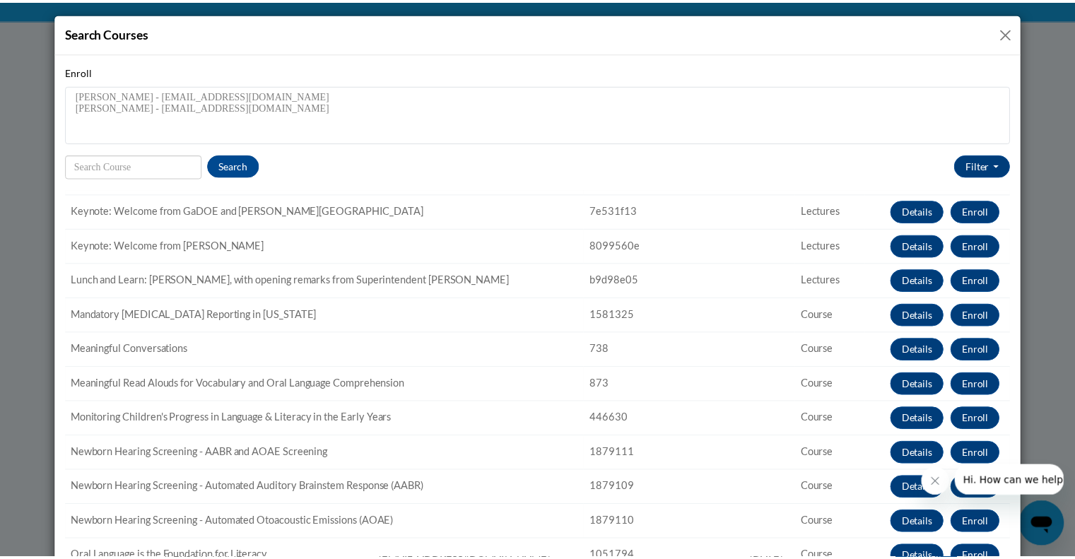
scroll to position [681, 0]
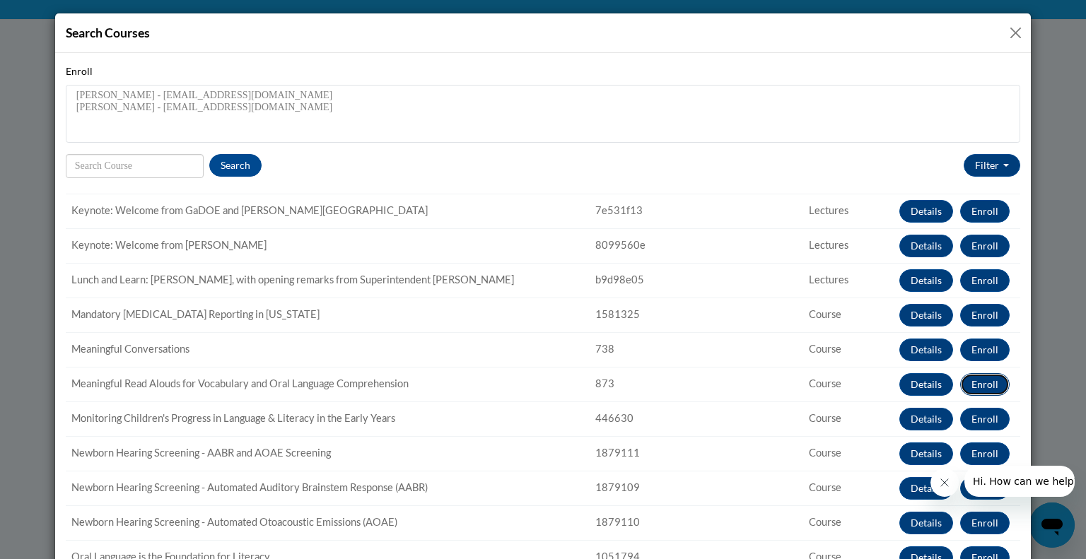
click at [963, 378] on button "Enroll" at bounding box center [984, 384] width 49 height 23
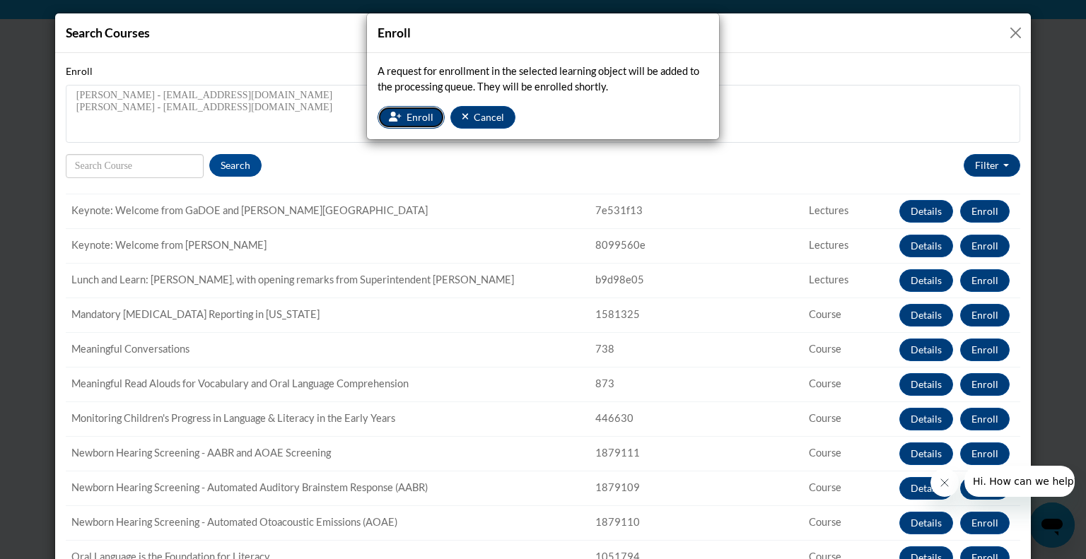
click at [418, 107] on button "Enroll" at bounding box center [410, 117] width 67 height 23
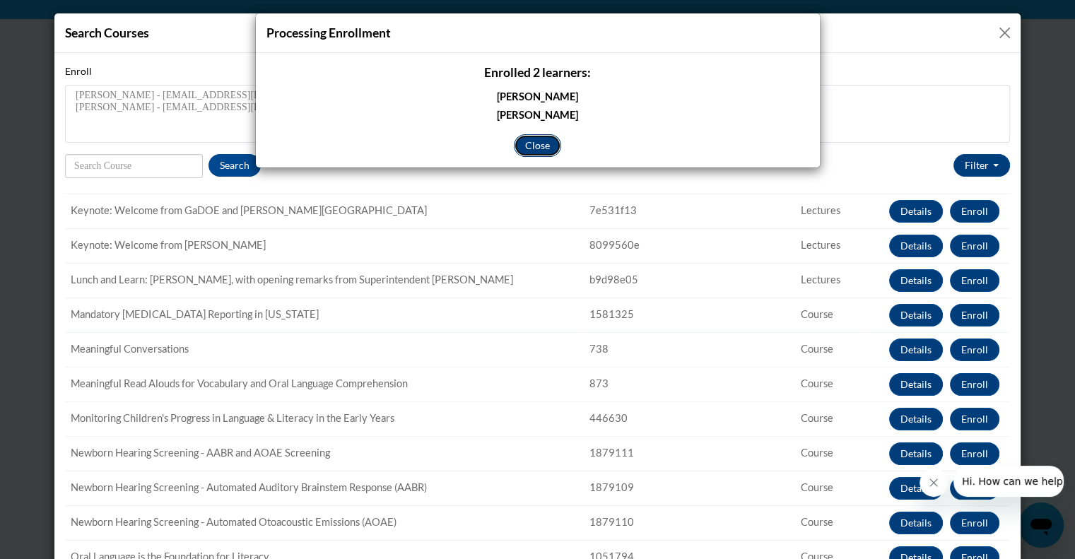
click at [544, 149] on button "Close" at bounding box center [537, 145] width 47 height 23
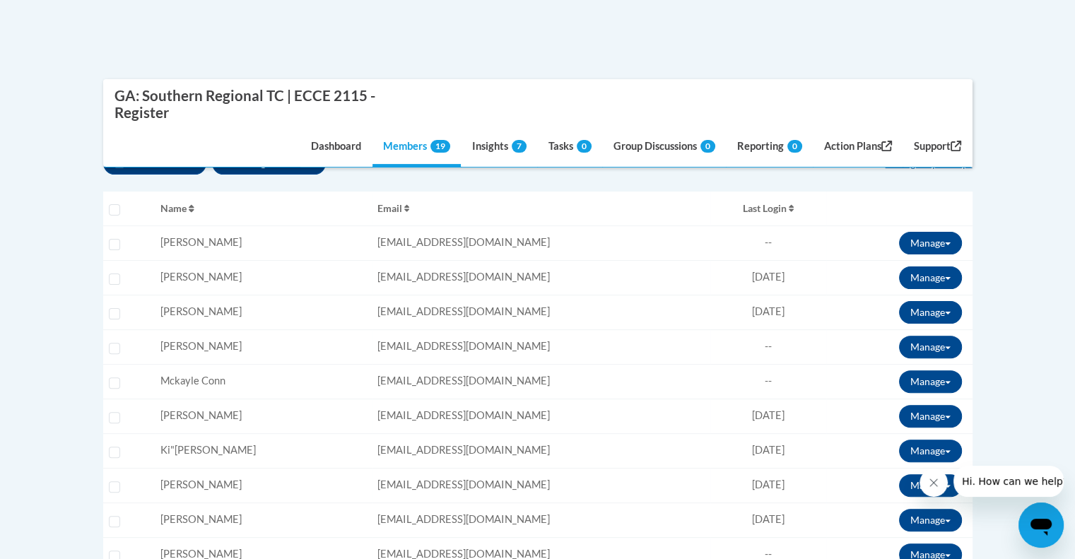
scroll to position [363, 0]
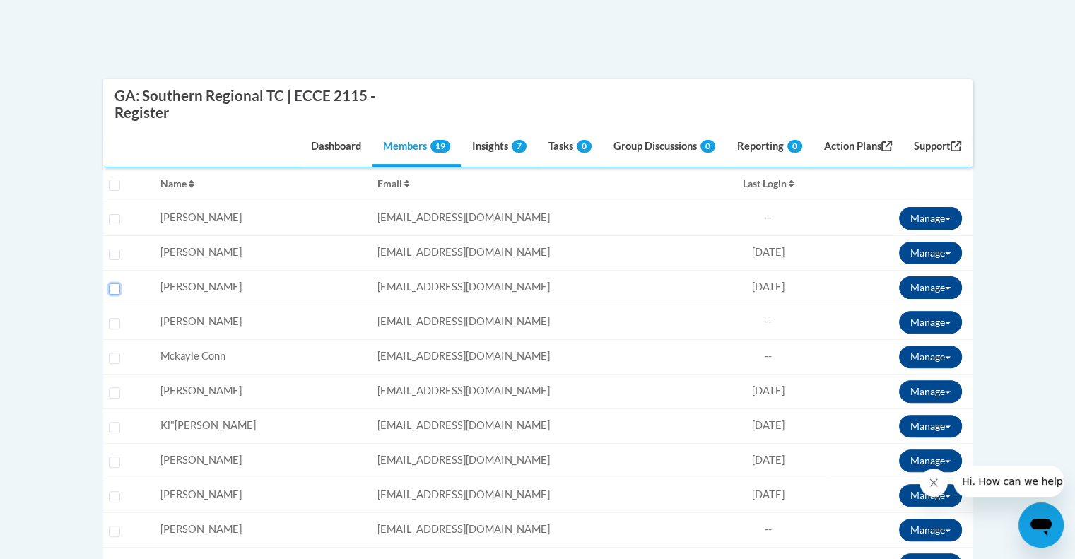
click at [114, 288] on input "Select learner" at bounding box center [114, 288] width 11 height 11
checkbox input "true"
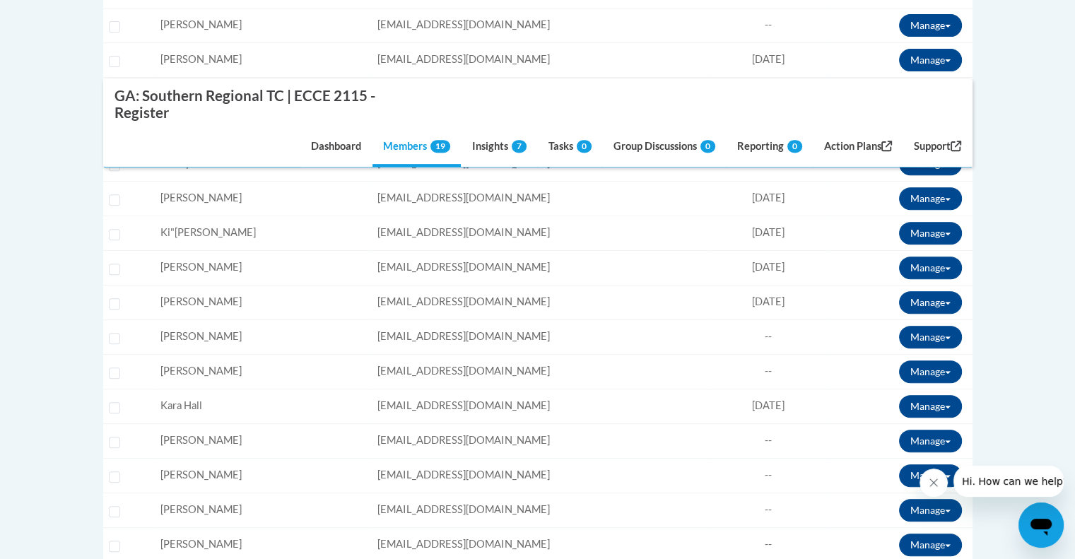
scroll to position [555, 0]
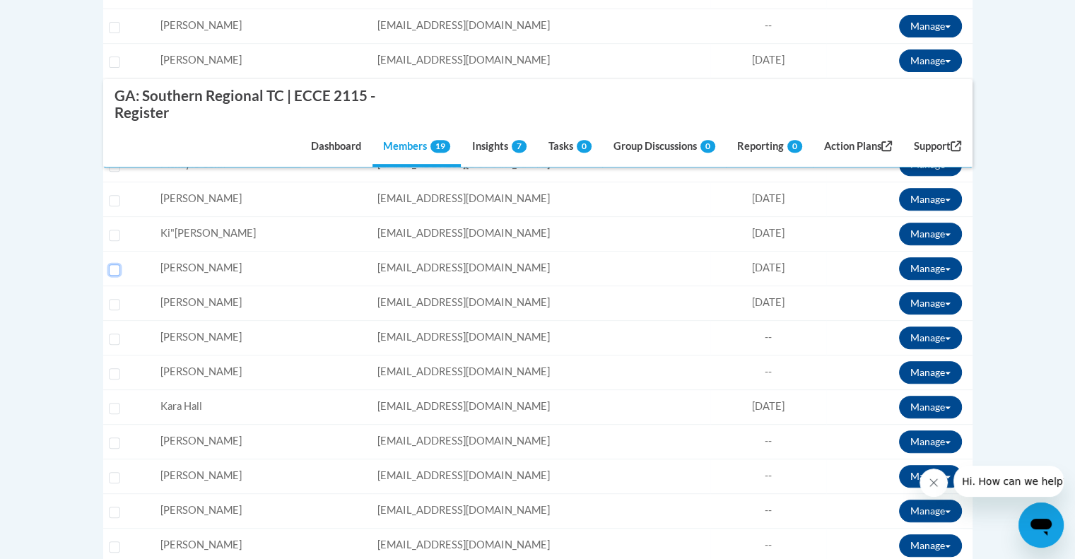
click at [114, 266] on input "Select learner" at bounding box center [114, 269] width 11 height 11
checkbox input "true"
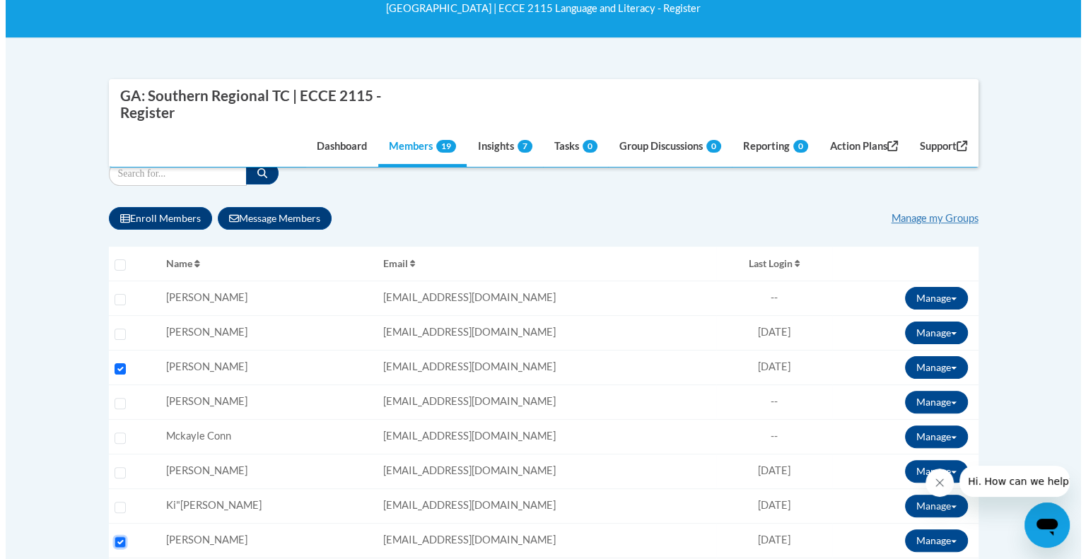
scroll to position [281, 0]
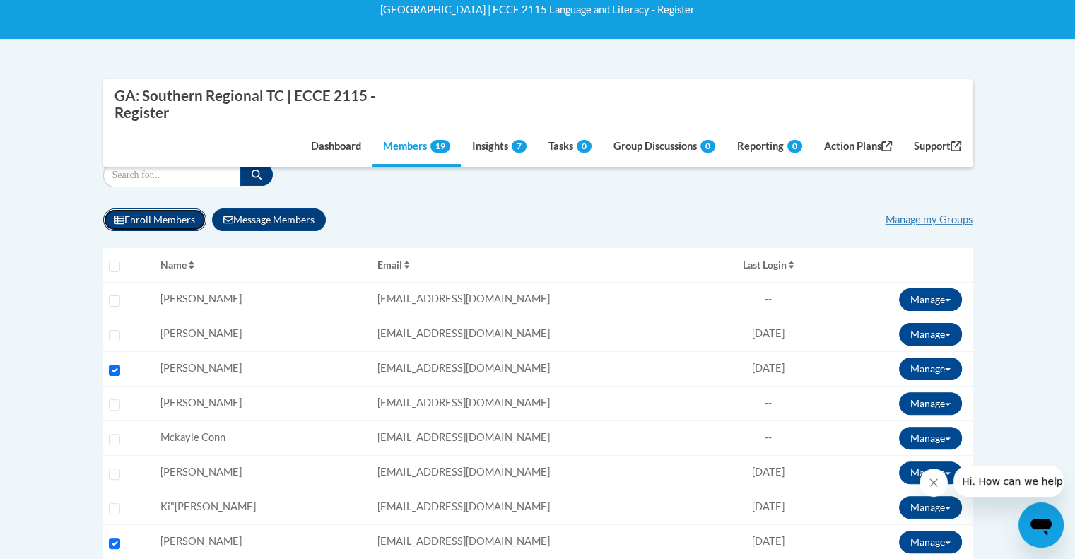
click at [189, 213] on button "Enroll Members" at bounding box center [154, 219] width 103 height 23
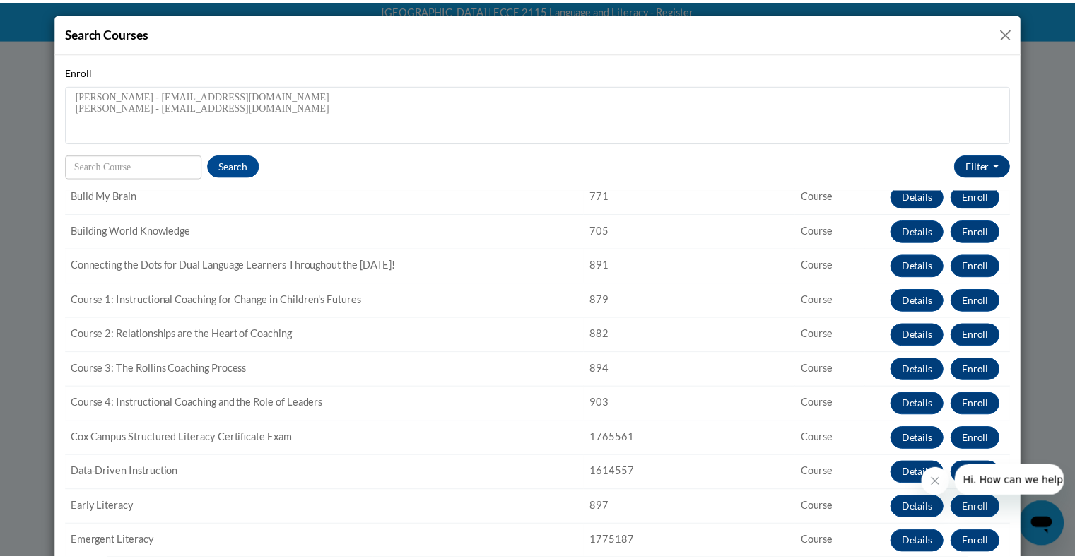
scroll to position [98, 0]
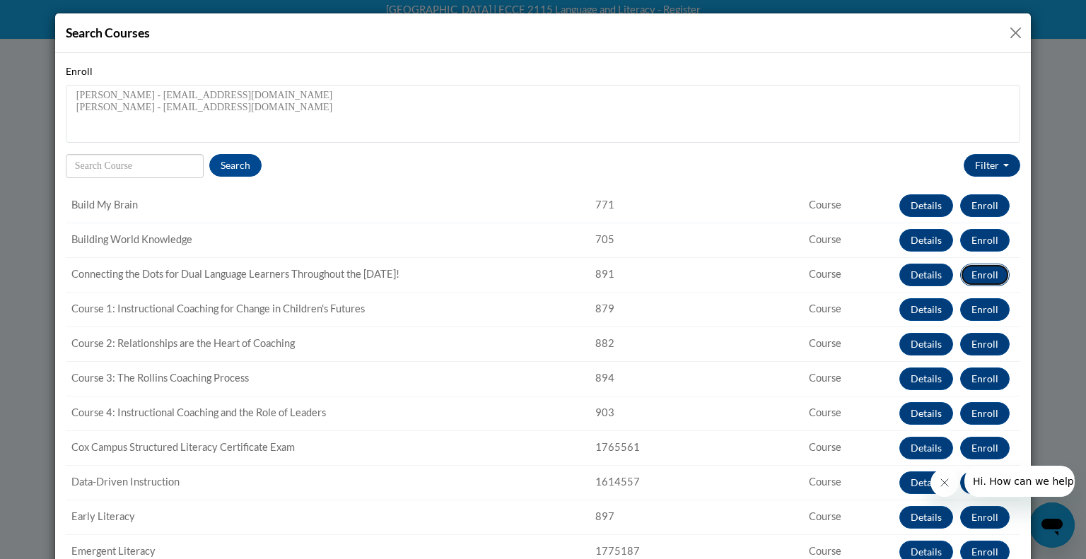
click at [960, 275] on button "Enroll" at bounding box center [984, 275] width 49 height 23
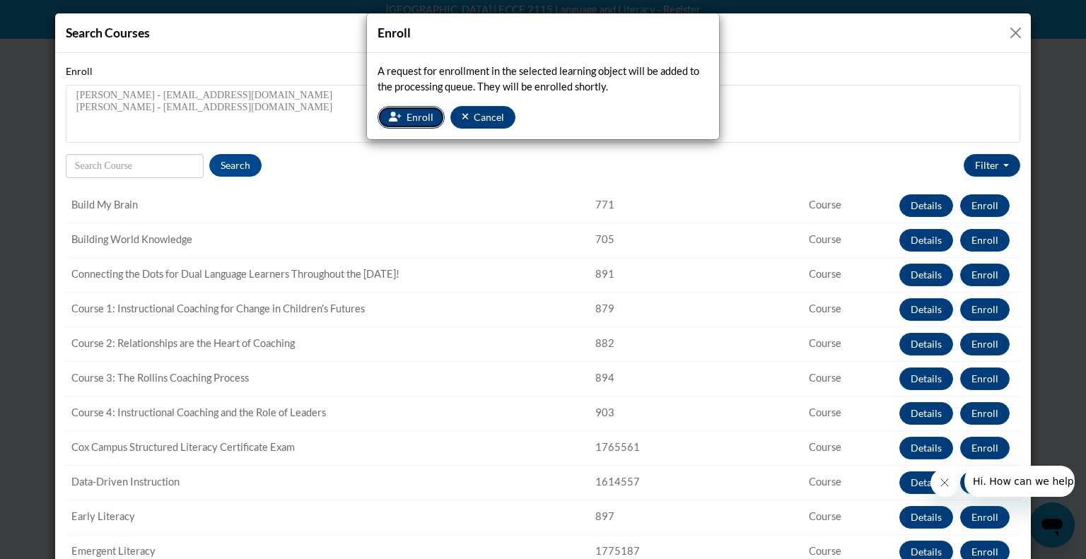
click at [414, 114] on span "Enroll" at bounding box center [419, 117] width 27 height 12
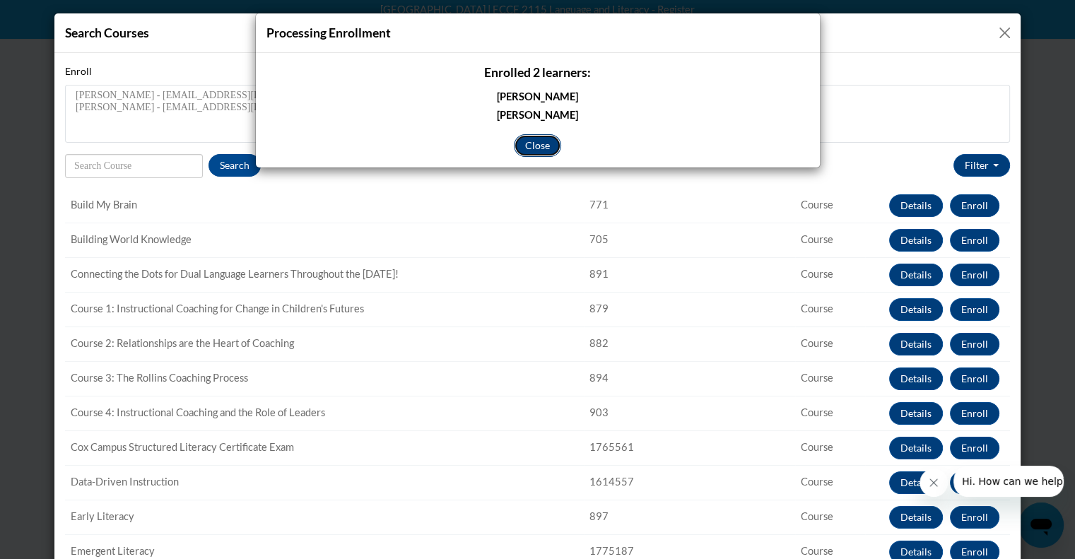
click at [531, 145] on button "Close" at bounding box center [537, 145] width 47 height 23
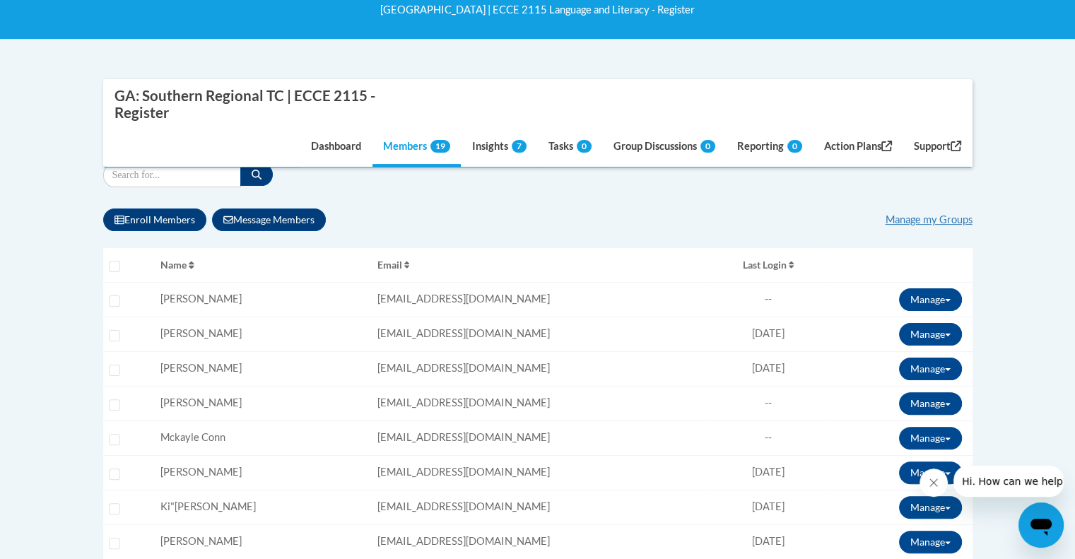
click at [1012, 125] on body "This site uses cookies to help improve your learning experience. By continuing …" at bounding box center [537, 562] width 1075 height 1686
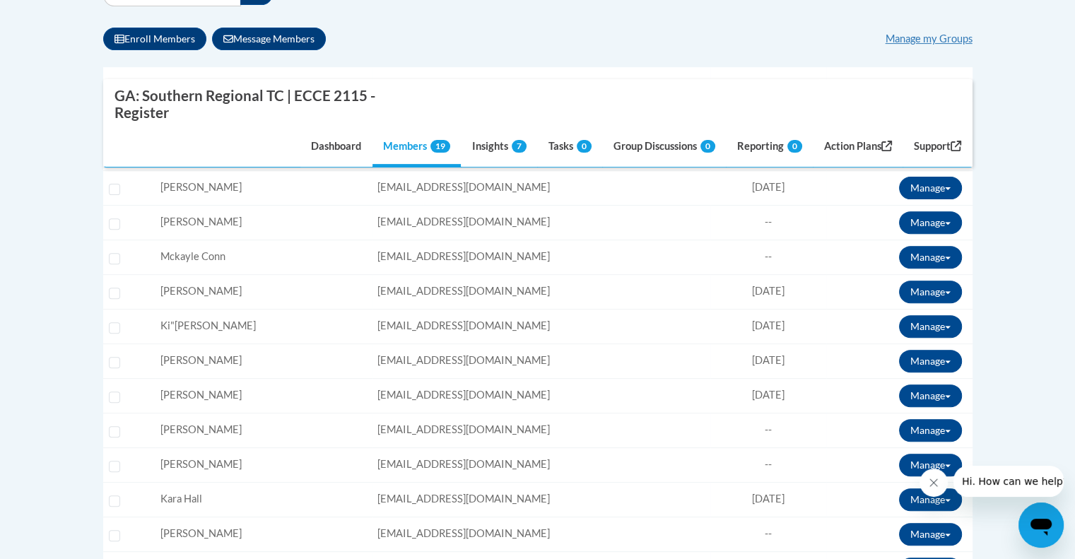
scroll to position [462, 0]
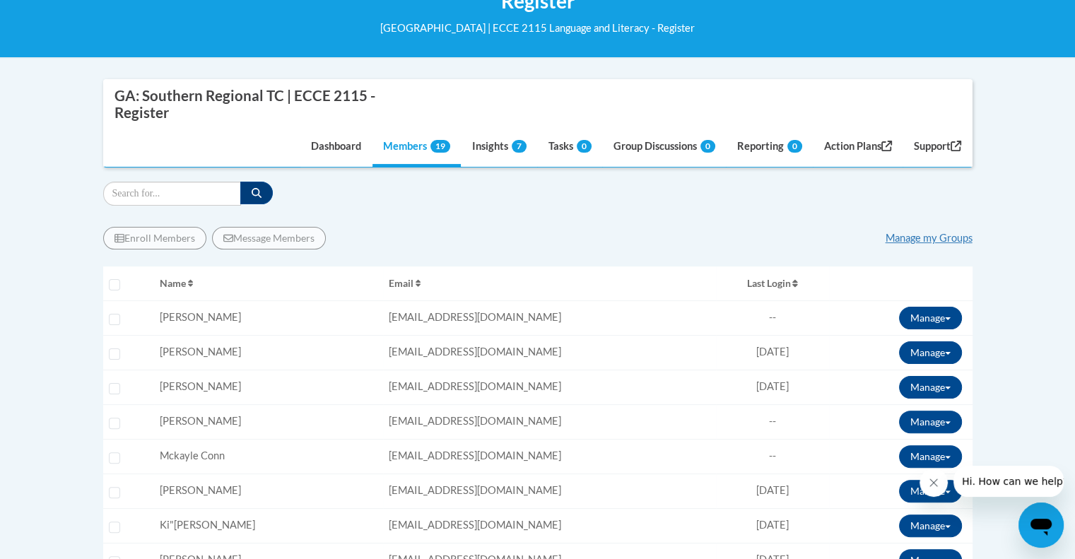
scroll to position [261, 0]
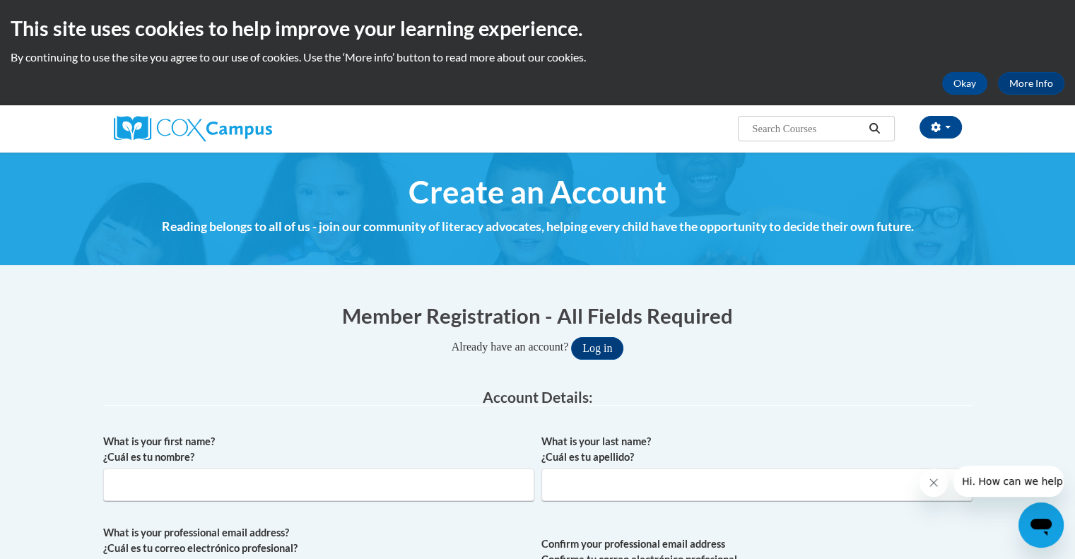
scroll to position [269, 0]
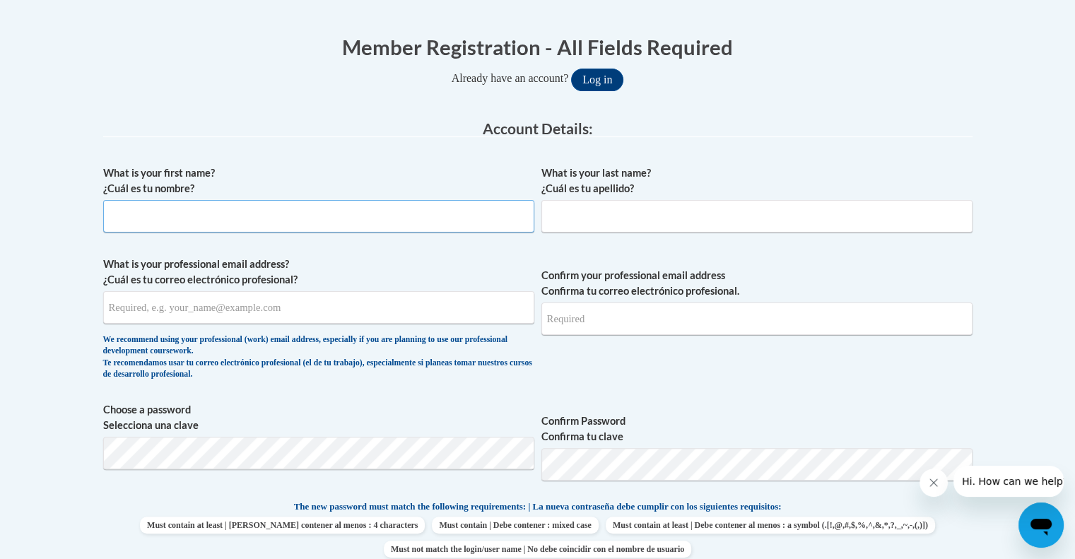
click at [422, 226] on input "What is your first name? ¿Cuál es tu nombre?" at bounding box center [318, 216] width 431 height 33
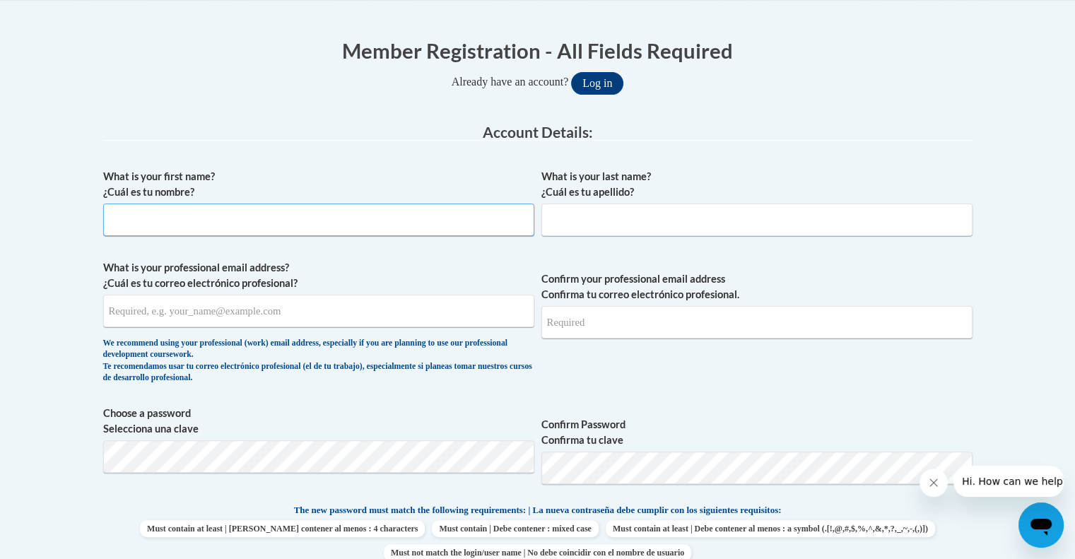
scroll to position [266, 0]
click at [422, 226] on input "What is your first name? ¿Cuál es tu nombre?" at bounding box center [318, 219] width 431 height 33
type input "Emily"
type input "Holweger"
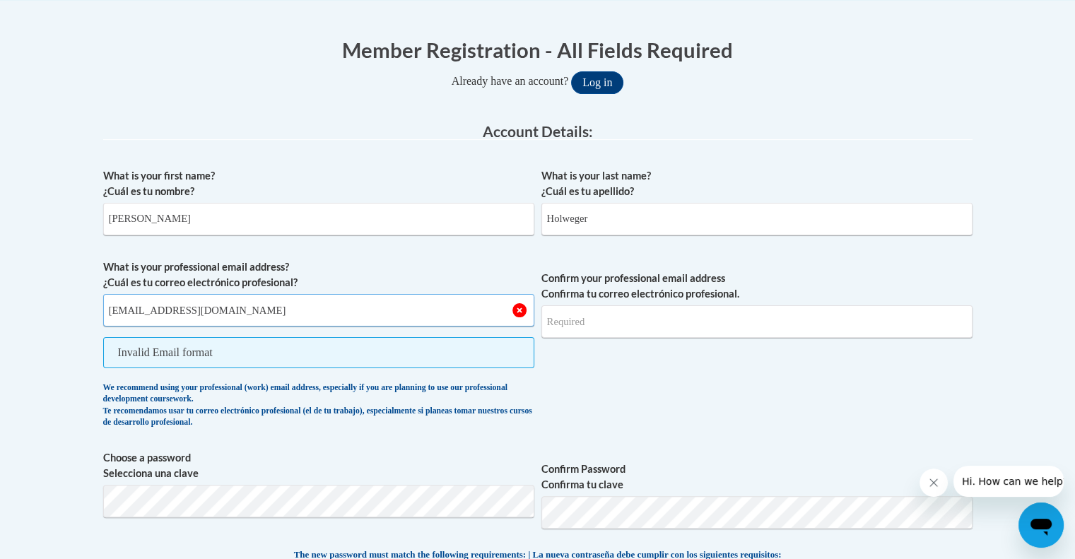
type input "eholweger1695@stu.southernregional.edu"
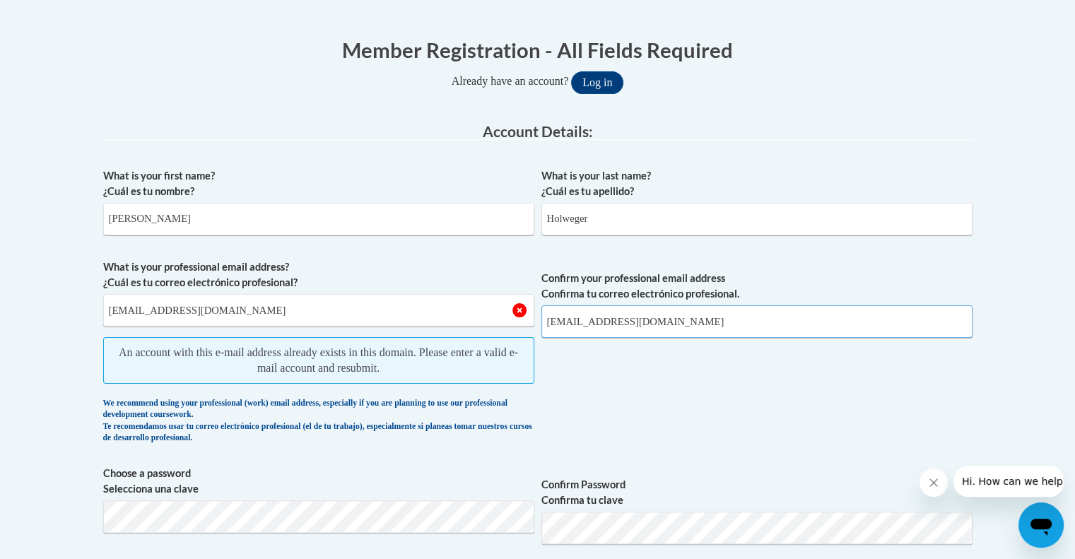
type input "eholweger1695@stu.southernregional.edu"
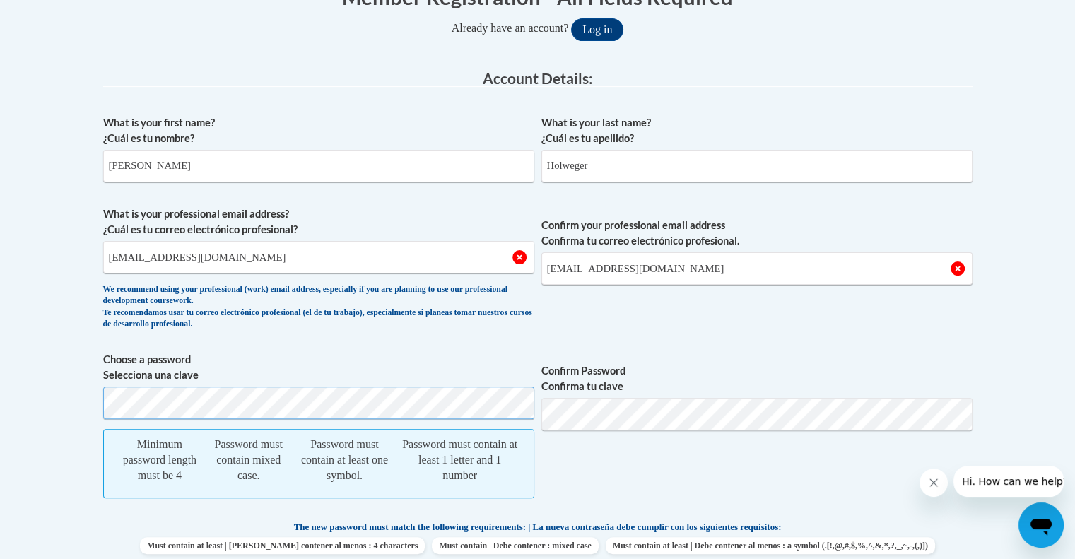
scroll to position [322, 0]
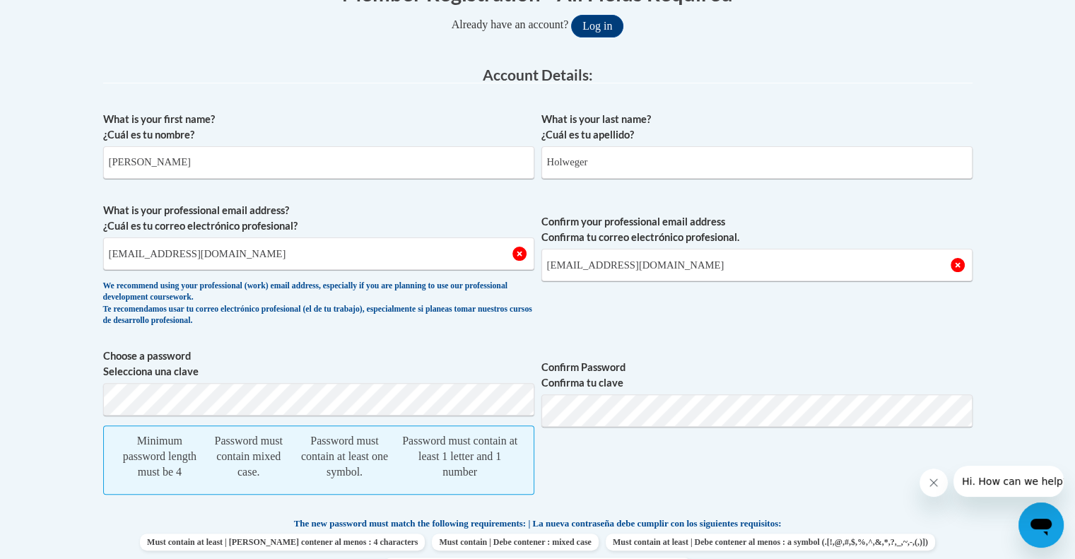
click at [701, 357] on span "Confirm Password Confirma tu clave" at bounding box center [756, 428] width 431 height 161
click at [859, 163] on input "Holweger" at bounding box center [756, 162] width 431 height 33
click at [874, 69] on legend "Account Details:" at bounding box center [537, 75] width 869 height 16
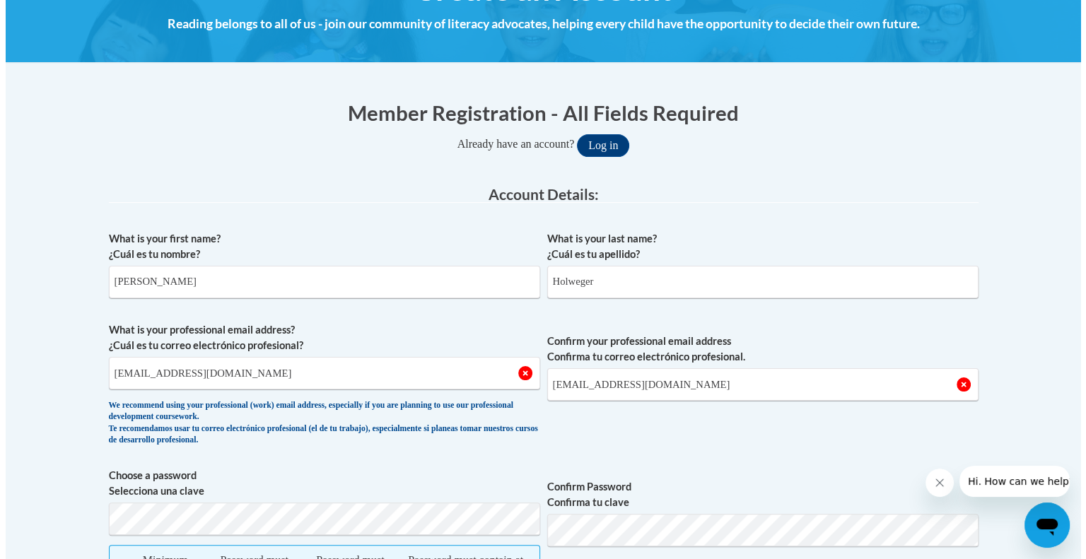
scroll to position [194, 0]
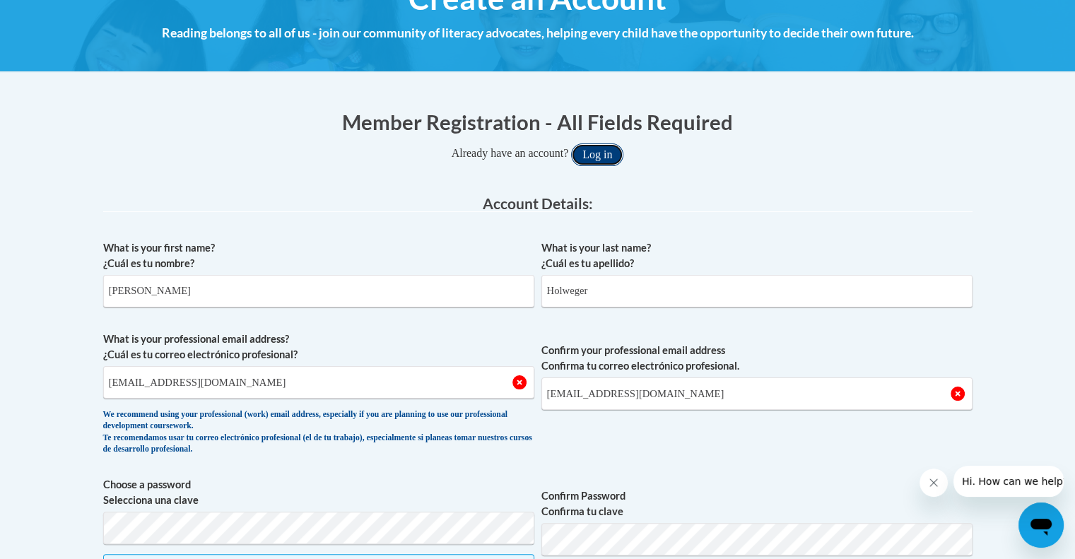
click at [588, 143] on button "Log in" at bounding box center [597, 154] width 52 height 23
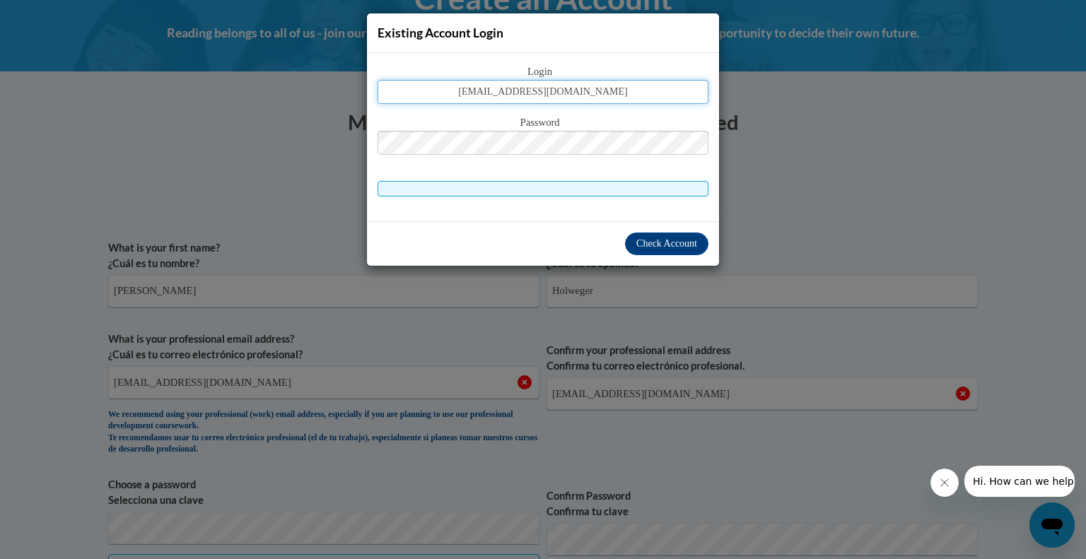
type input "eholweger1695@stu.southernregional.edu"
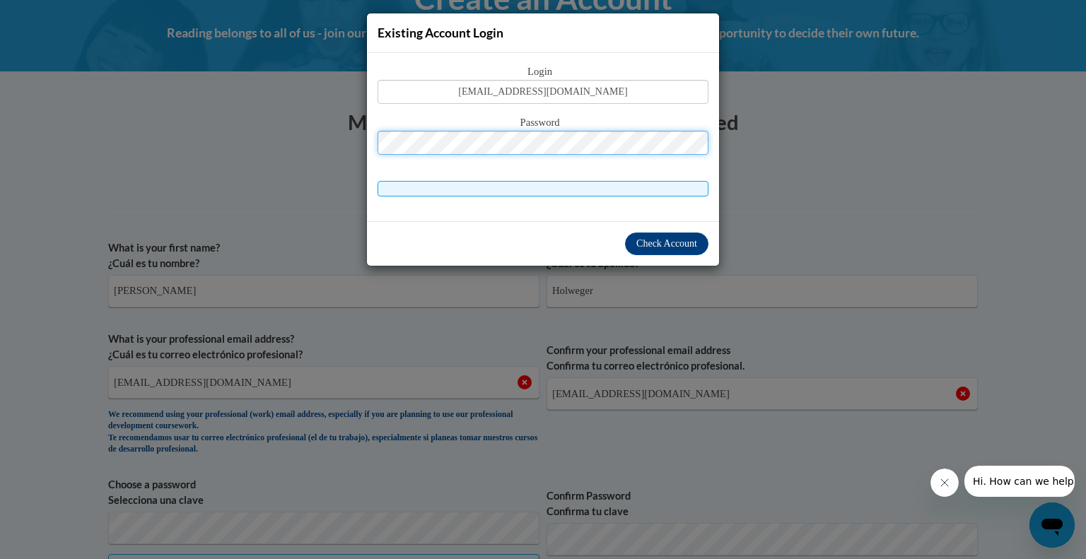
click at [577, 143] on button "Log in" at bounding box center [603, 154] width 52 height 23
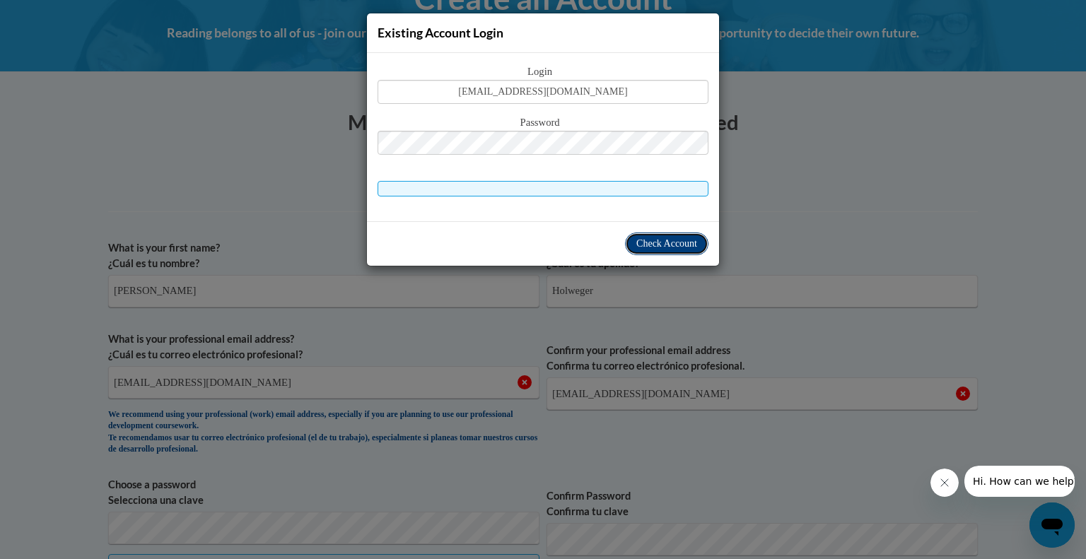
click at [664, 245] on span "Check Account" at bounding box center [666, 243] width 61 height 11
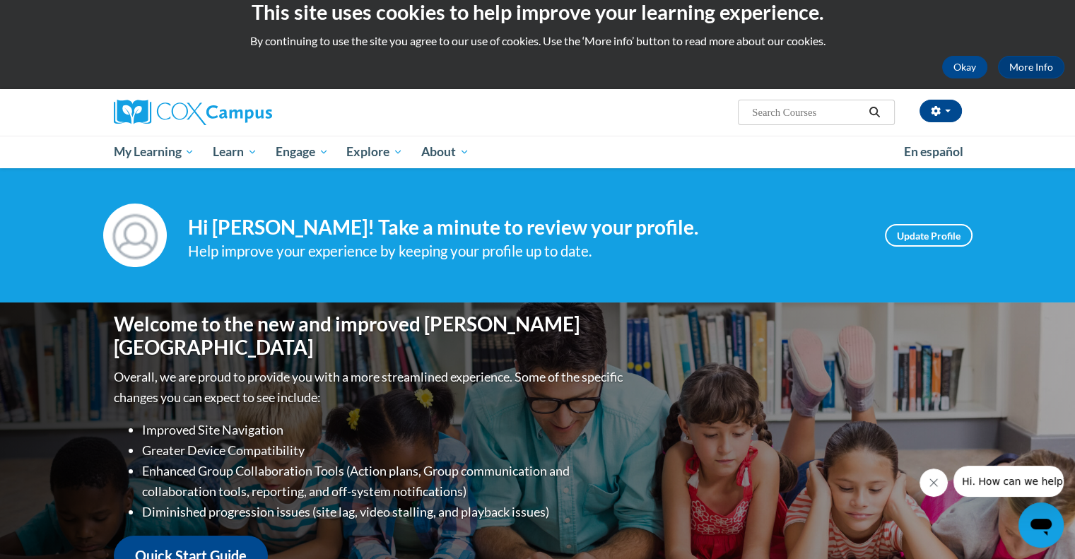
scroll to position [17, 0]
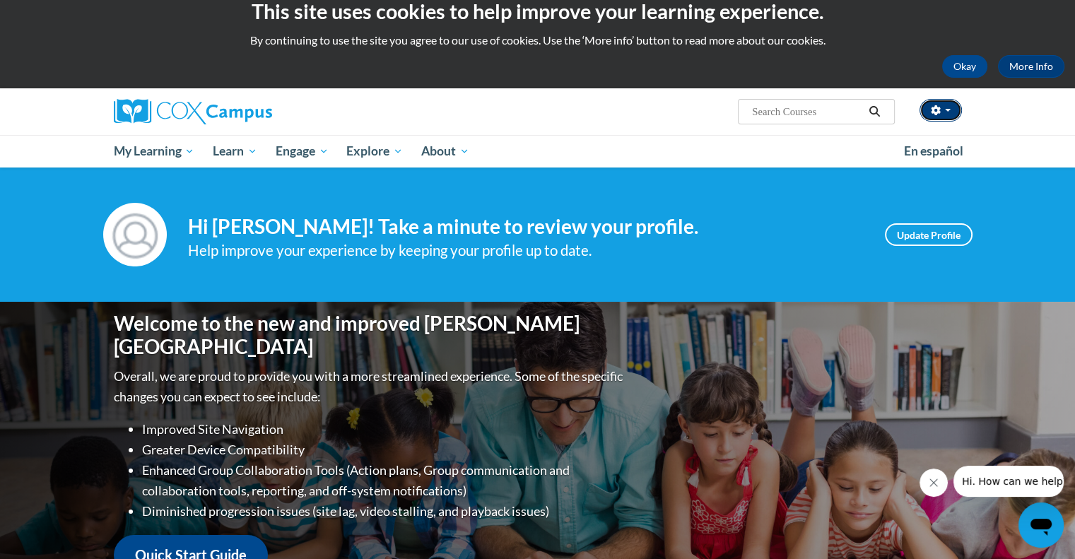
click at [940, 103] on button "button" at bounding box center [940, 110] width 42 height 23
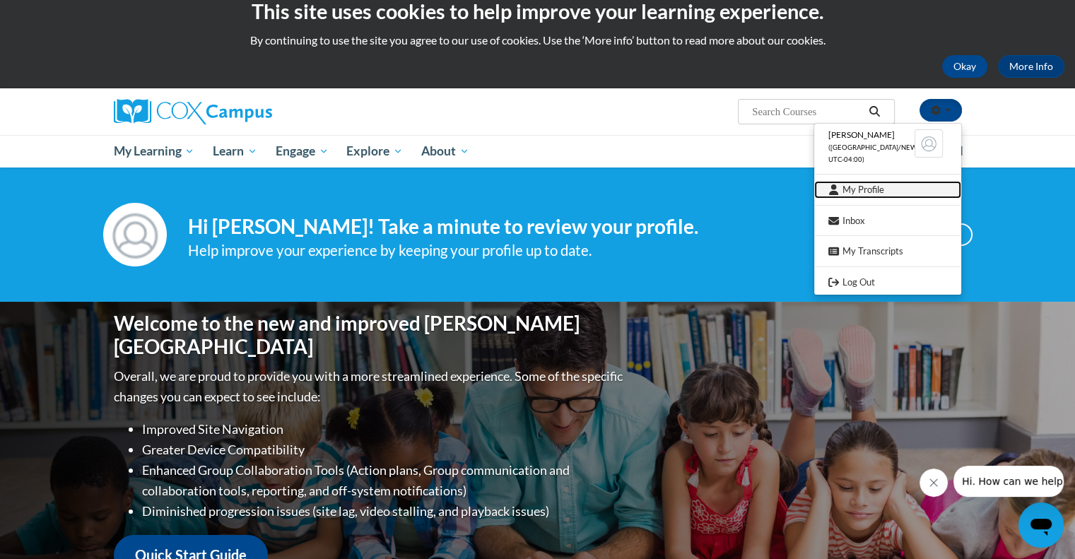
click at [875, 192] on link "My Profile" at bounding box center [887, 190] width 147 height 18
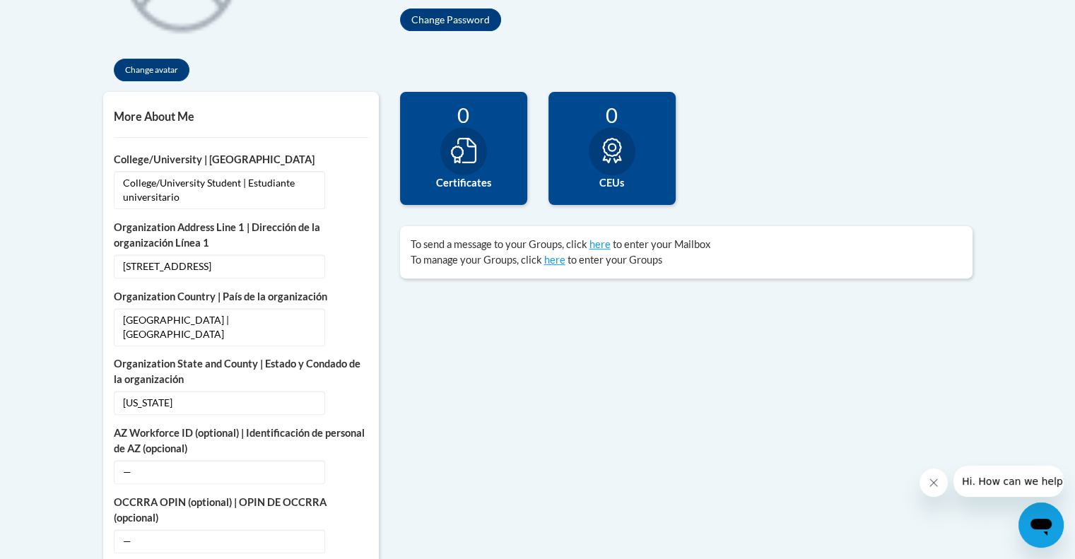
scroll to position [418, 0]
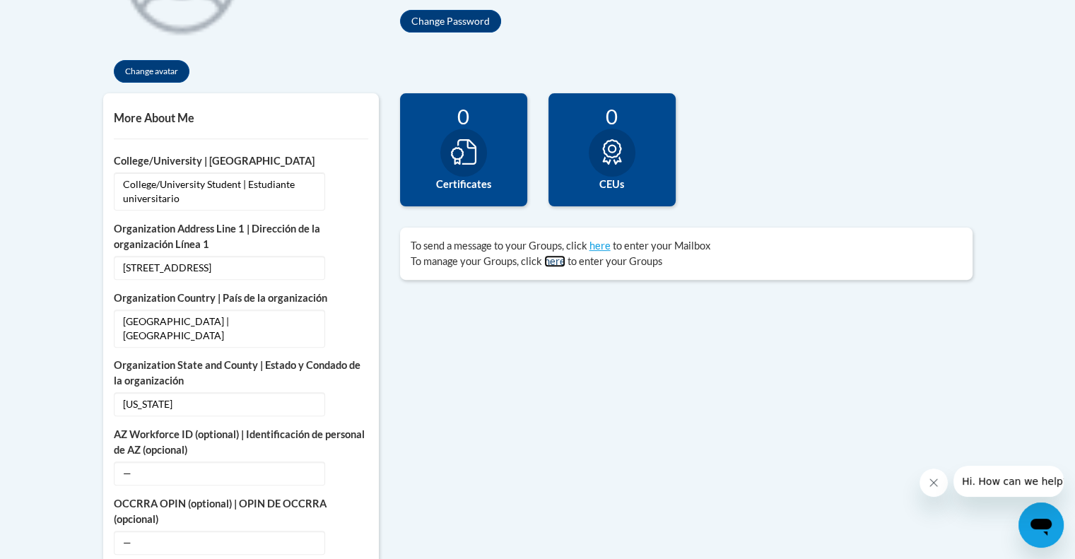
click at [557, 259] on link "here" at bounding box center [554, 261] width 21 height 12
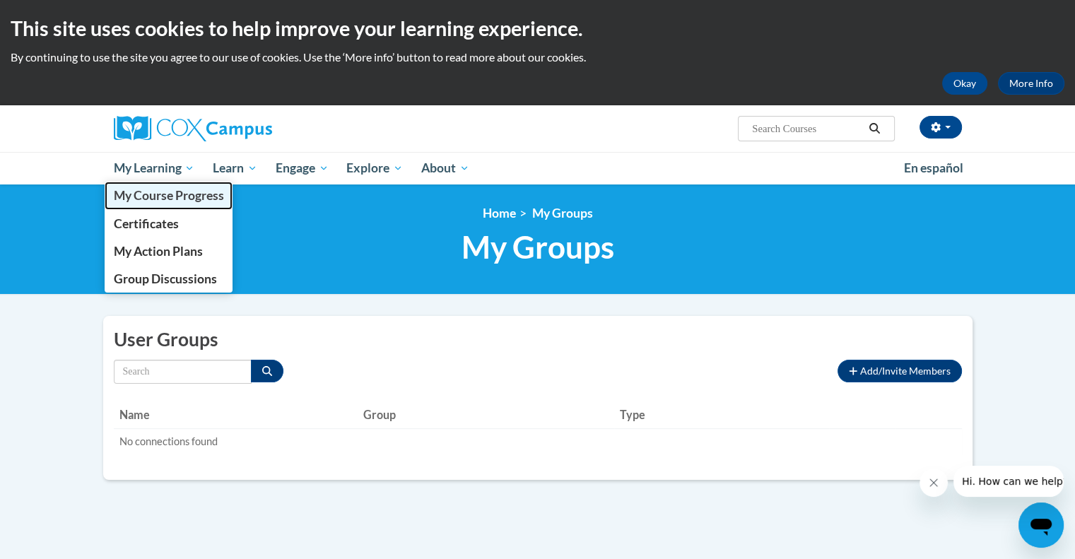
click at [151, 192] on span "My Course Progress" at bounding box center [168, 195] width 110 height 15
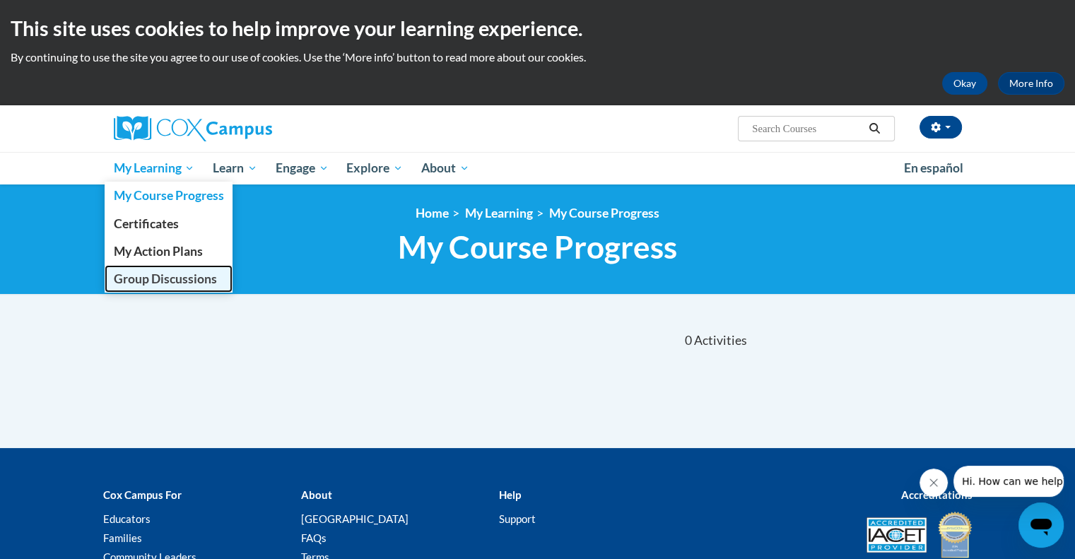
click at [153, 271] on span "Group Discussions" at bounding box center [164, 278] width 103 height 15
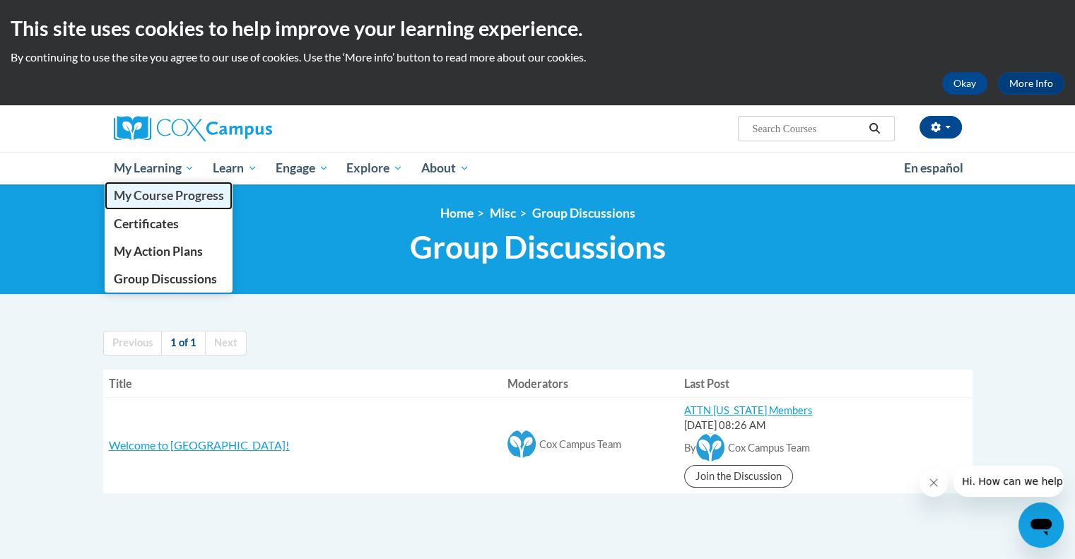
click at [185, 184] on link "My Course Progress" at bounding box center [169, 196] width 129 height 28
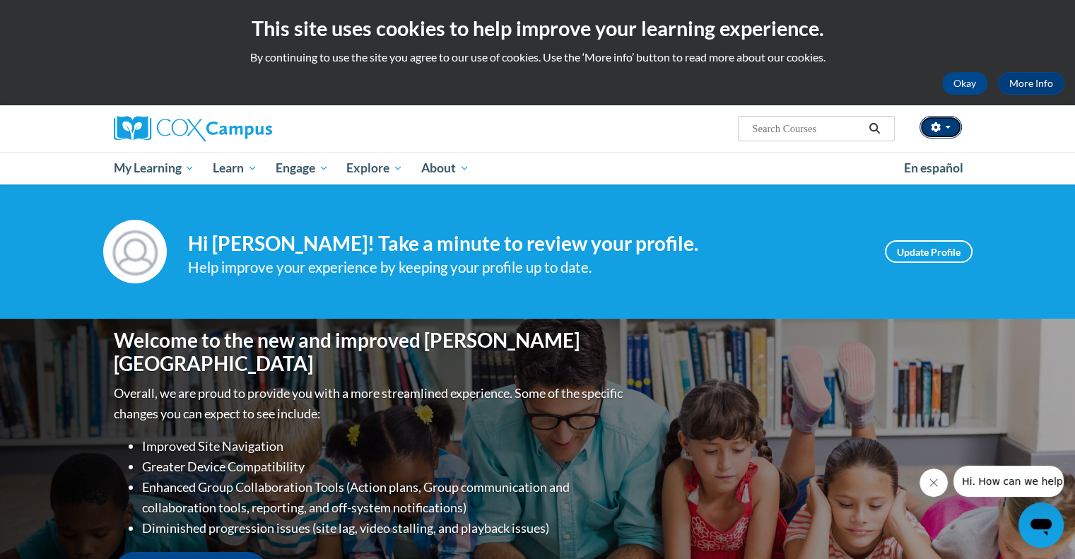
click at [953, 122] on button "button" at bounding box center [940, 127] width 42 height 23
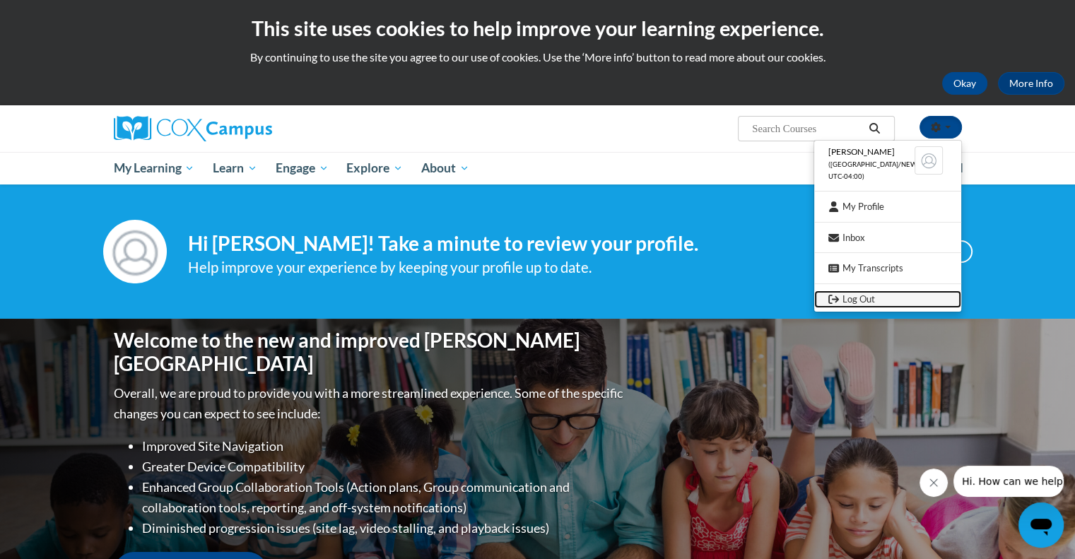
click at [886, 298] on link "Log Out" at bounding box center [887, 299] width 147 height 18
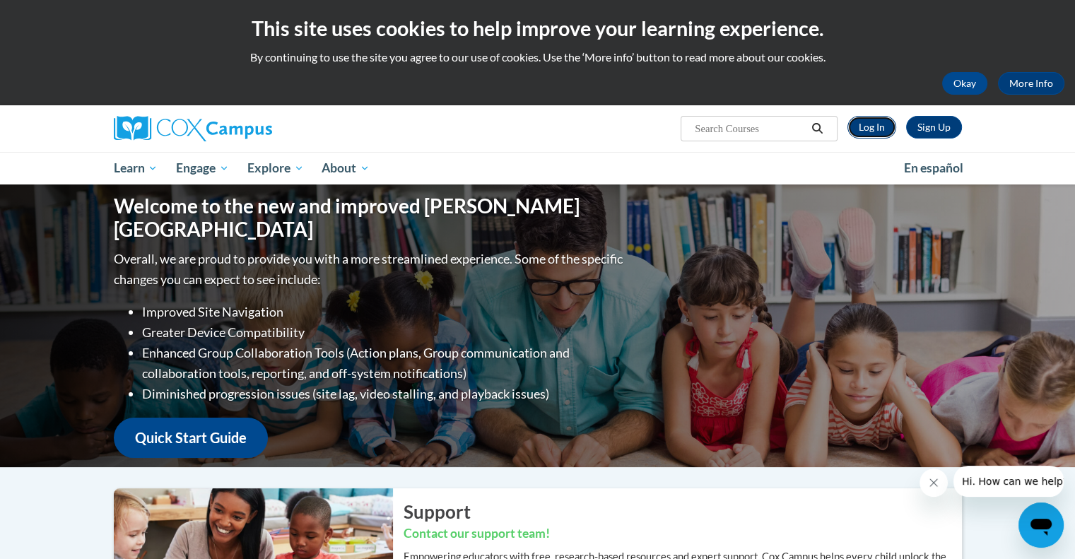
click at [871, 124] on link "Log In" at bounding box center [871, 127] width 49 height 23
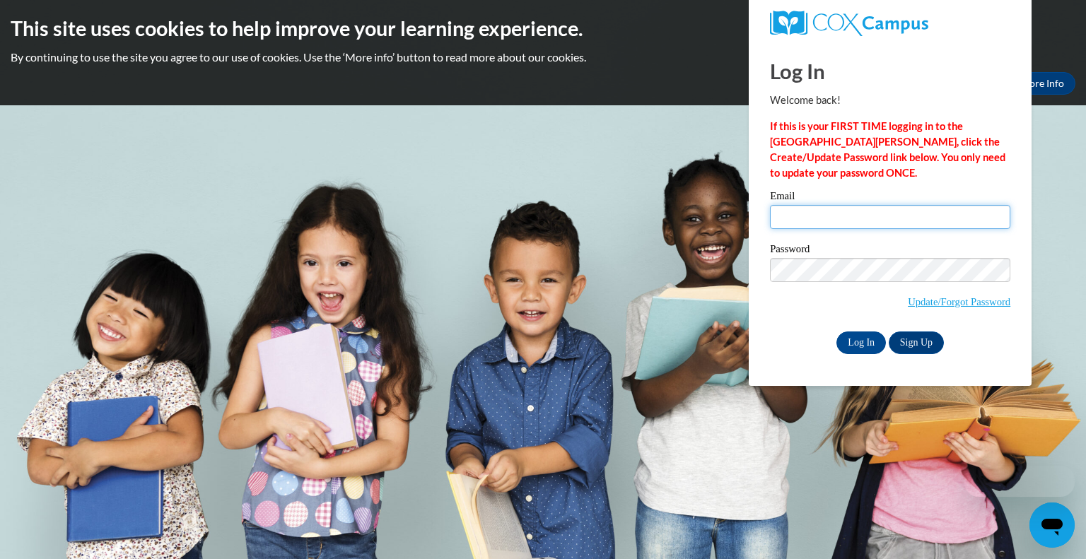
click at [803, 223] on input "Email" at bounding box center [890, 217] width 240 height 24
type input "[EMAIL_ADDRESS][DOMAIN_NAME]"
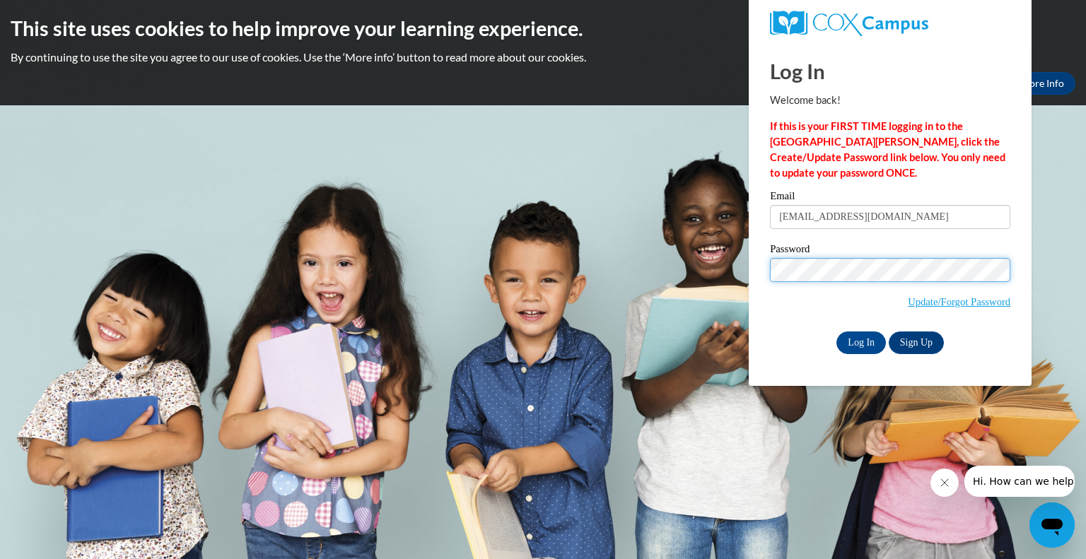
click at [836, 331] on input "Log In" at bounding box center [860, 342] width 49 height 23
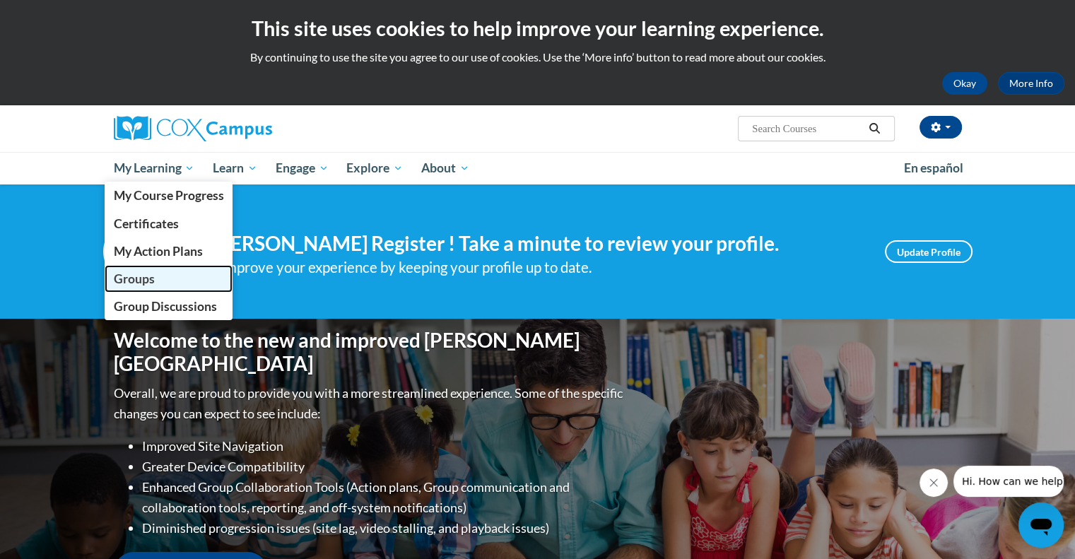
click at [144, 271] on span "Groups" at bounding box center [133, 278] width 41 height 15
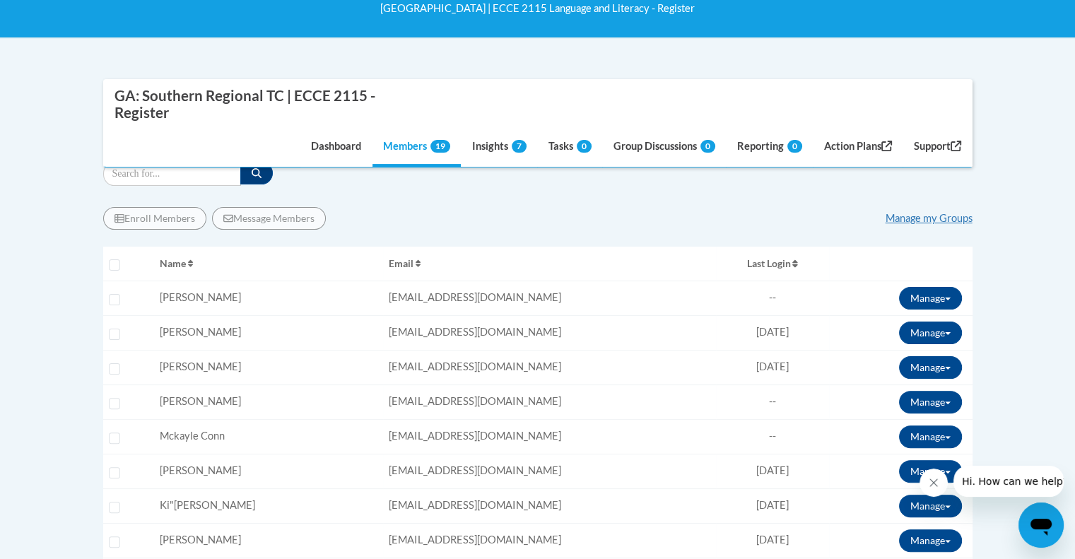
scroll to position [257, 0]
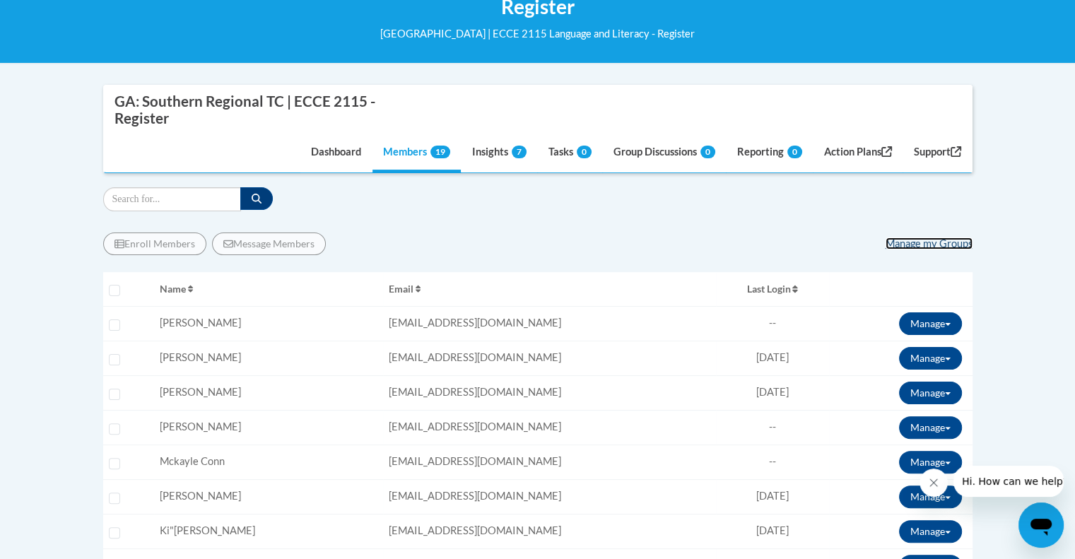
click at [925, 240] on link "Manage my Groups" at bounding box center [929, 243] width 87 height 12
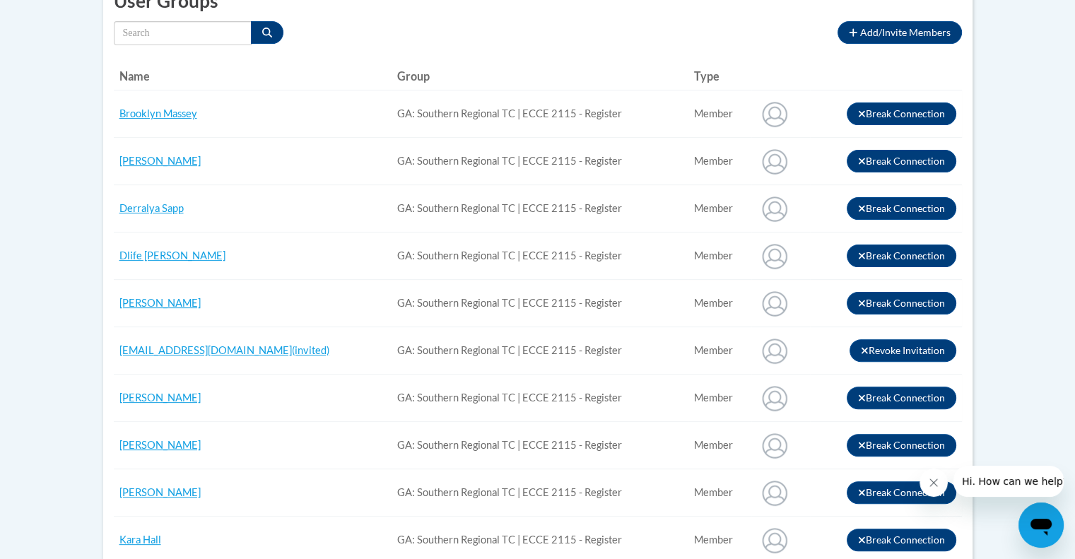
scroll to position [338, 0]
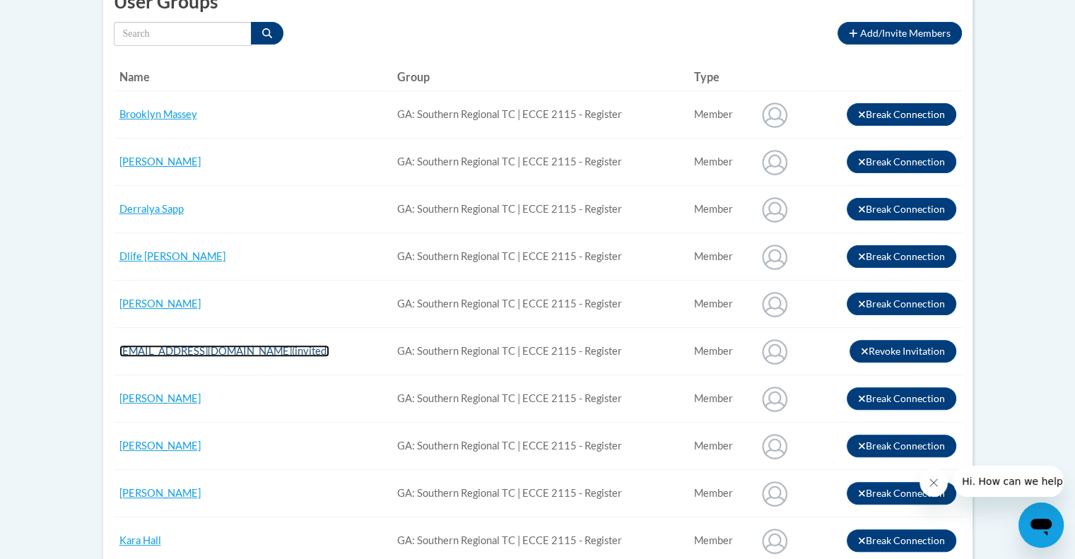
click at [292, 346] on span "eholweger1695@stu.southernegional.edu" at bounding box center [205, 351] width 172 height 12
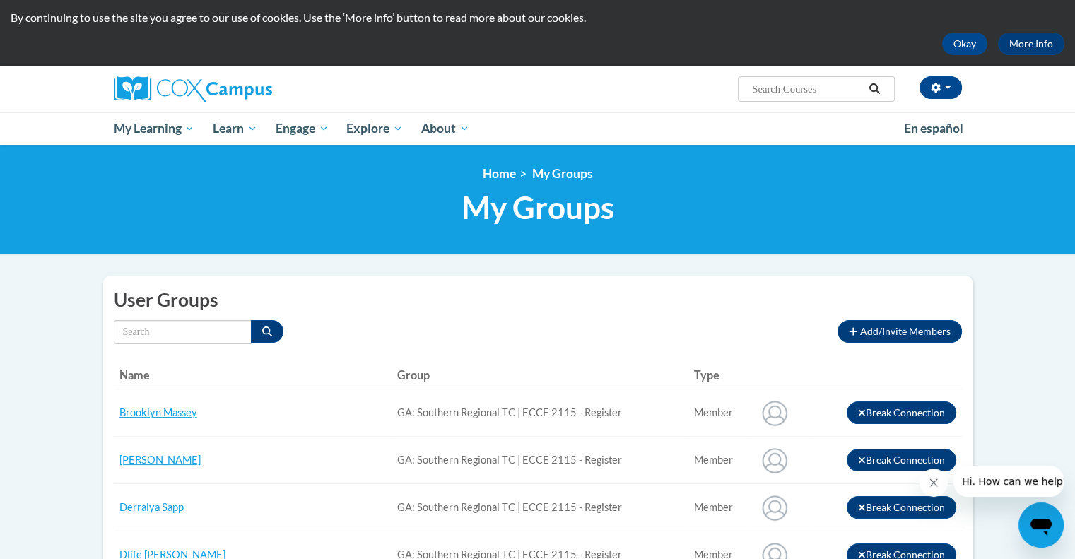
scroll to position [41, 0]
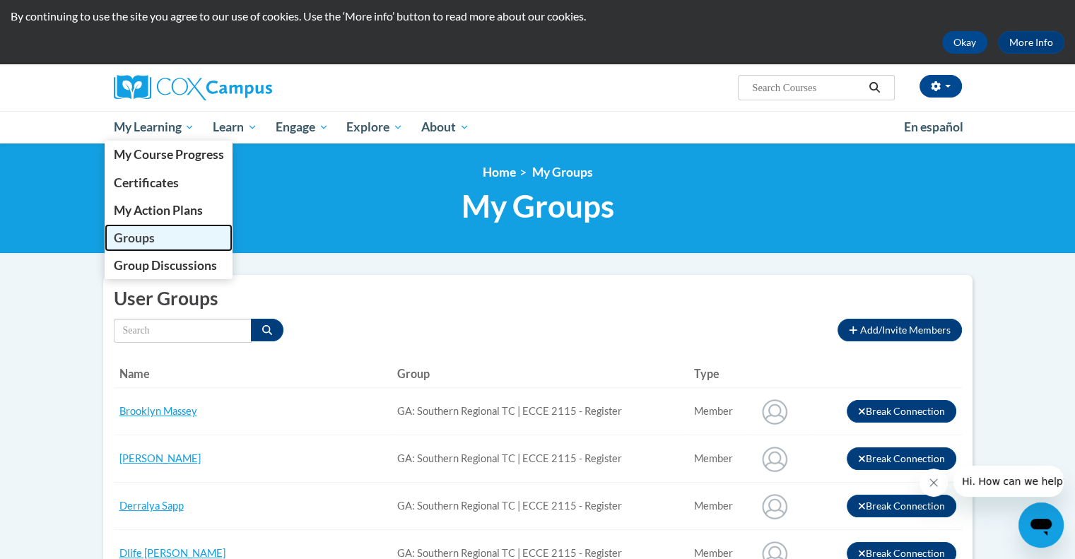
click at [150, 247] on link "Groups" at bounding box center [169, 238] width 129 height 28
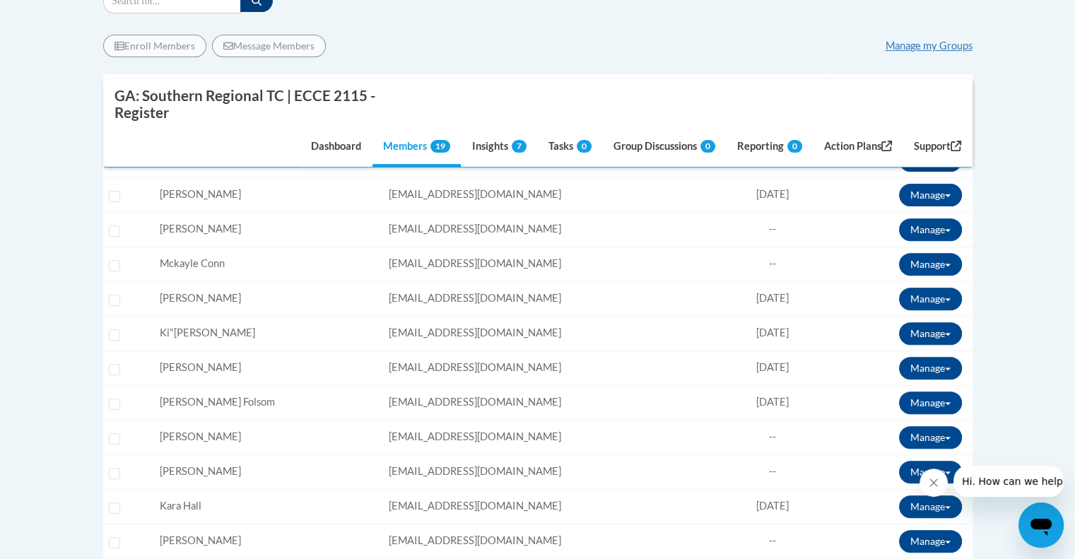
scroll to position [455, 0]
click at [919, 326] on button "Manage" at bounding box center [930, 333] width 63 height 23
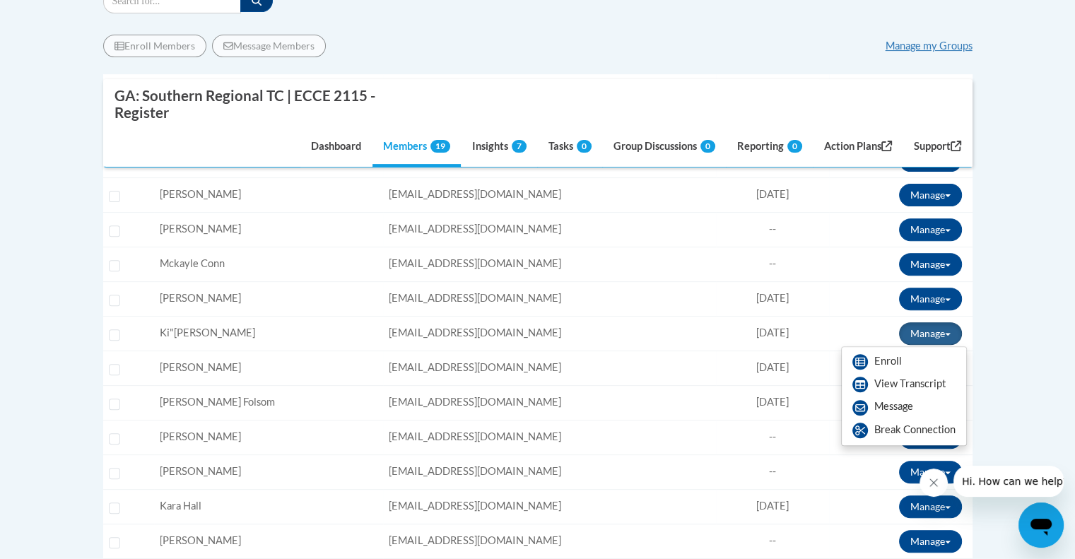
click at [1047, 319] on body "This site uses cookies to help improve your learning experience. By continuing …" at bounding box center [537, 379] width 1075 height 1669
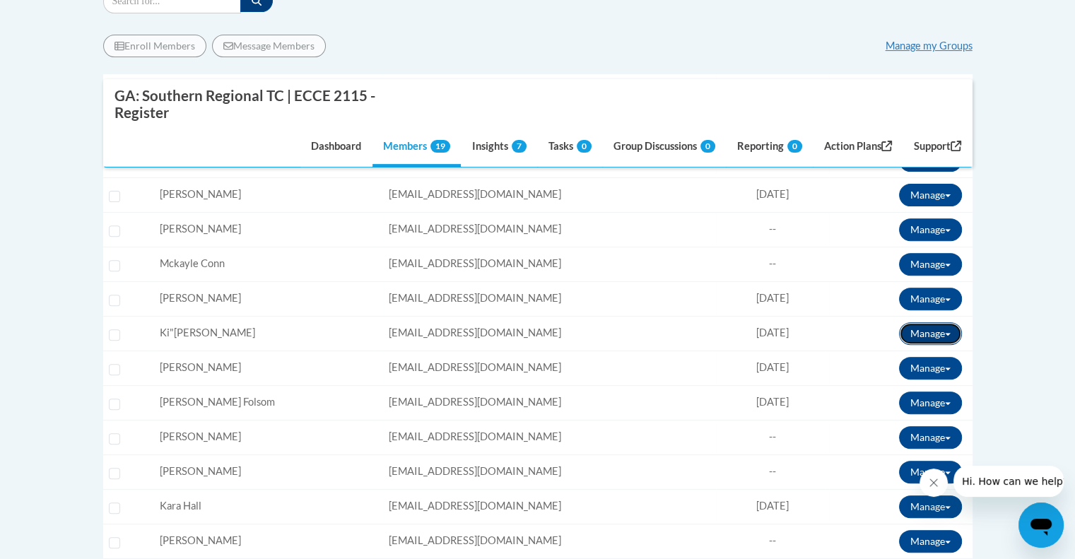
click at [935, 331] on button "Manage" at bounding box center [930, 333] width 63 height 23
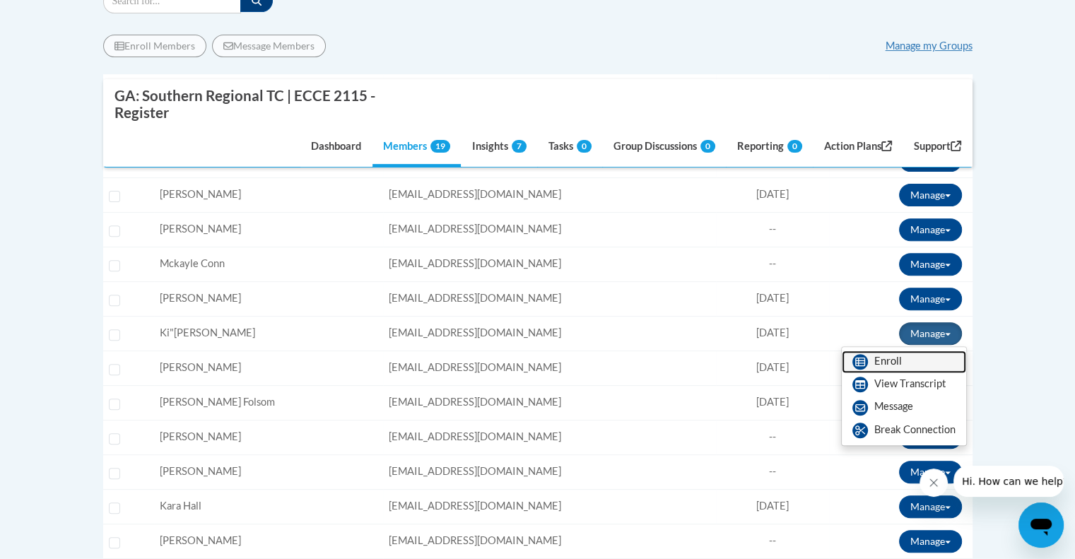
click at [905, 364] on link "Enroll" at bounding box center [904, 362] width 124 height 23
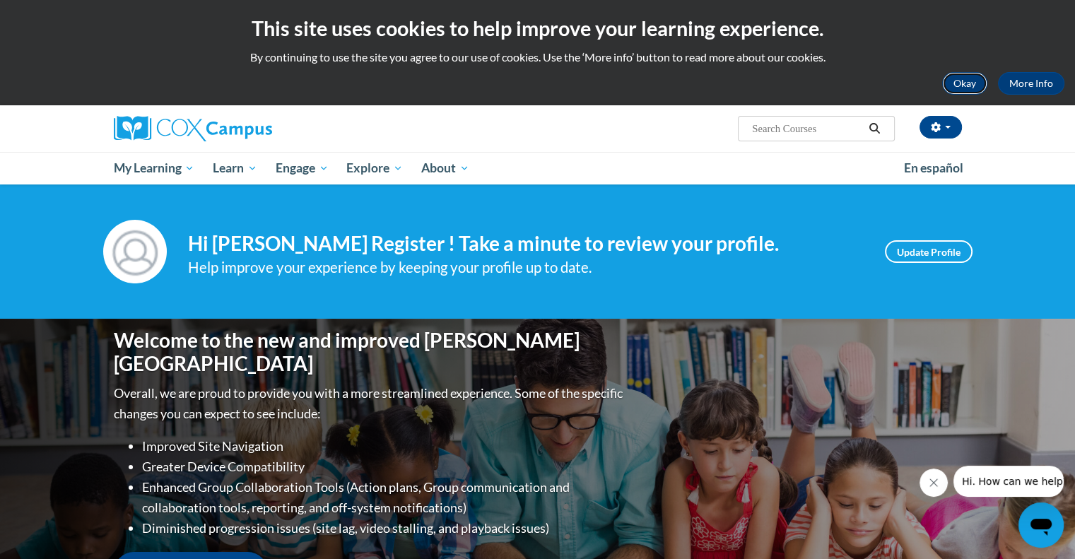
click at [966, 81] on button "Okay" at bounding box center [964, 83] width 45 height 23
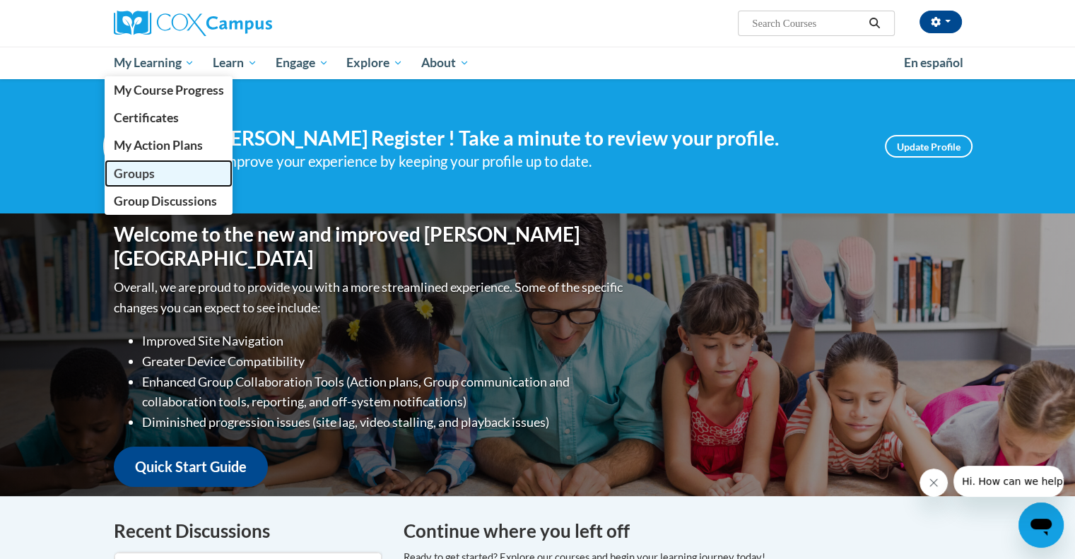
click at [152, 168] on span "Groups" at bounding box center [133, 173] width 41 height 15
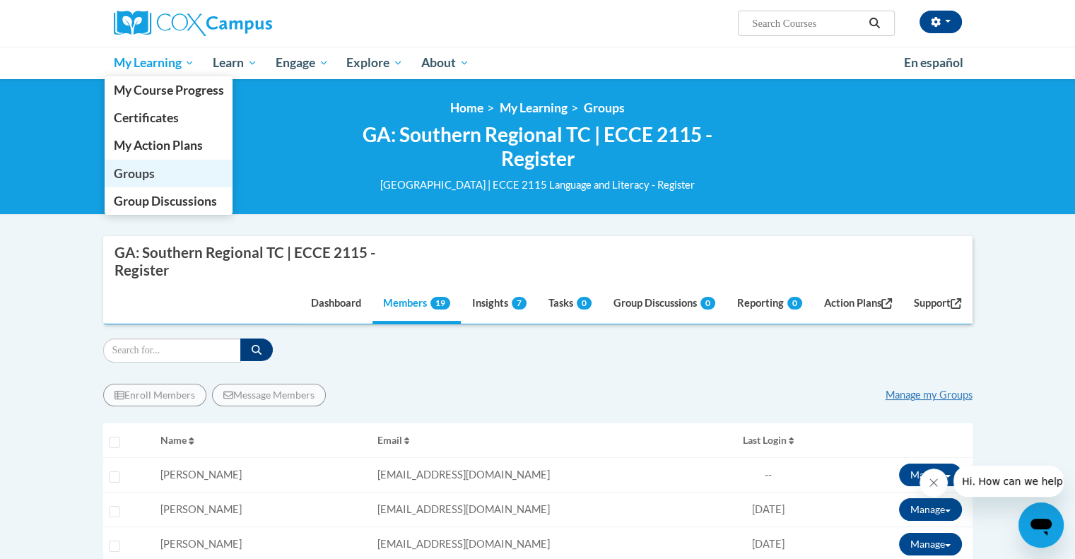
click at [130, 175] on span "Groups" at bounding box center [133, 173] width 41 height 15
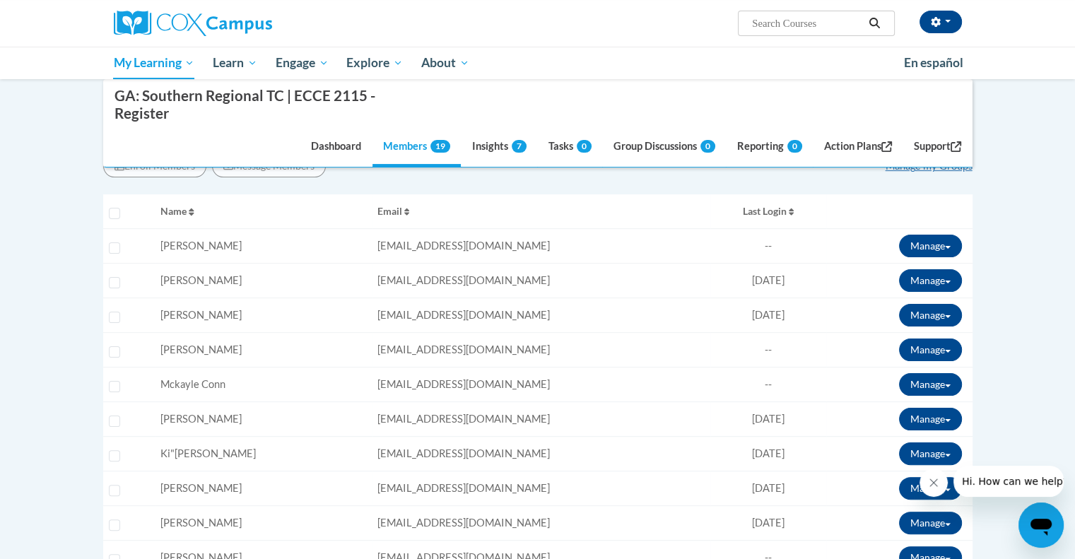
scroll to position [226, 0]
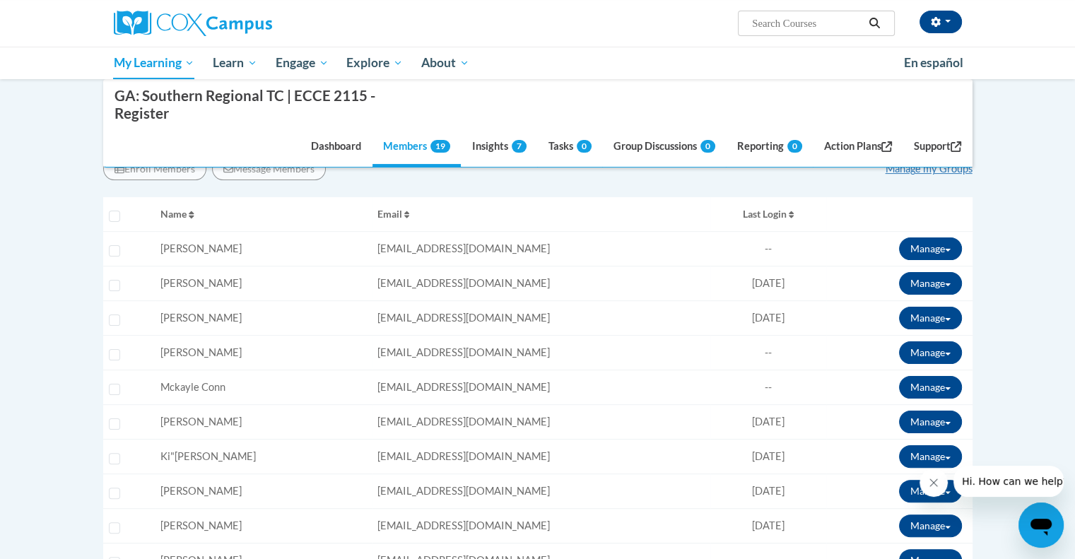
click at [506, 350] on span "[EMAIL_ADDRESS][DOMAIN_NAME]" at bounding box center [463, 352] width 172 height 12
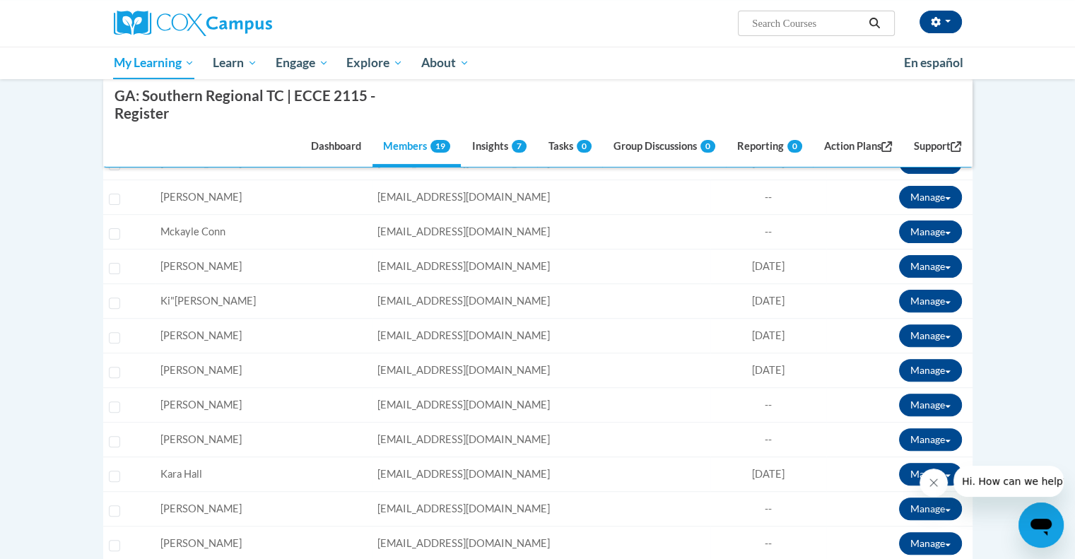
scroll to position [386, 0]
